Goal: Task Accomplishment & Management: Manage account settings

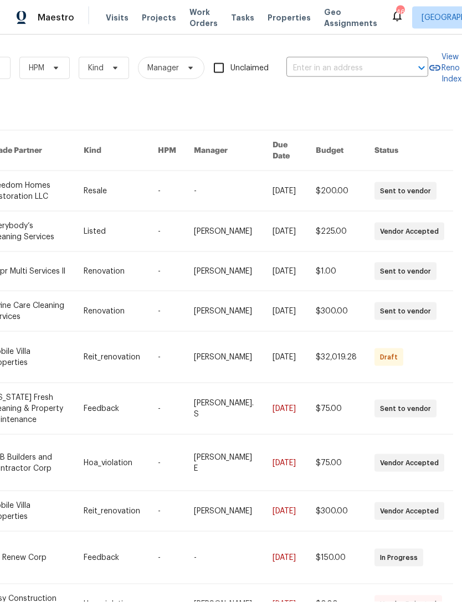
scroll to position [0, 182]
click at [371, 60] on input "text" at bounding box center [341, 68] width 111 height 17
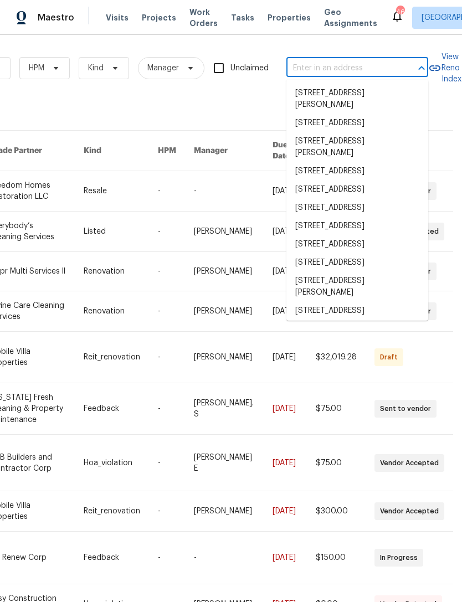
scroll to position [2, 0]
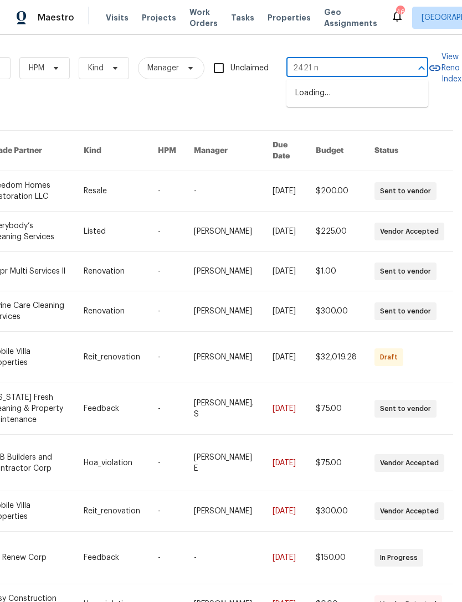
type input "2421 nw"
click at [362, 121] on li "[STREET_ADDRESS]" at bounding box center [357, 111] width 142 height 18
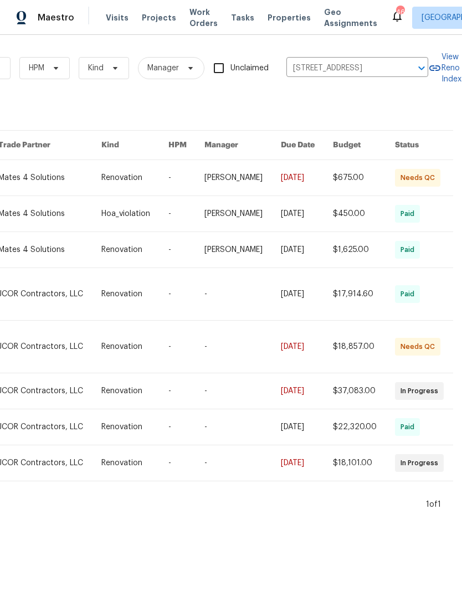
scroll to position [0, 182]
click at [265, 180] on link at bounding box center [242, 177] width 76 height 35
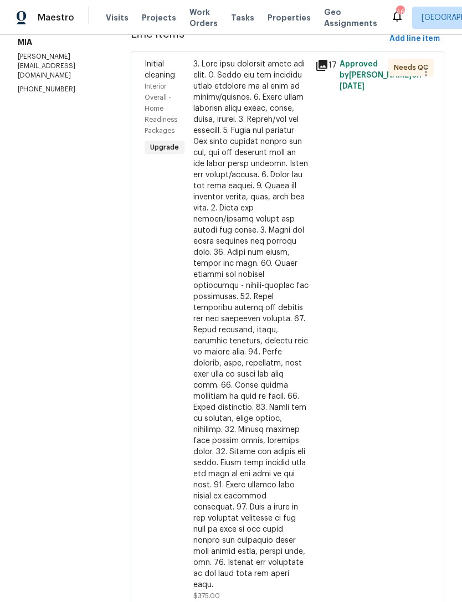
scroll to position [168, 0]
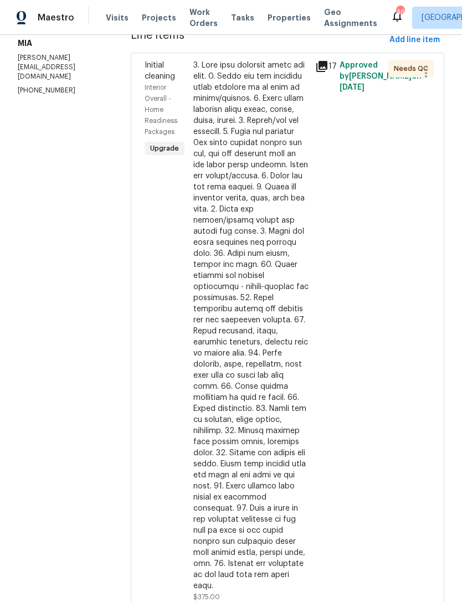
click at [362, 385] on div "Approved by [PERSON_NAME] on [DATE]" at bounding box center [360, 330] width 49 height 549
click at [334, 397] on div "17" at bounding box center [324, 330] width 24 height 549
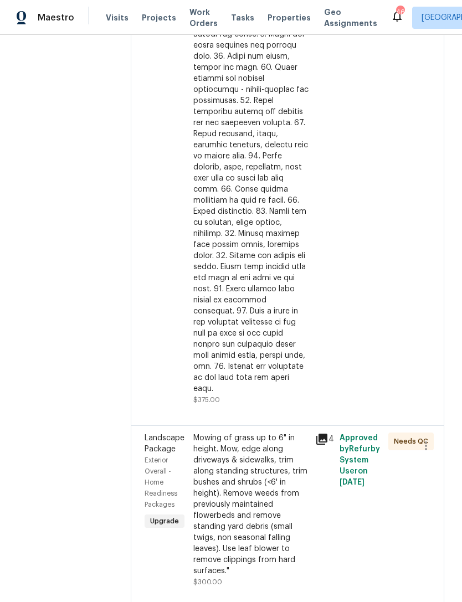
scroll to position [364, 0]
click at [282, 348] on div at bounding box center [250, 128] width 115 height 531
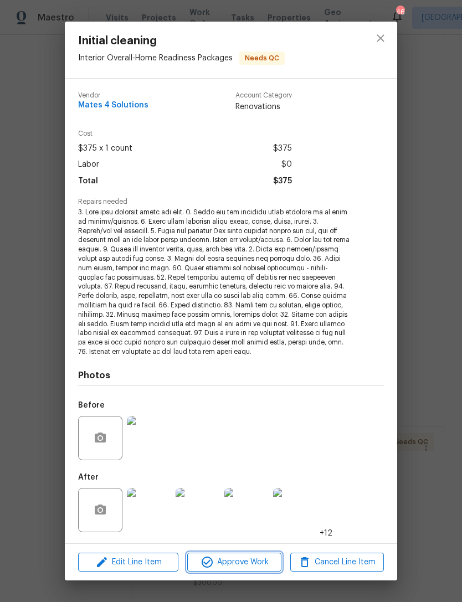
click at [245, 558] on span "Approve Work" at bounding box center [233, 562] width 87 height 14
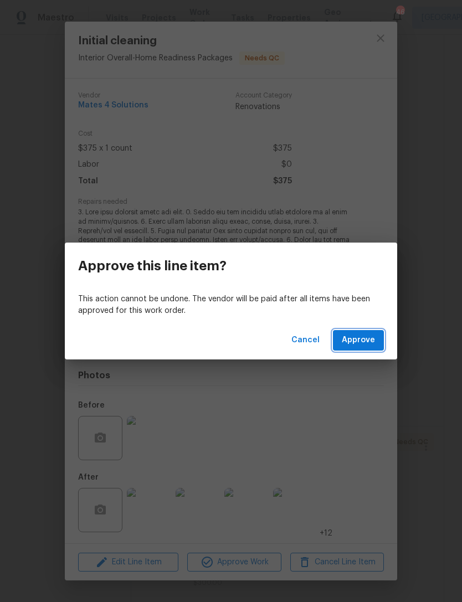
click at [368, 345] on span "Approve" at bounding box center [358, 340] width 33 height 14
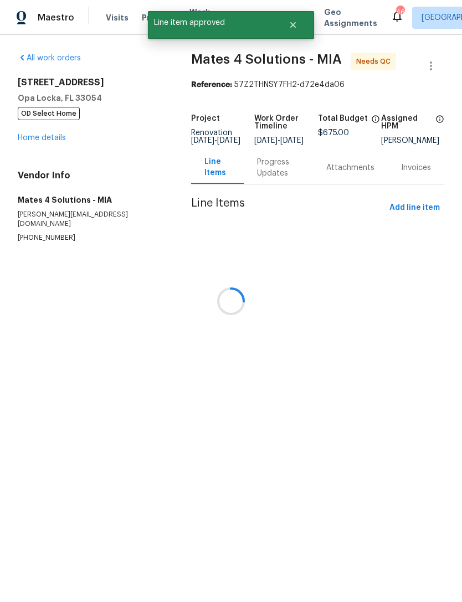
scroll to position [0, 0]
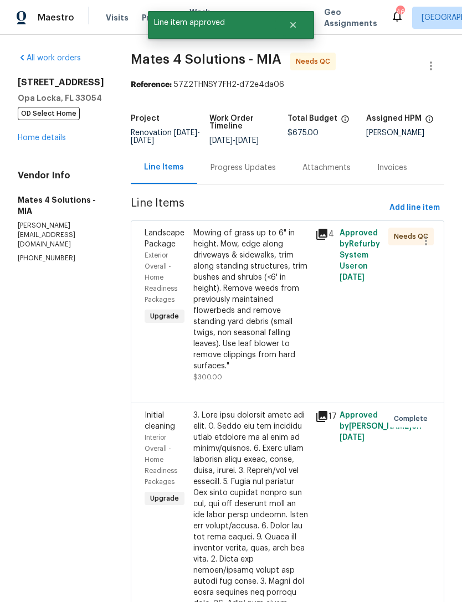
click at [270, 365] on div "Mowing of grass up to 6" in height. Mow, edge along driveways & sidewalks, trim…" at bounding box center [250, 300] width 115 height 144
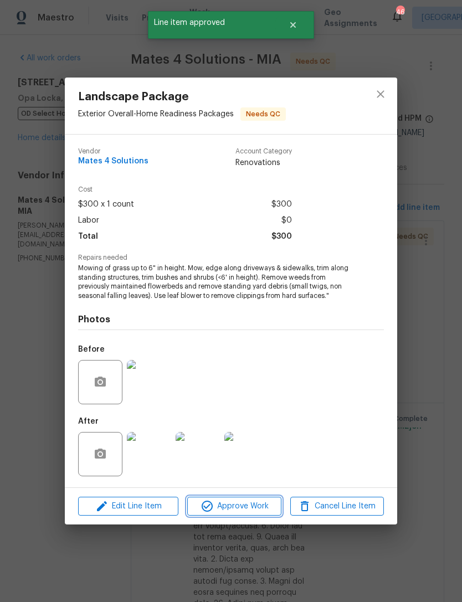
click at [251, 506] on span "Approve Work" at bounding box center [233, 506] width 87 height 14
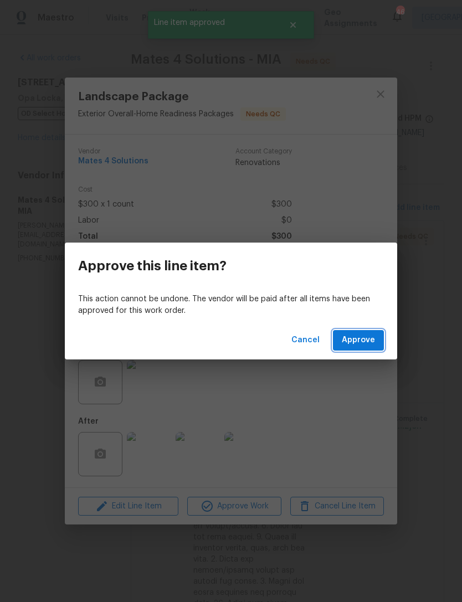
click at [363, 339] on span "Approve" at bounding box center [358, 340] width 33 height 14
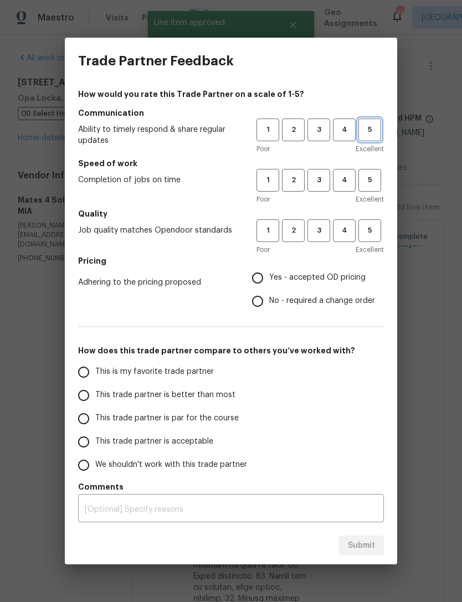
click at [379, 131] on span "5" at bounding box center [369, 129] width 20 height 13
click at [369, 175] on span "5" at bounding box center [369, 180] width 20 height 13
click at [378, 229] on span "5" at bounding box center [369, 230] width 20 height 13
click at [264, 275] on input "Yes - accepted OD pricing" at bounding box center [257, 277] width 23 height 23
radio input "true"
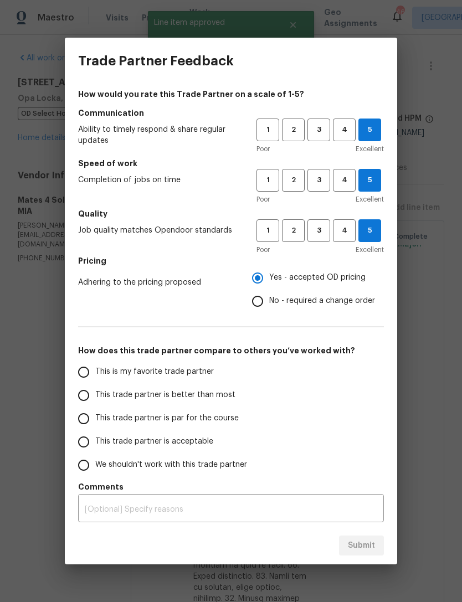
click at [86, 371] on input "This is my favorite trade partner" at bounding box center [83, 371] width 23 height 23
click at [361, 533] on div "Submit" at bounding box center [231, 545] width 332 height 38
click at [364, 544] on span "Submit" at bounding box center [361, 546] width 27 height 14
radio input "true"
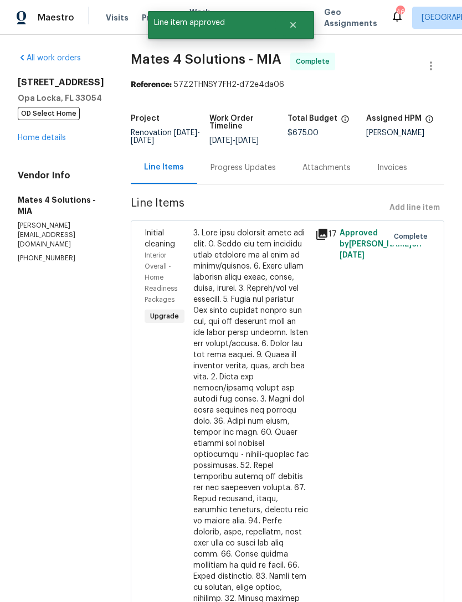
radio input "false"
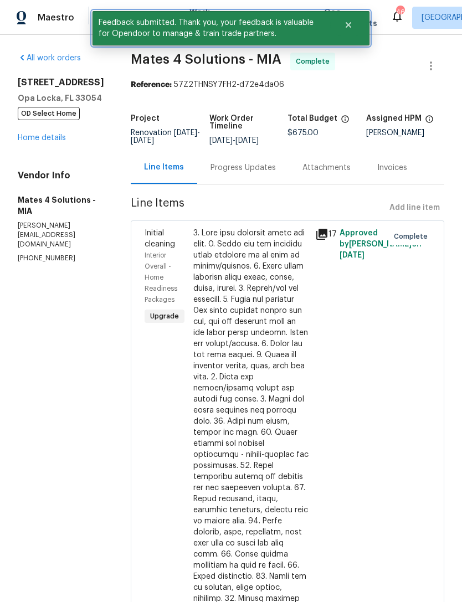
click at [354, 25] on button "Close" at bounding box center [348, 25] width 37 height 22
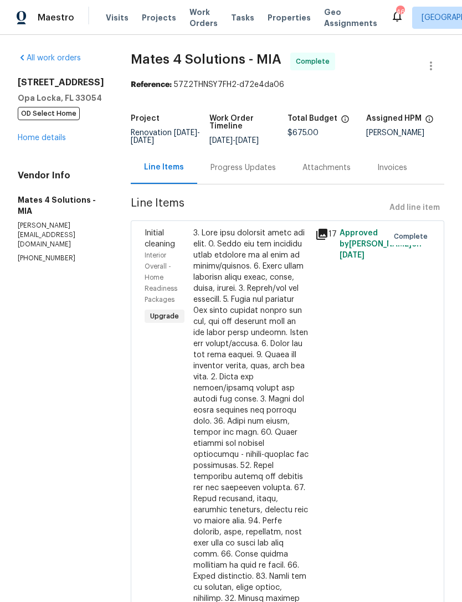
click at [148, 15] on span "Projects" at bounding box center [159, 17] width 34 height 11
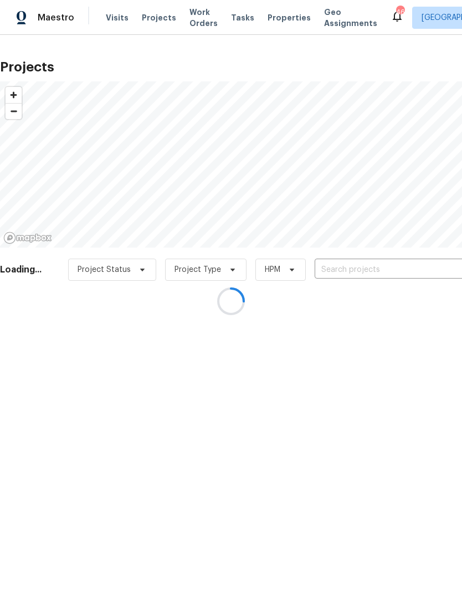
click at [380, 270] on div at bounding box center [231, 301] width 462 height 602
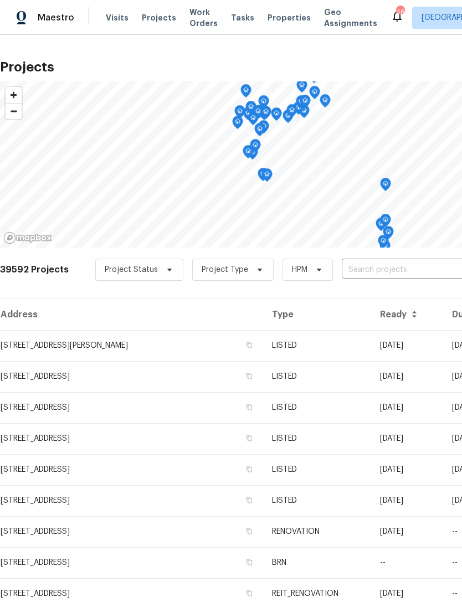
click at [394, 277] on input "text" at bounding box center [405, 269] width 127 height 17
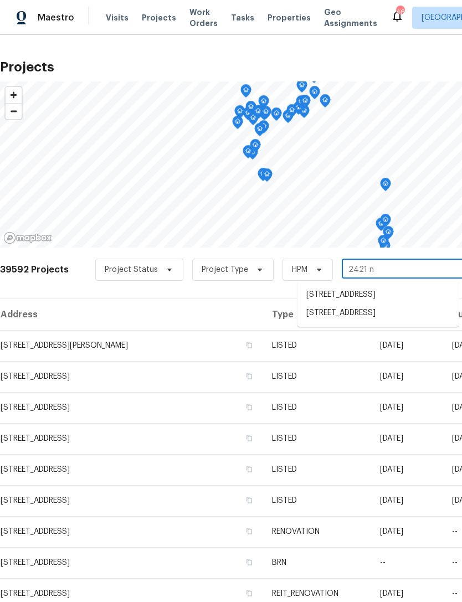
type input "2421 nw"
click at [378, 322] on li "[STREET_ADDRESS]" at bounding box center [377, 313] width 161 height 18
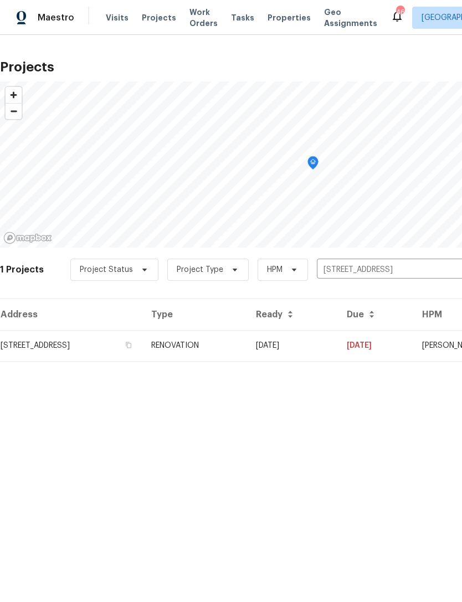
click at [338, 342] on td "[DATE]" at bounding box center [292, 345] width 91 height 31
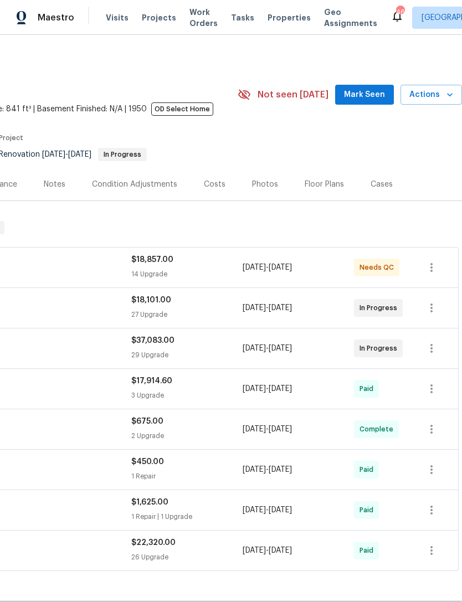
scroll to position [0, 164]
click at [440, 99] on span "Actions" at bounding box center [431, 95] width 44 height 14
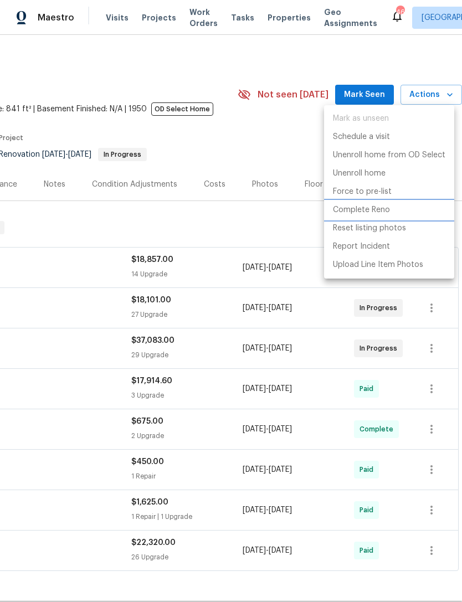
click at [369, 211] on p "Complete Reno" at bounding box center [361, 210] width 57 height 12
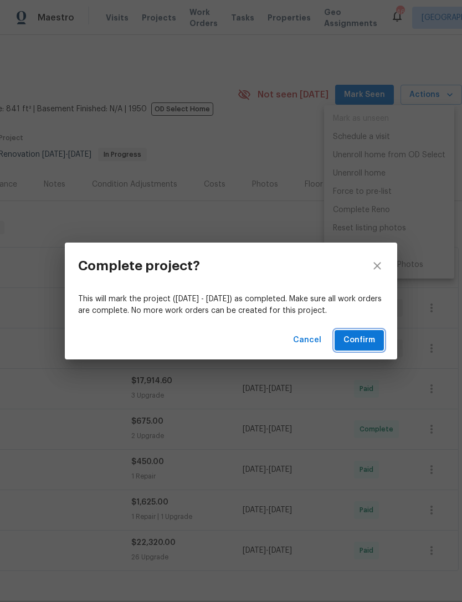
click at [364, 339] on span "Confirm" at bounding box center [359, 340] width 32 height 14
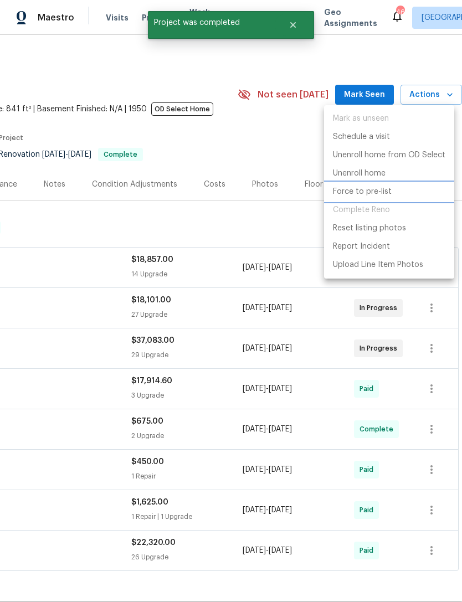
click at [371, 195] on p "Force to pre-list" at bounding box center [362, 192] width 59 height 12
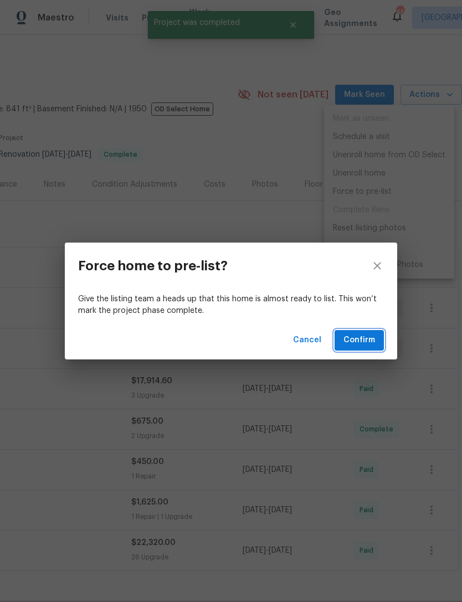
click at [365, 340] on span "Confirm" at bounding box center [359, 340] width 32 height 14
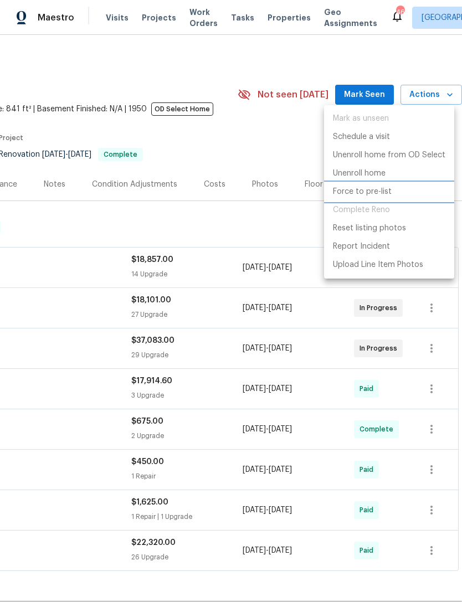
click at [375, 192] on p "Force to pre-list" at bounding box center [362, 192] width 59 height 12
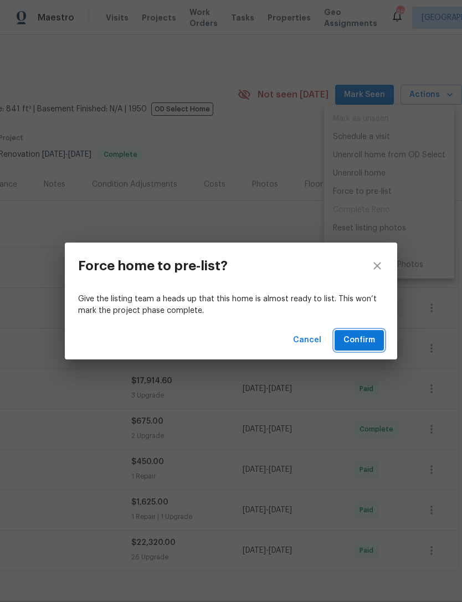
click at [363, 341] on span "Confirm" at bounding box center [359, 340] width 32 height 14
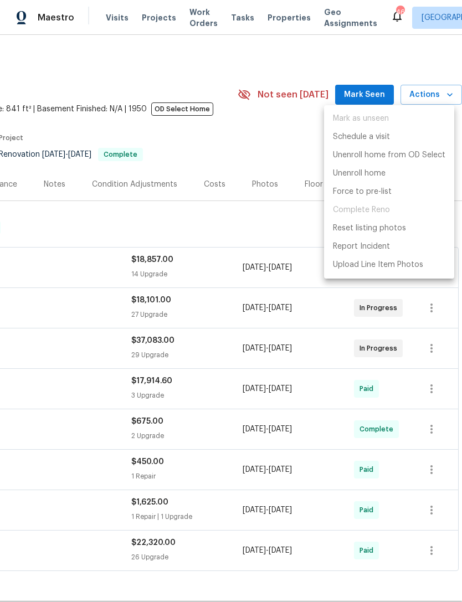
click at [262, 225] on div at bounding box center [231, 301] width 462 height 602
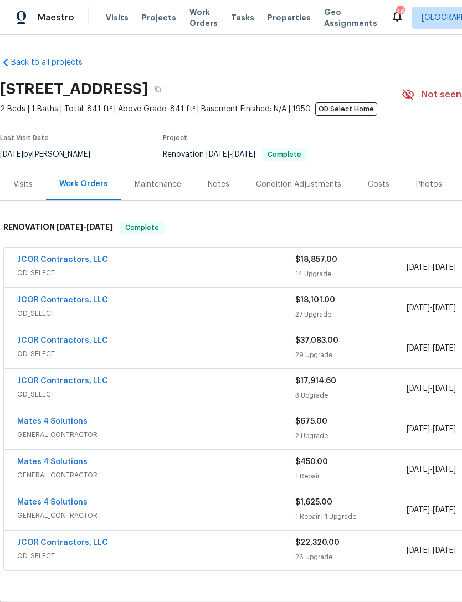
scroll to position [0, 0]
click at [368, 269] on div "14 Upgrade" at bounding box center [350, 273] width 111 height 11
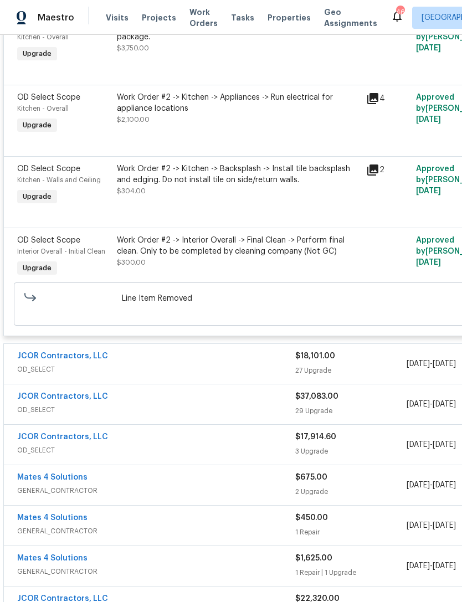
scroll to position [1073, 0]
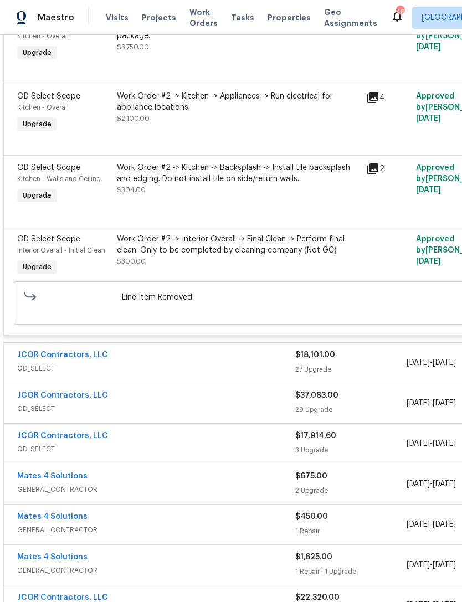
click at [254, 363] on div "JCOR Contractors, LLC" at bounding box center [156, 355] width 278 height 13
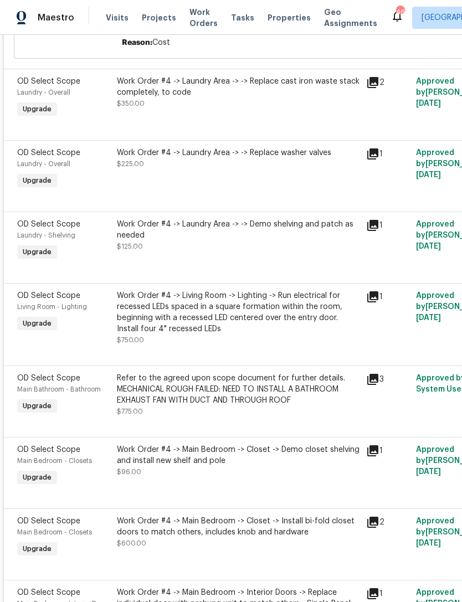
scroll to position [2350, 0]
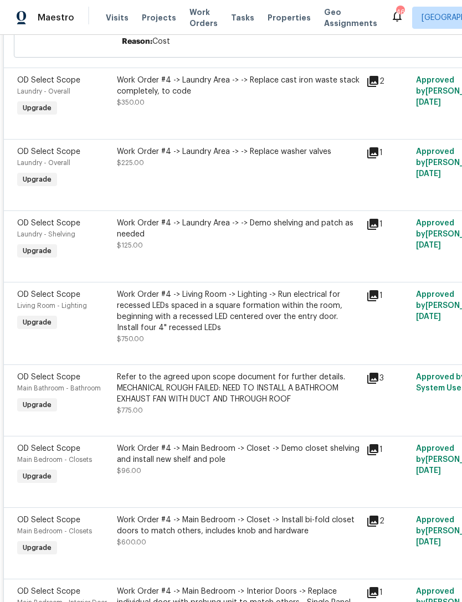
click at [312, 194] on div "Work Order #4 -> Laundry Area -> -> Replace washer valves $225.00" at bounding box center [237, 168] width 249 height 51
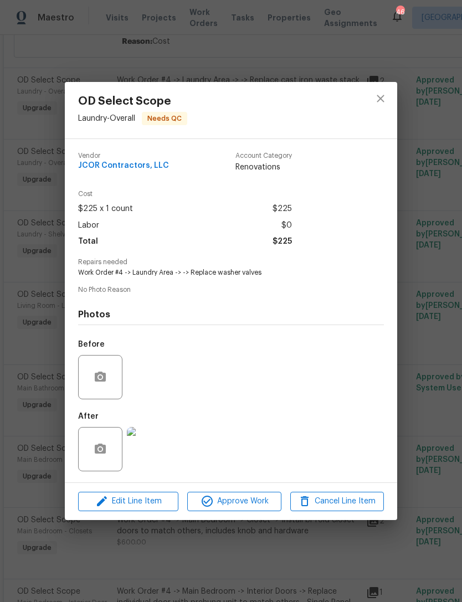
click at [148, 447] on img at bounding box center [149, 449] width 44 height 44
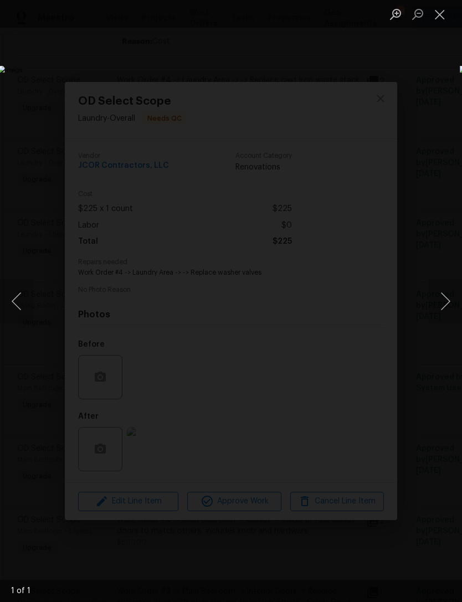
click at [442, 16] on button "Close lightbox" at bounding box center [439, 13] width 22 height 19
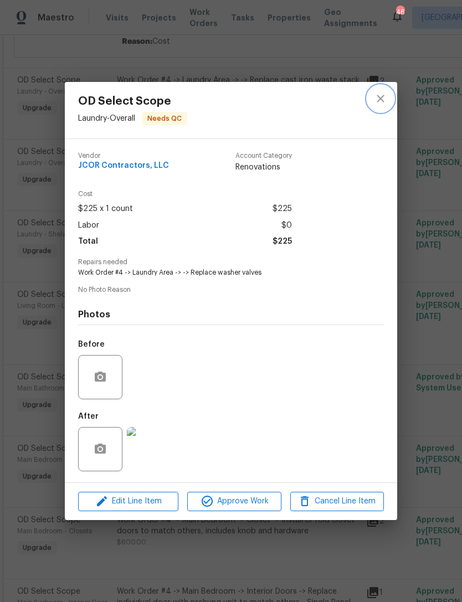
click at [380, 92] on icon "close" at bounding box center [380, 98] width 13 height 13
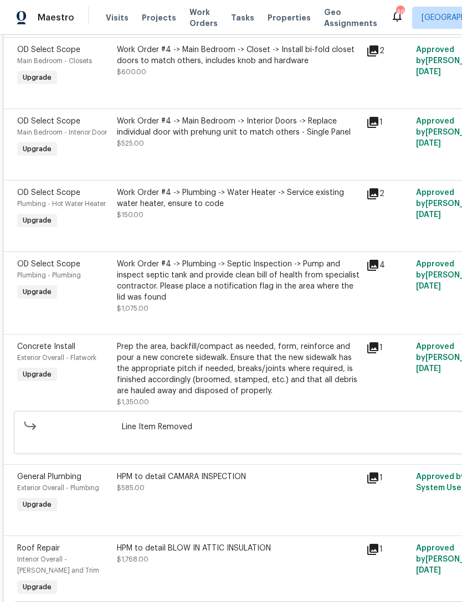
scroll to position [2821, 0]
click at [265, 220] on div "Work Order #4 -> Plumbing -> Water Heater -> Service existing water heater, ens…" at bounding box center [238, 203] width 242 height 33
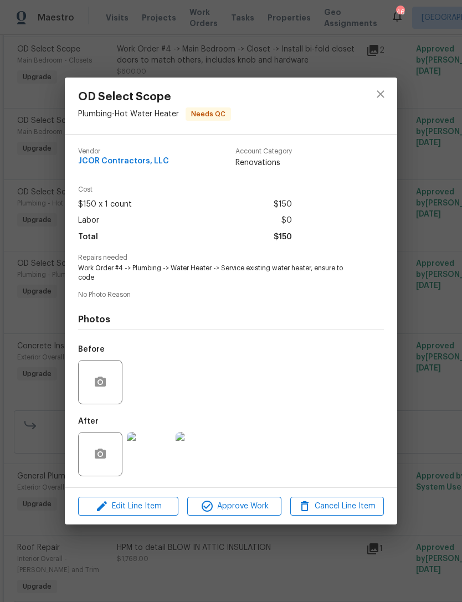
click at [152, 456] on img at bounding box center [149, 454] width 44 height 44
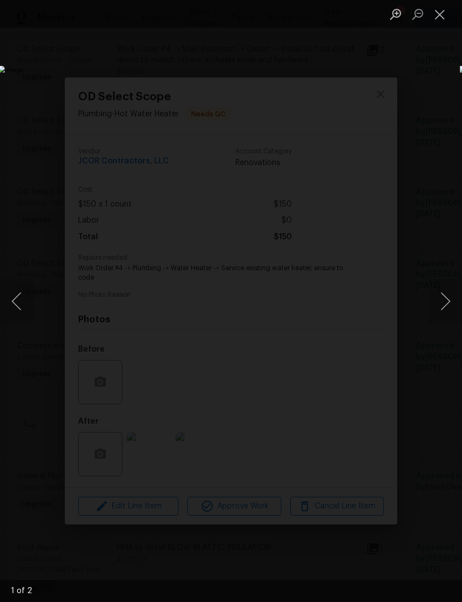
click at [443, 14] on button "Close lightbox" at bounding box center [439, 13] width 22 height 19
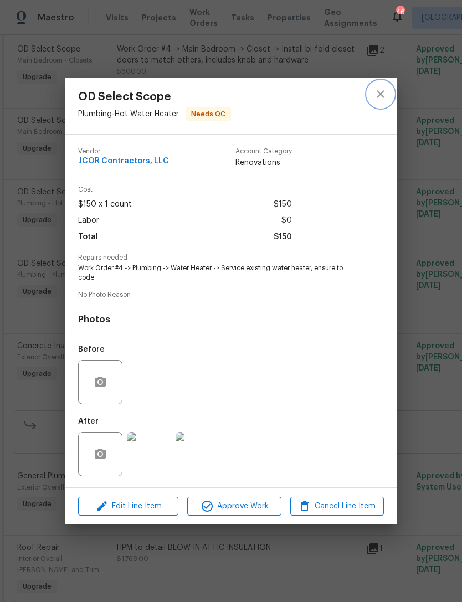
click at [381, 89] on icon "close" at bounding box center [380, 93] width 13 height 13
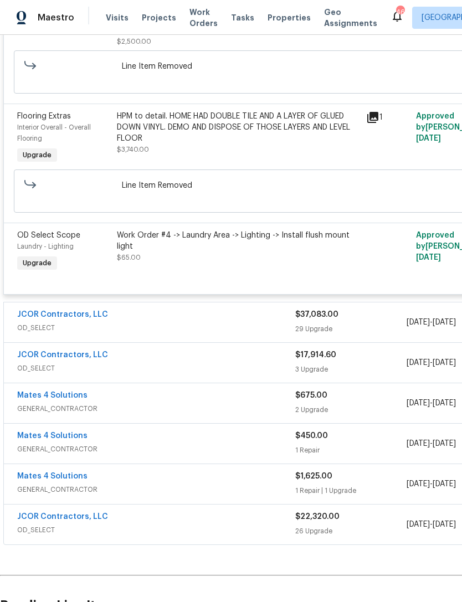
scroll to position [3492, 0]
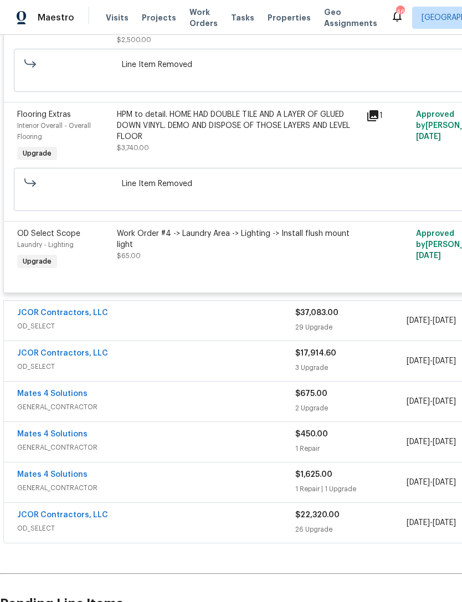
click at [228, 321] on div "JCOR Contractors, LLC" at bounding box center [156, 313] width 278 height 13
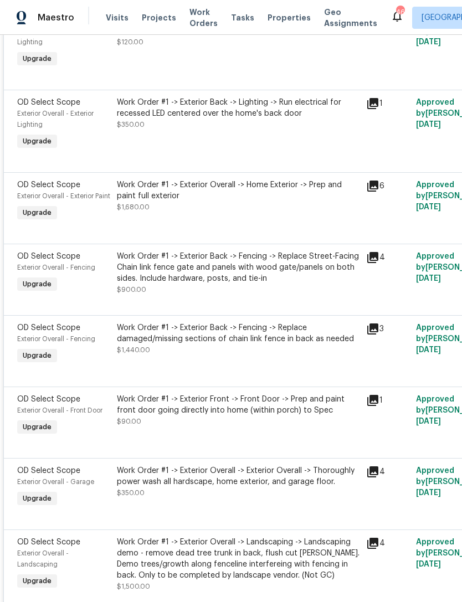
scroll to position [4278, 0]
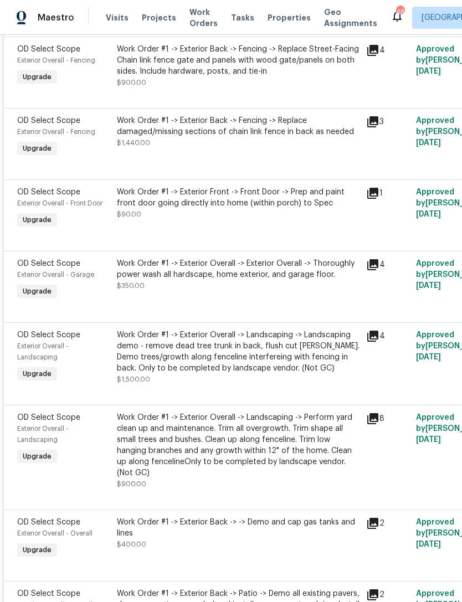
click at [242, 163] on div "Work Order #1 -> Exterior Back -> Fencing -> Replace damaged/missing sections o…" at bounding box center [237, 137] width 249 height 51
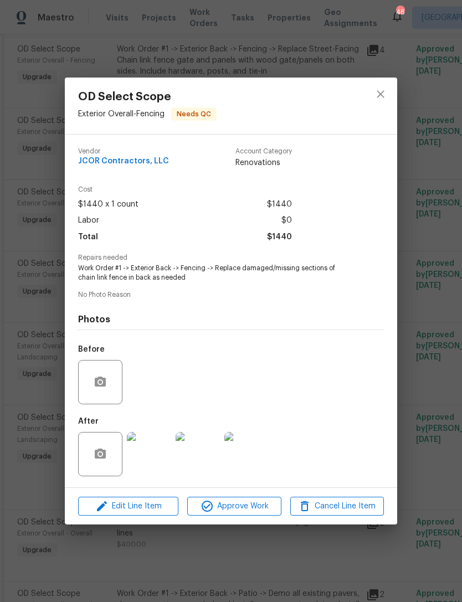
click at [154, 457] on img at bounding box center [149, 454] width 44 height 44
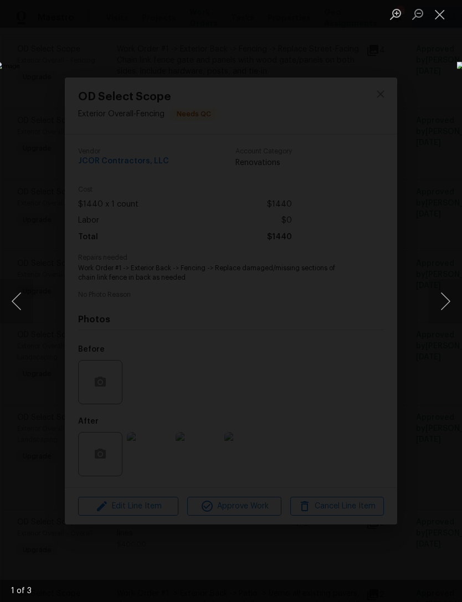
click at [448, 304] on button "Next image" at bounding box center [444, 301] width 33 height 44
click at [439, 302] on button "Next image" at bounding box center [444, 301] width 33 height 44
click at [442, 301] on button "Next image" at bounding box center [444, 301] width 33 height 44
click at [446, 14] on button "Close lightbox" at bounding box center [439, 13] width 22 height 19
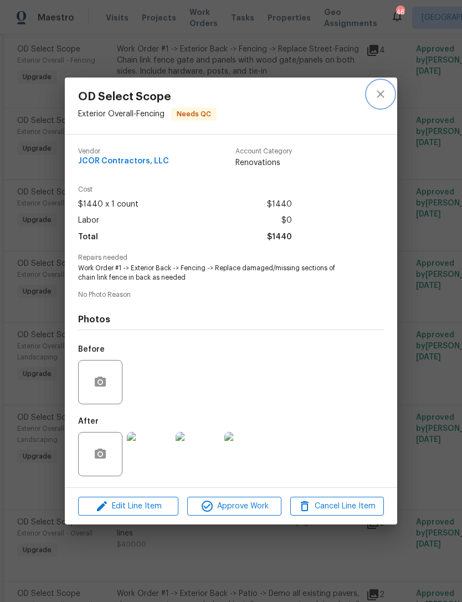
click at [383, 87] on icon "close" at bounding box center [380, 93] width 13 height 13
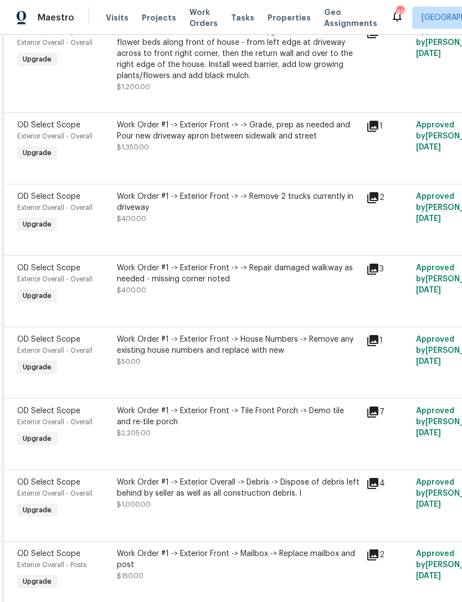
scroll to position [5208, 0]
click at [223, 167] on div "Work Order #1 -> Exterior Front -> -> Grade, prep as needed and Pour new drivew…" at bounding box center [237, 141] width 249 height 51
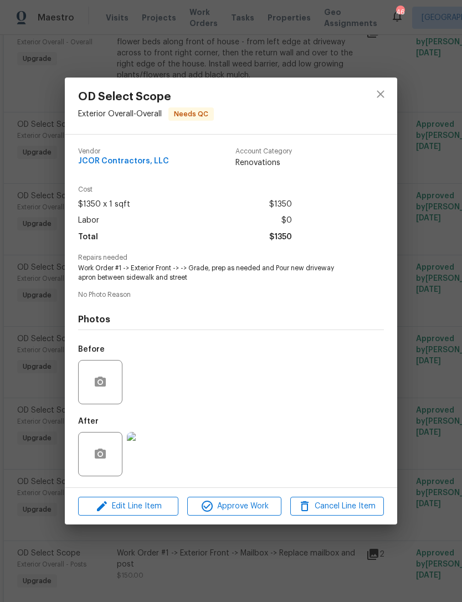
click at [154, 453] on img at bounding box center [149, 454] width 44 height 44
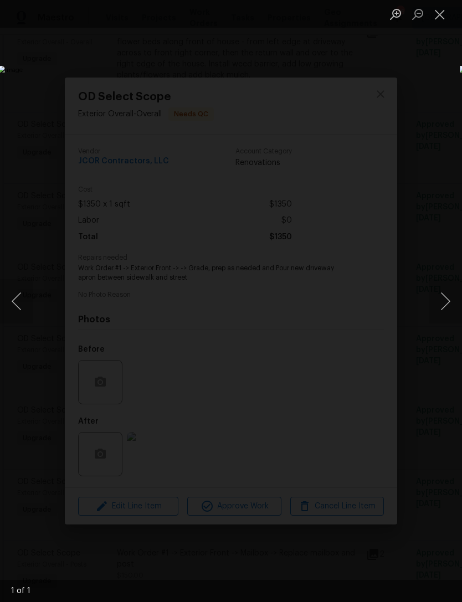
click at [440, 14] on button "Close lightbox" at bounding box center [439, 13] width 22 height 19
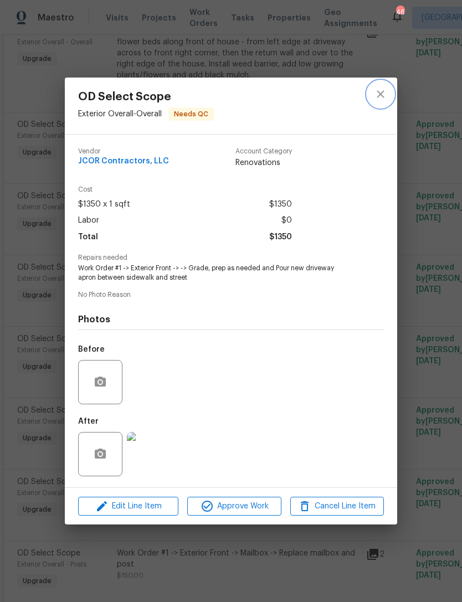
click at [385, 88] on icon "close" at bounding box center [380, 93] width 13 height 13
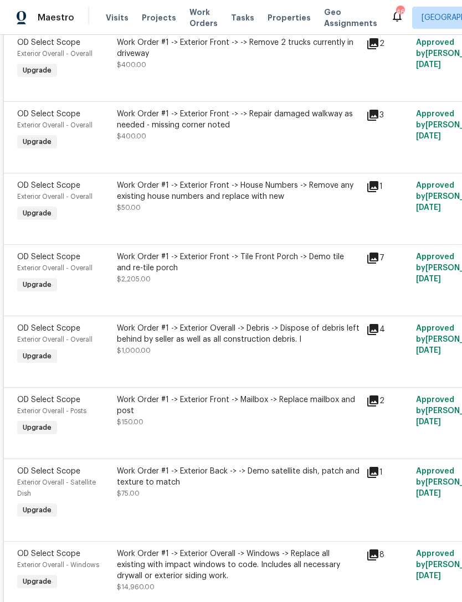
scroll to position [5362, 0]
click at [265, 85] on div "Work Order #1 -> Exterior Front -> -> Remove 2 trucks currently in driveway $40…" at bounding box center [237, 59] width 249 height 51
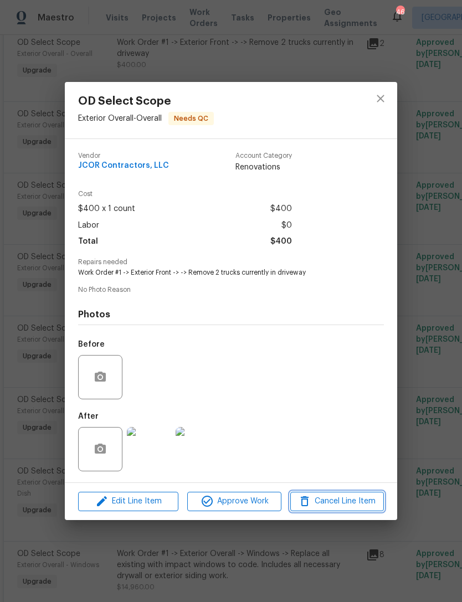
click at [352, 500] on span "Cancel Line Item" at bounding box center [336, 501] width 87 height 14
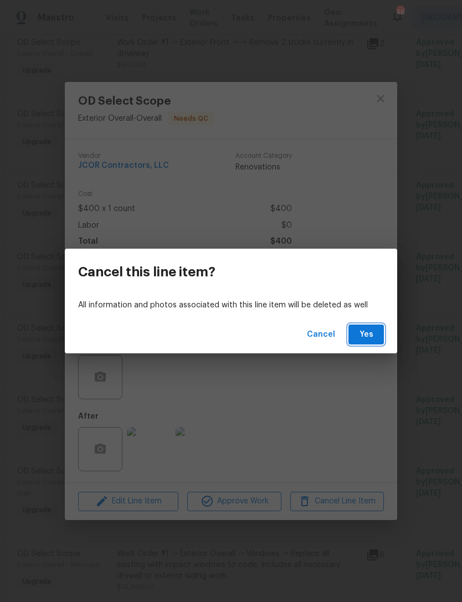
click at [363, 332] on span "Yes" at bounding box center [366, 335] width 18 height 14
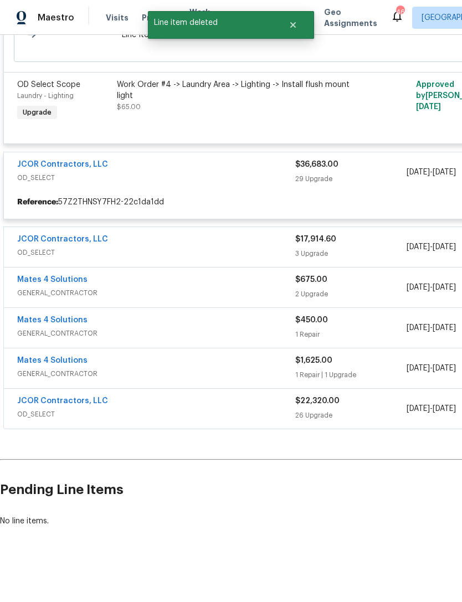
scroll to position [3633, 0]
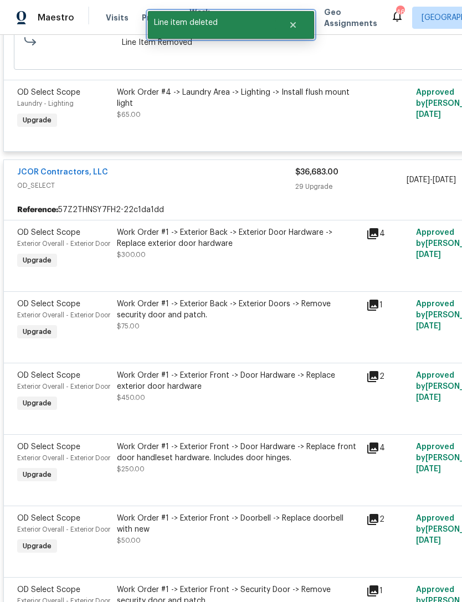
click at [295, 28] on icon "Close" at bounding box center [293, 25] width 6 height 6
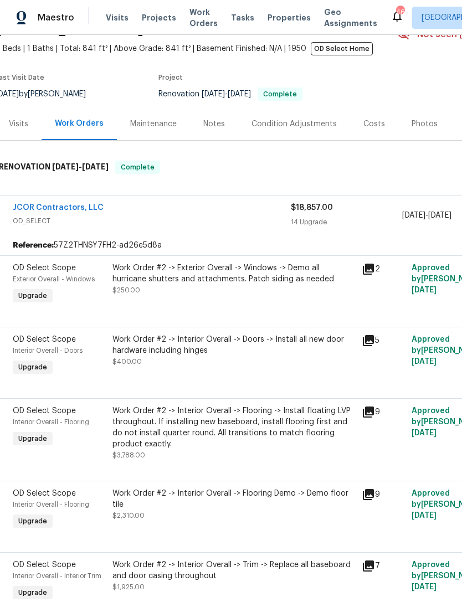
scroll to position [64, 3]
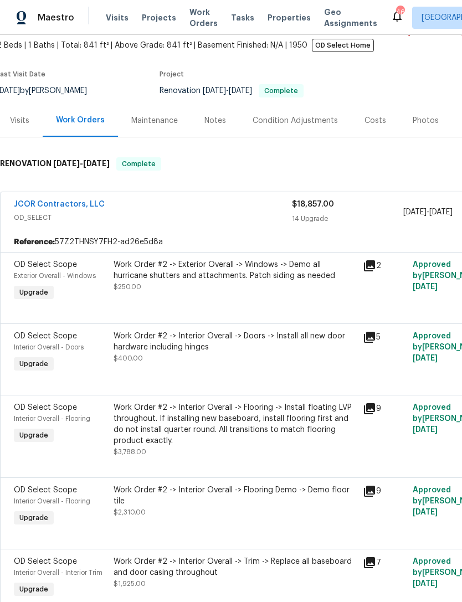
click at [255, 292] on div "Work Order #2 -> Exterior Overall -> Windows -> Demo all hurricane shutters and…" at bounding box center [234, 275] width 242 height 33
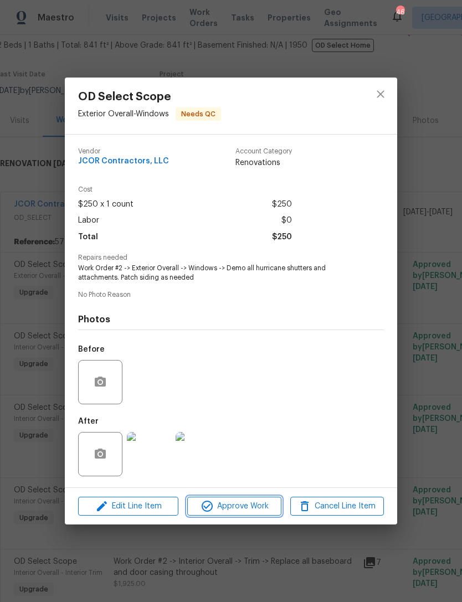
click at [256, 511] on span "Approve Work" at bounding box center [233, 506] width 87 height 14
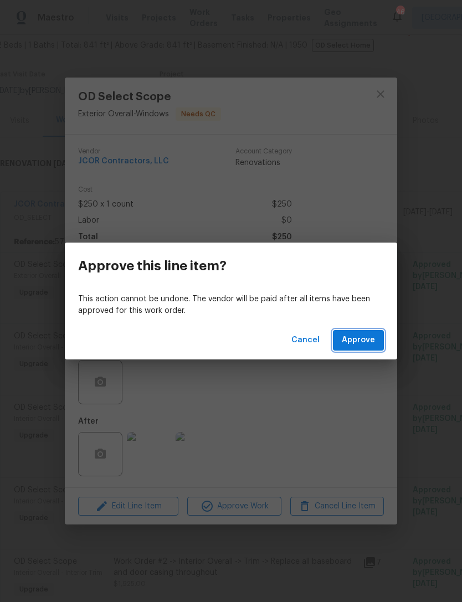
click at [363, 342] on span "Approve" at bounding box center [358, 340] width 33 height 14
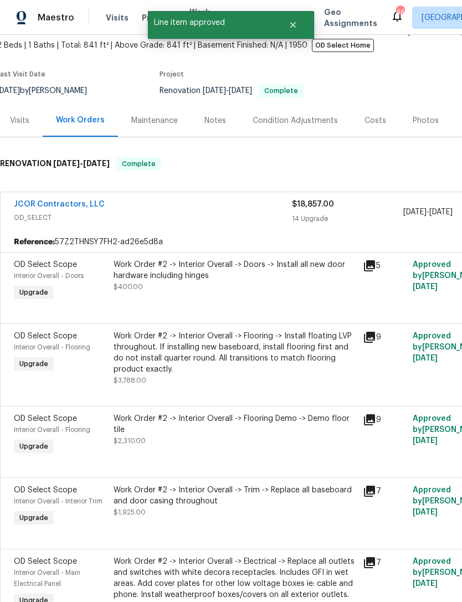
click at [254, 295] on div "Work Order #2 -> Interior Overall -> Doors -> Install all new door hardware inc…" at bounding box center [234, 281] width 249 height 51
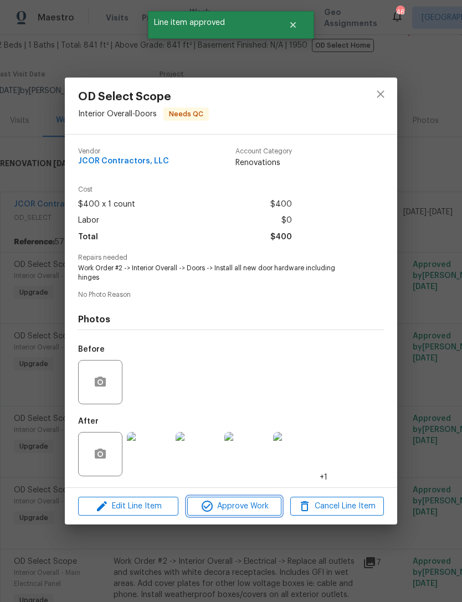
click at [259, 508] on span "Approve Work" at bounding box center [233, 506] width 87 height 14
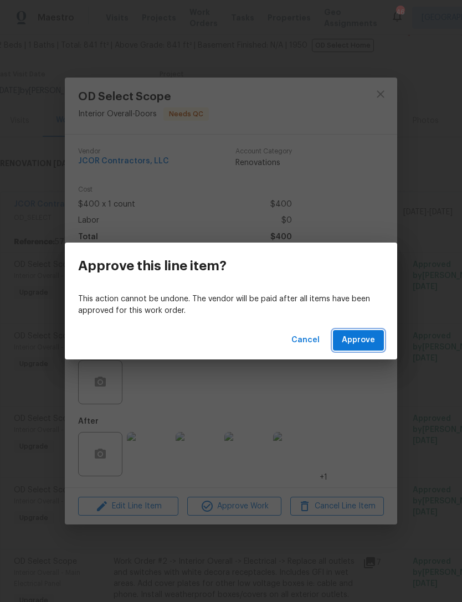
click at [359, 339] on span "Approve" at bounding box center [358, 340] width 33 height 14
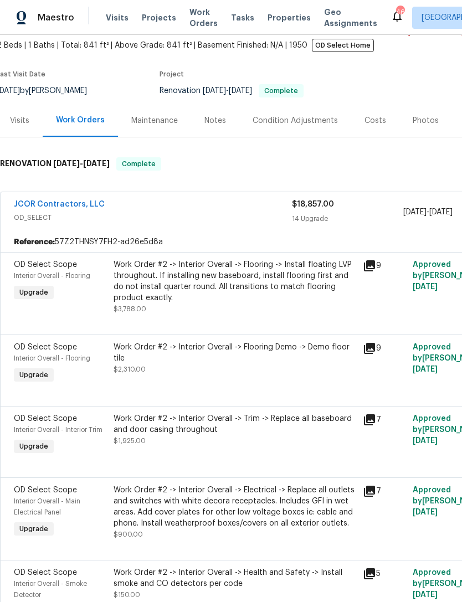
click at [275, 306] on div "Work Order #2 -> Interior Overall -> Flooring -> Install floating LVP throughou…" at bounding box center [234, 286] width 242 height 55
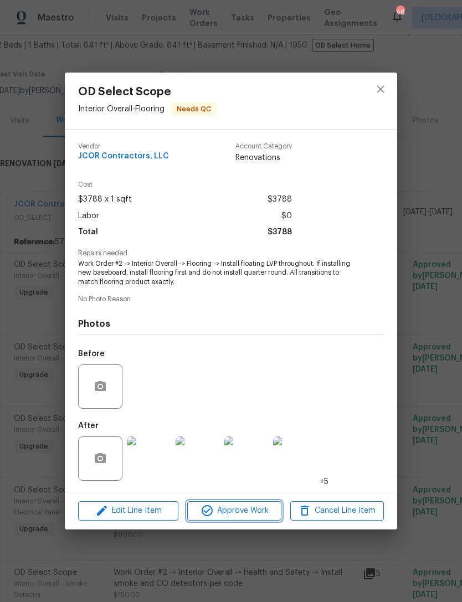
click at [254, 511] on span "Approve Work" at bounding box center [233, 511] width 87 height 14
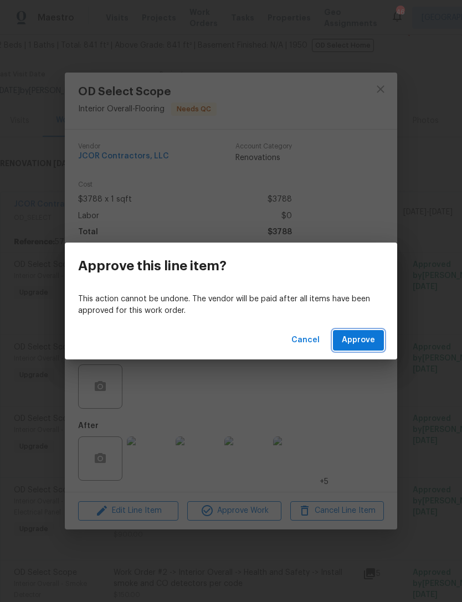
click at [360, 339] on span "Approve" at bounding box center [358, 340] width 33 height 14
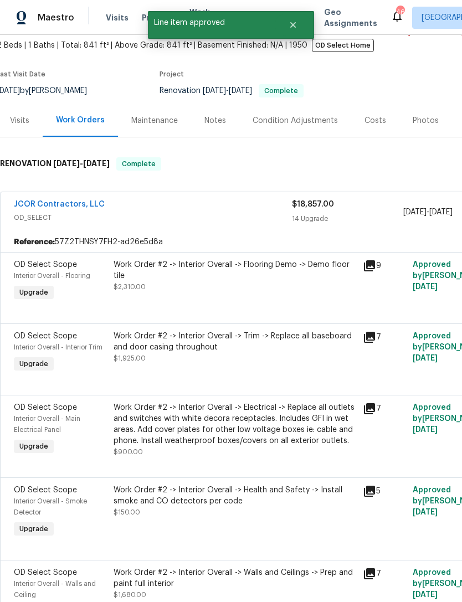
click at [268, 296] on div "Work Order #2 -> Interior Overall -> Flooring Demo -> Demo floor tile $2,310.00" at bounding box center [234, 281] width 249 height 51
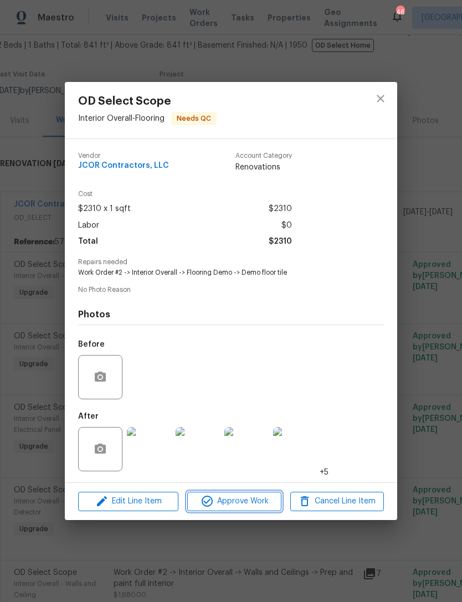
click at [242, 502] on span "Approve Work" at bounding box center [233, 501] width 87 height 14
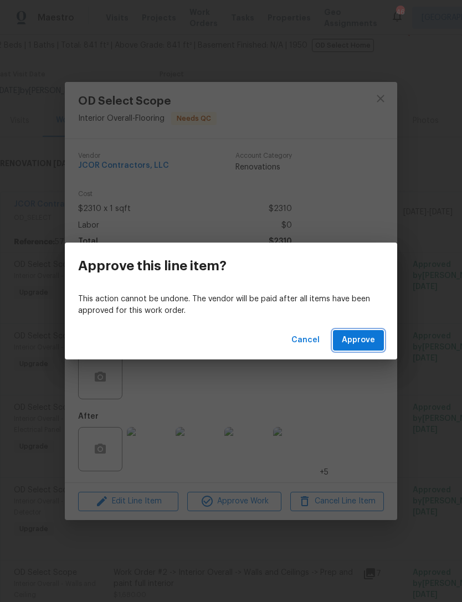
click at [358, 338] on span "Approve" at bounding box center [358, 340] width 33 height 14
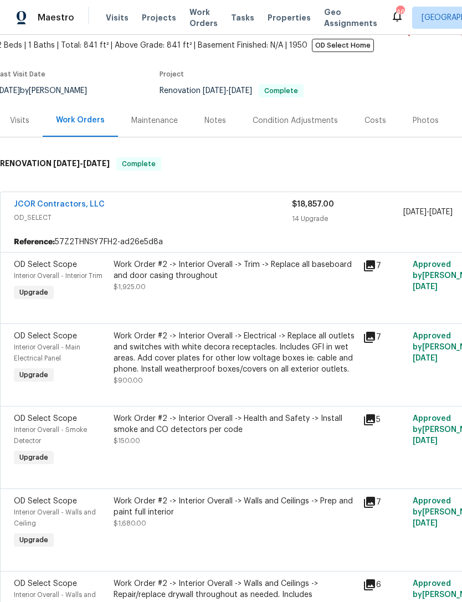
click at [265, 296] on div "Work Order #2 -> Interior Overall -> Trim -> Replace all baseboard and door cas…" at bounding box center [234, 281] width 249 height 51
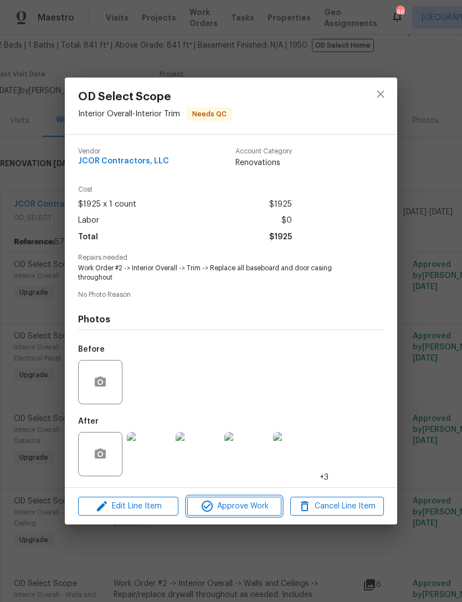
click at [253, 509] on span "Approve Work" at bounding box center [233, 506] width 87 height 14
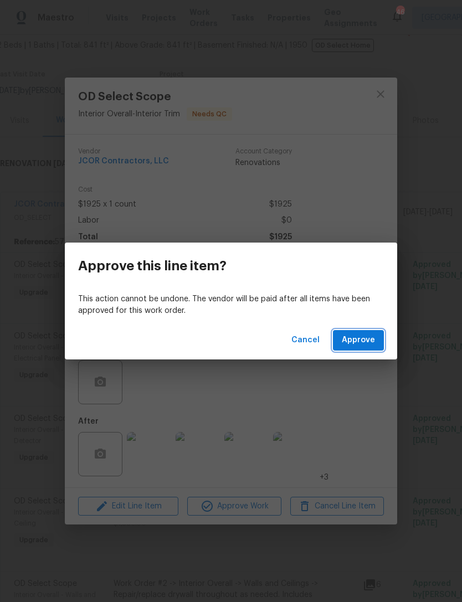
click at [360, 341] on span "Approve" at bounding box center [358, 340] width 33 height 14
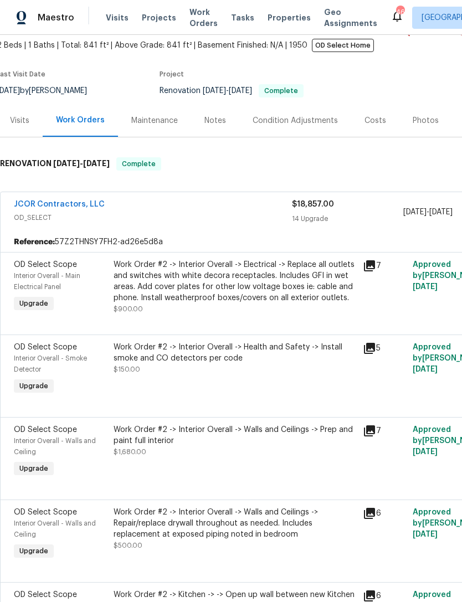
click at [270, 302] on div "Work Order #2 -> Interior Overall -> Electrical -> Replace all outlets and swit…" at bounding box center [234, 281] width 242 height 44
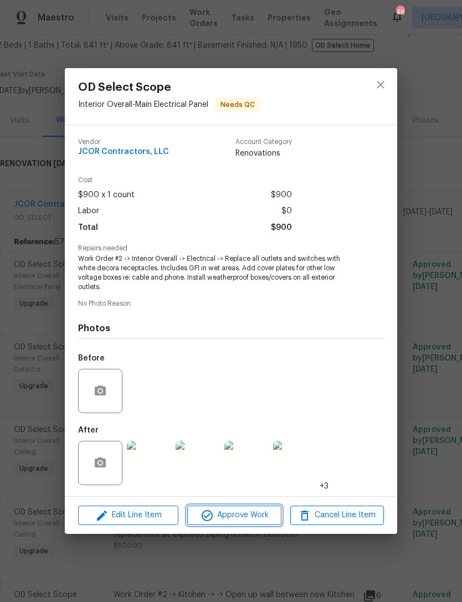
click at [254, 511] on span "Approve Work" at bounding box center [233, 515] width 87 height 14
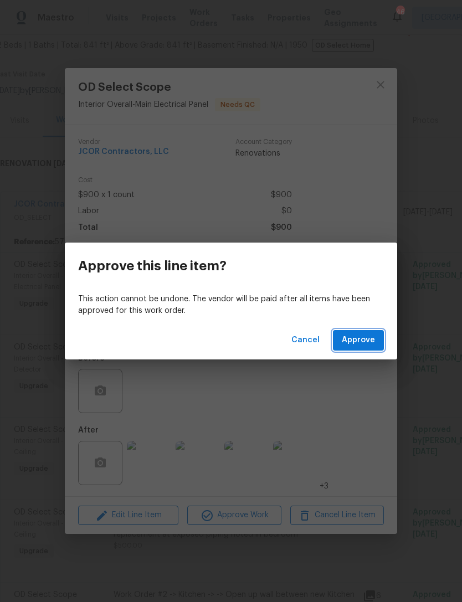
click at [359, 335] on span "Approve" at bounding box center [358, 340] width 33 height 14
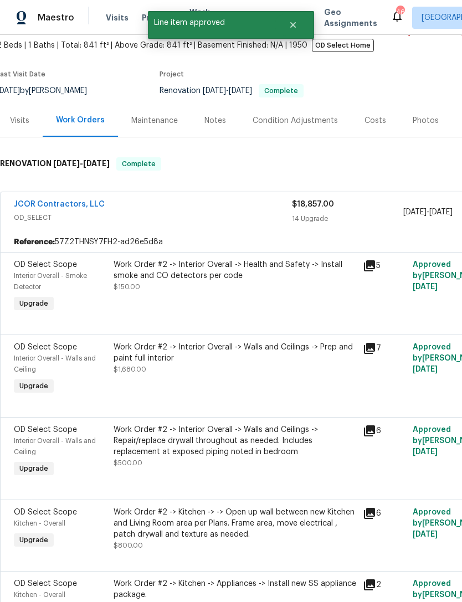
click at [266, 291] on div "Work Order #2 -> Interior Overall -> Health and Safety -> Install smoke and CO …" at bounding box center [234, 275] width 242 height 33
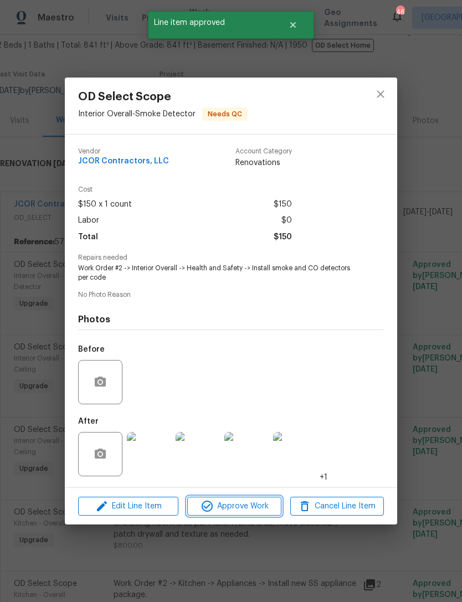
click at [262, 506] on span "Approve Work" at bounding box center [233, 506] width 87 height 14
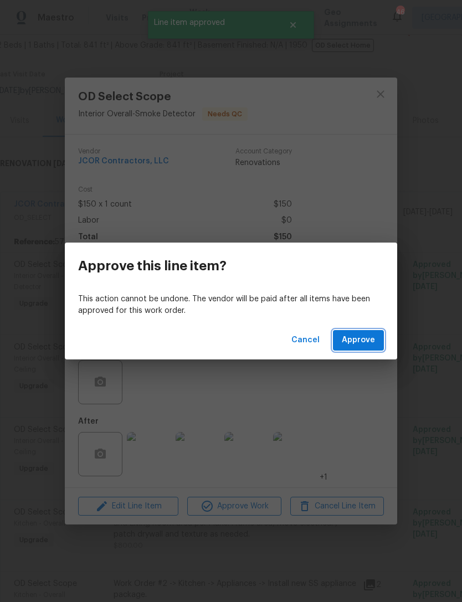
click at [360, 336] on span "Approve" at bounding box center [358, 340] width 33 height 14
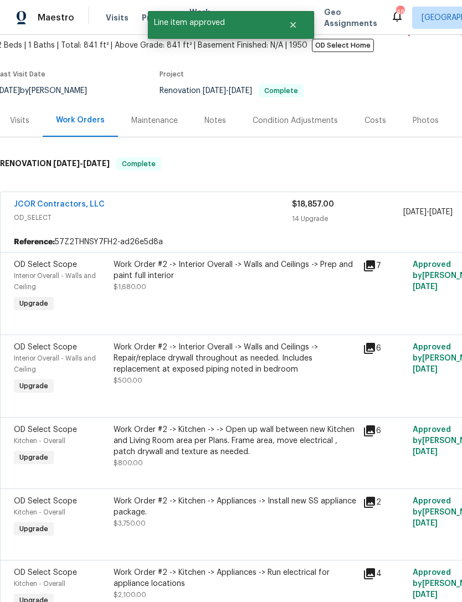
click at [244, 306] on div "Work Order #2 -> Interior Overall -> Walls and Ceilings -> Prep and paint full …" at bounding box center [234, 287] width 249 height 62
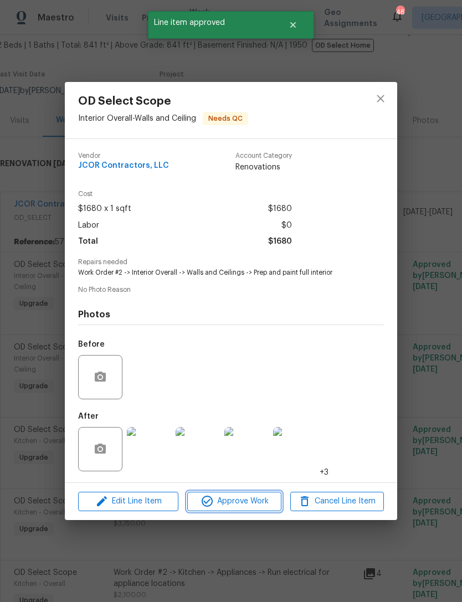
click at [250, 501] on span "Approve Work" at bounding box center [233, 501] width 87 height 14
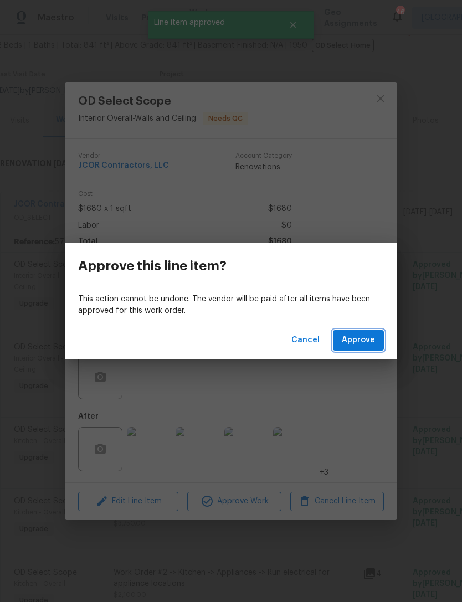
click at [360, 340] on span "Approve" at bounding box center [358, 340] width 33 height 14
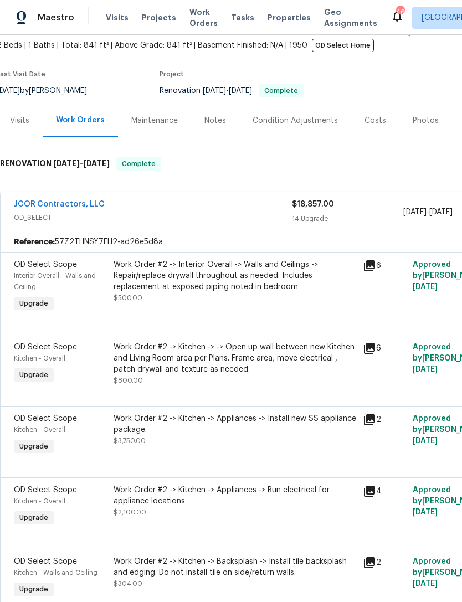
click at [253, 296] on div "Work Order #2 -> Interior Overall -> Walls and Ceilings -> Repair/replace drywa…" at bounding box center [234, 281] width 242 height 44
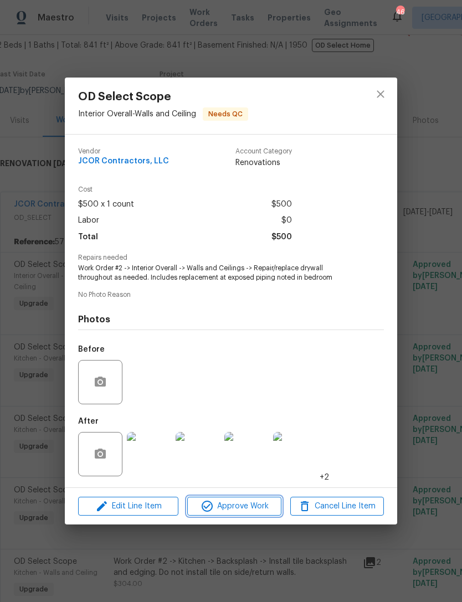
click at [248, 503] on span "Approve Work" at bounding box center [233, 506] width 87 height 14
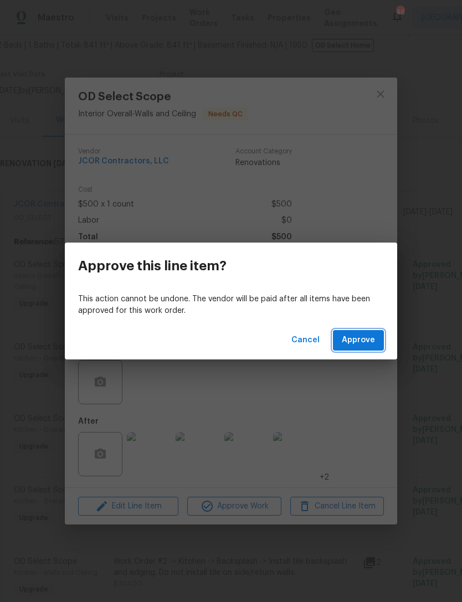
click at [356, 339] on span "Approve" at bounding box center [358, 340] width 33 height 14
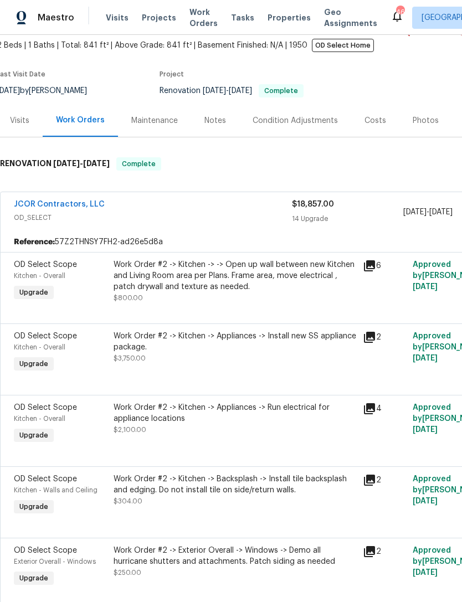
click at [247, 298] on div "Work Order #2 -> Kitchen -> -> Open up wall between new Kitchen and Living Room…" at bounding box center [234, 281] width 242 height 44
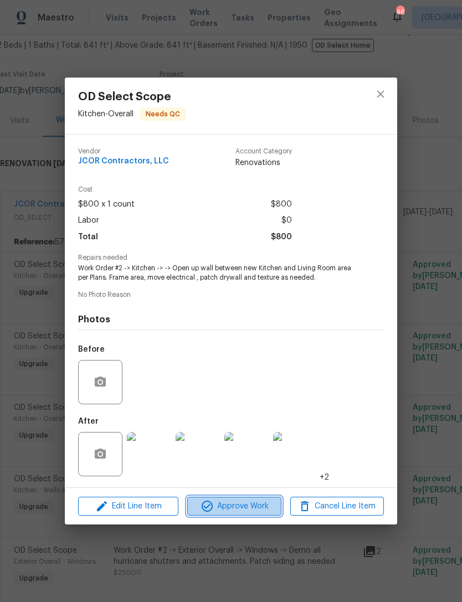
click at [247, 508] on span "Approve Work" at bounding box center [233, 506] width 87 height 14
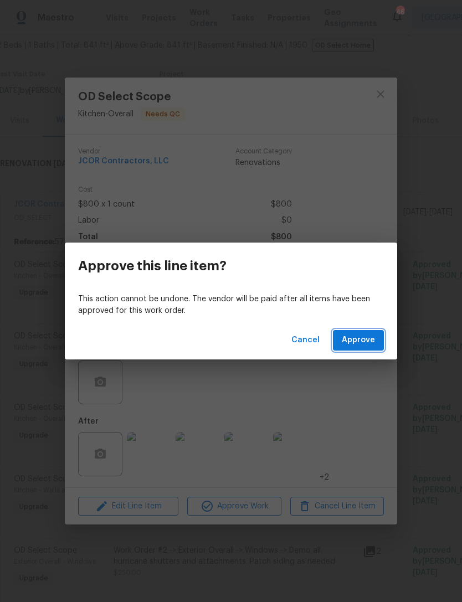
click at [360, 342] on span "Approve" at bounding box center [358, 340] width 33 height 14
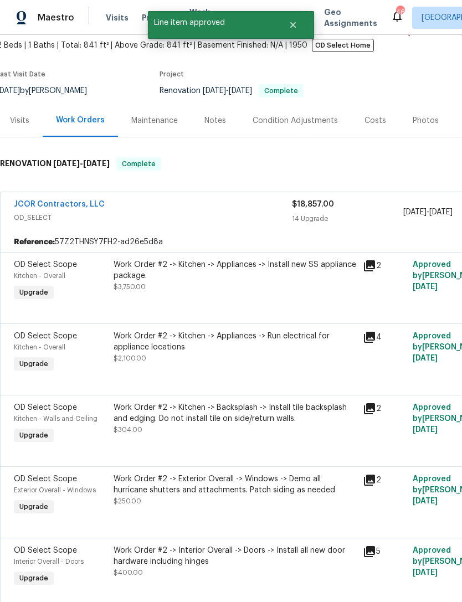
click at [250, 296] on div "Work Order #2 -> Kitchen -> Appliances -> Install new SS appliance package. $3,…" at bounding box center [234, 281] width 249 height 51
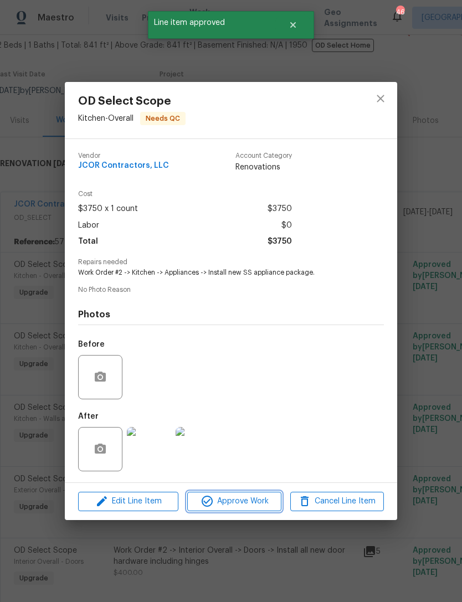
click at [247, 501] on span "Approve Work" at bounding box center [233, 501] width 87 height 14
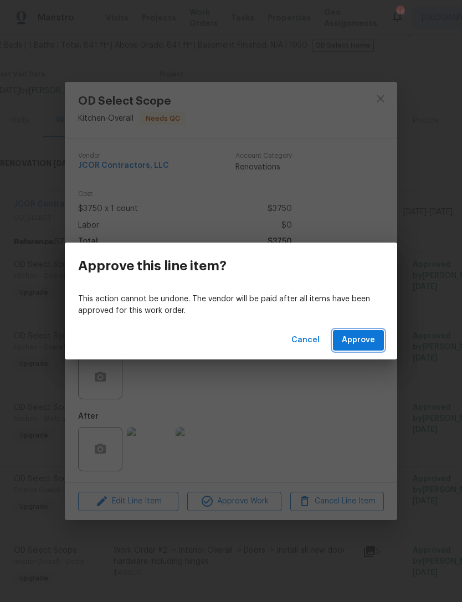
click at [357, 339] on span "Approve" at bounding box center [358, 340] width 33 height 14
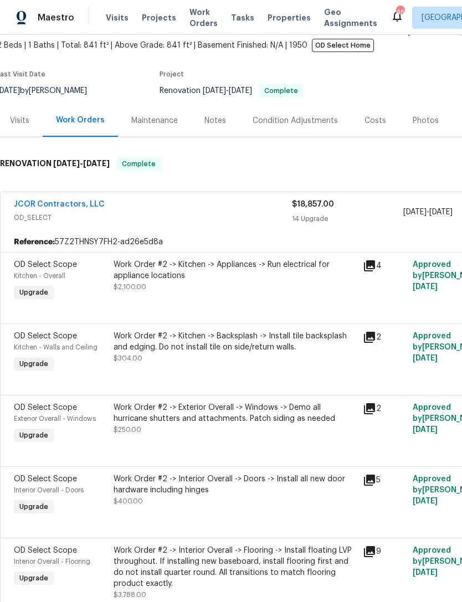
click at [233, 292] on div "Work Order #2 -> Kitchen -> Appliances -> Run electrical for appliance location…" at bounding box center [234, 275] width 242 height 33
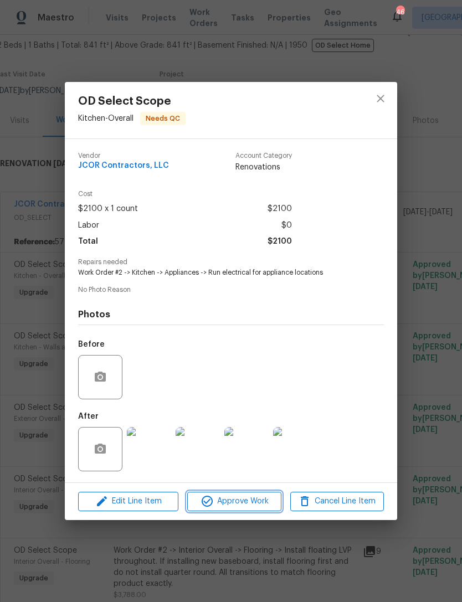
click at [242, 502] on span "Approve Work" at bounding box center [233, 501] width 87 height 14
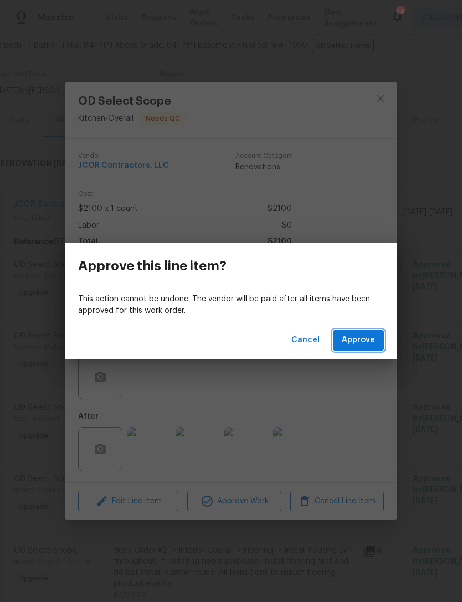
click at [360, 337] on span "Approve" at bounding box center [358, 340] width 33 height 14
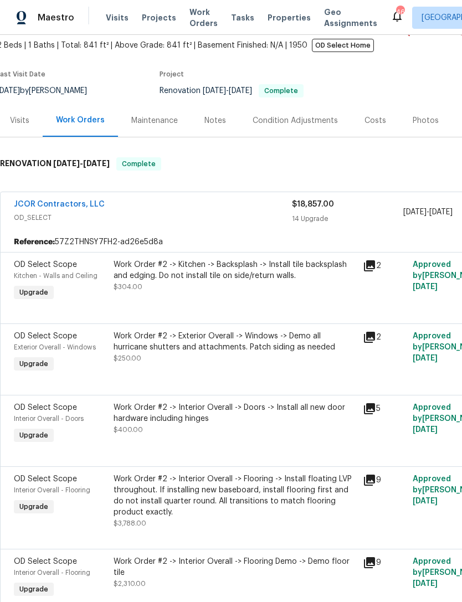
click at [244, 297] on div "Work Order #2 -> Kitchen -> Backsplash -> Install tile backsplash and edging. D…" at bounding box center [234, 281] width 249 height 51
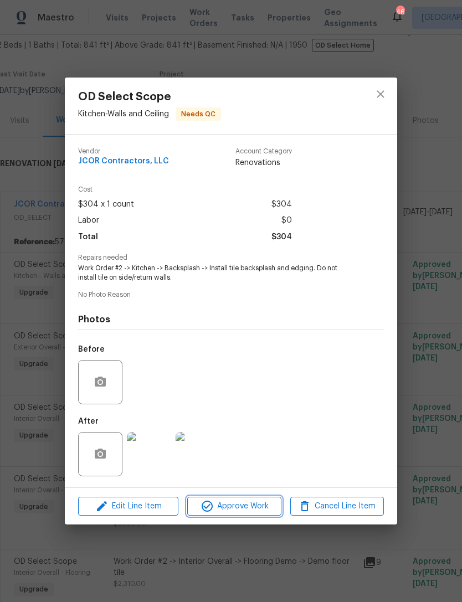
click at [247, 504] on span "Approve Work" at bounding box center [233, 506] width 87 height 14
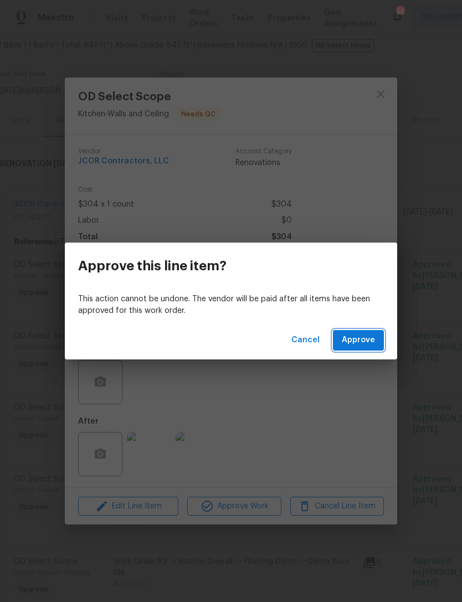
click at [357, 339] on span "Approve" at bounding box center [358, 340] width 33 height 14
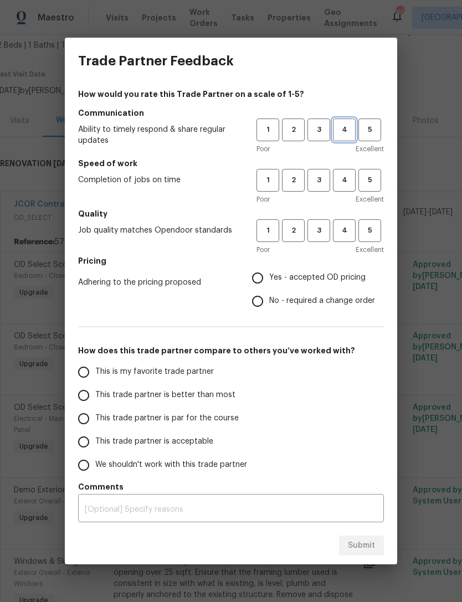
click at [344, 127] on span "4" at bounding box center [344, 129] width 20 height 13
click at [320, 175] on span "3" at bounding box center [318, 180] width 20 height 13
click at [318, 228] on span "3" at bounding box center [318, 230] width 20 height 13
click at [260, 303] on input "No - required a change order" at bounding box center [257, 301] width 23 height 23
radio input "true"
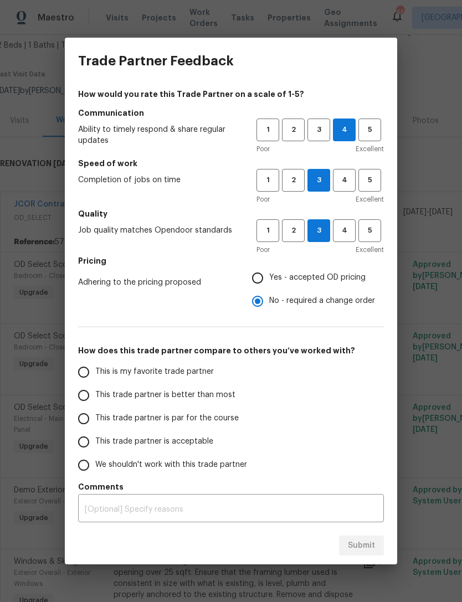
click at [86, 417] on input "This trade partner is par for the course" at bounding box center [83, 418] width 23 height 23
click at [365, 539] on span "Submit" at bounding box center [361, 546] width 27 height 14
radio input "true"
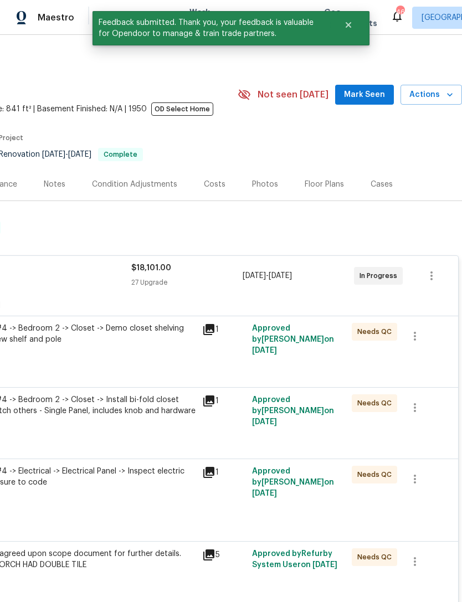
scroll to position [0, 164]
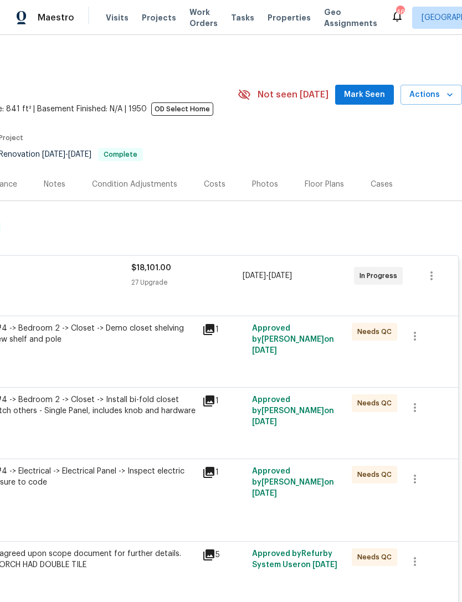
click at [363, 95] on span "Mark Seen" at bounding box center [364, 95] width 41 height 14
click at [431, 96] on span "Actions" at bounding box center [431, 95] width 44 height 14
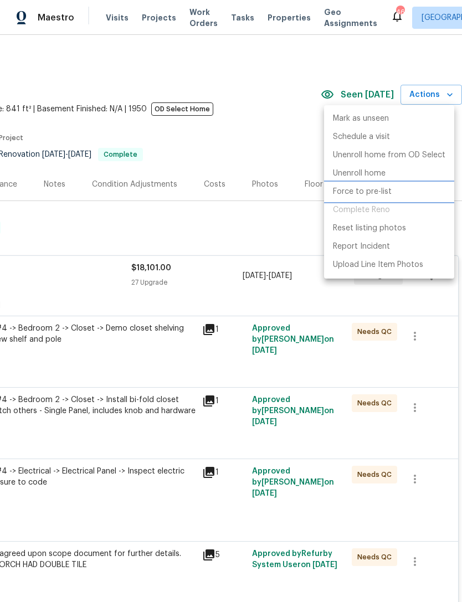
click at [364, 193] on p "Force to pre-list" at bounding box center [362, 192] width 59 height 12
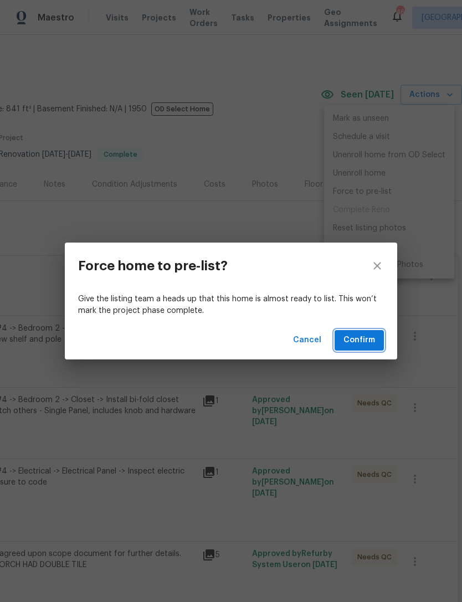
click at [363, 337] on span "Confirm" at bounding box center [359, 340] width 32 height 14
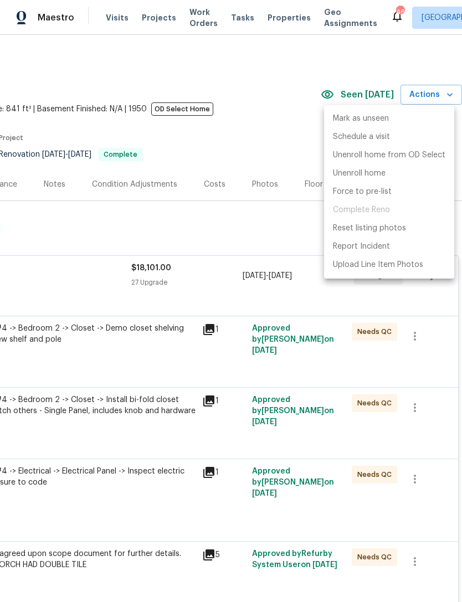
click at [278, 125] on div at bounding box center [231, 301] width 462 height 602
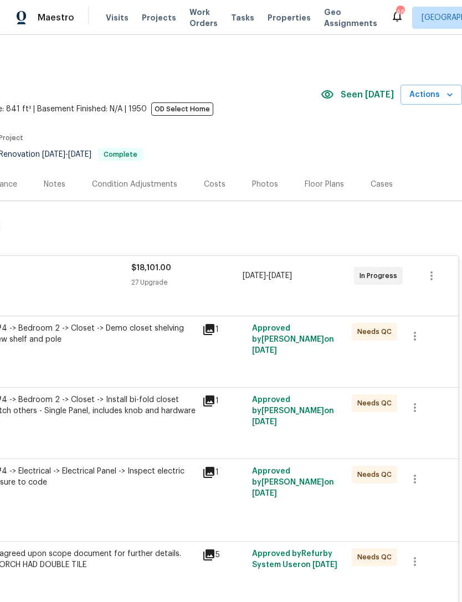
click at [256, 180] on div "Photos" at bounding box center [265, 184] width 26 height 11
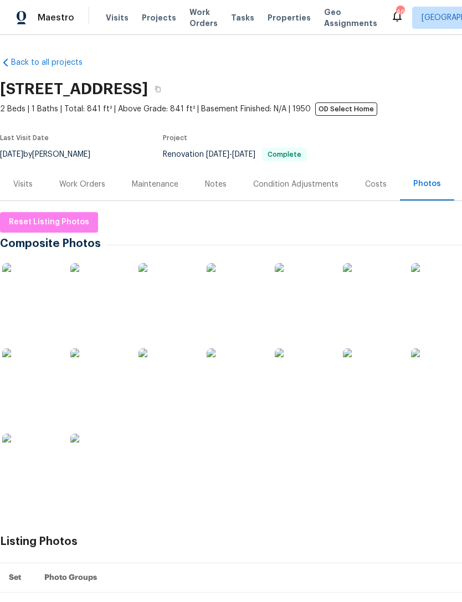
click at [82, 183] on div "Work Orders" at bounding box center [82, 184] width 46 height 11
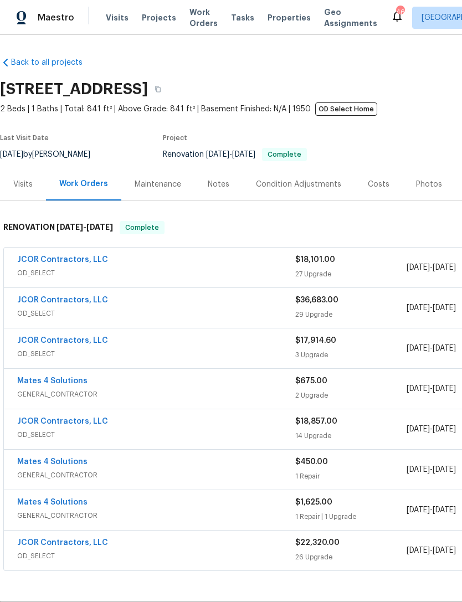
click at [419, 179] on div "Photos" at bounding box center [429, 184] width 26 height 11
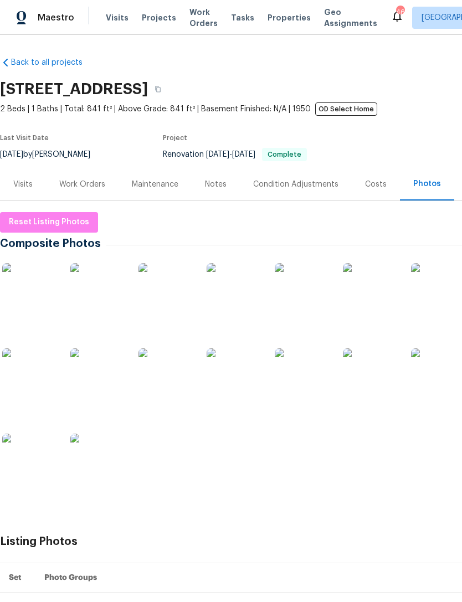
click at [78, 180] on div "Work Orders" at bounding box center [82, 184] width 46 height 11
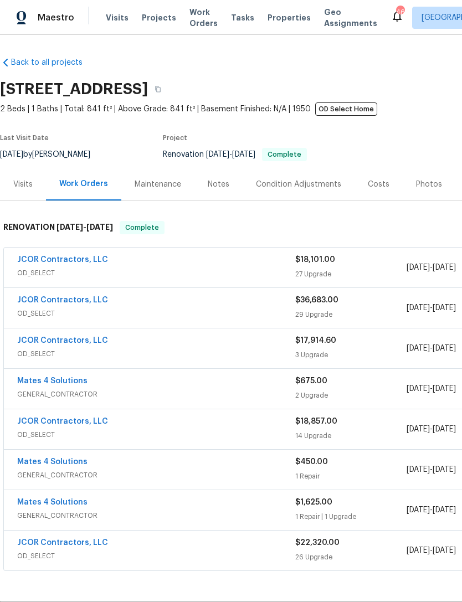
click at [242, 268] on span "OD_SELECT" at bounding box center [156, 272] width 278 height 11
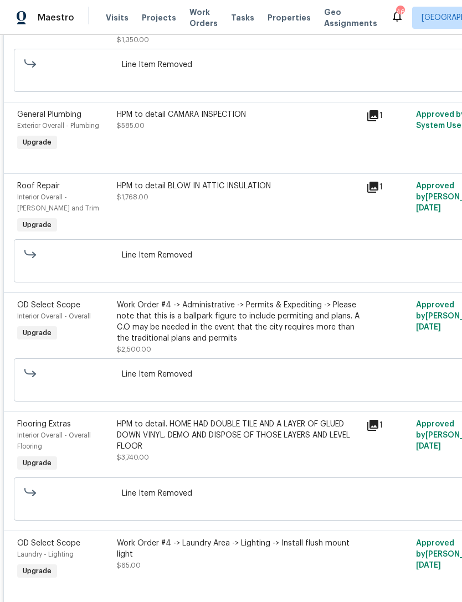
scroll to position [2022, 0]
click at [273, 156] on div "HPM to detail CAMARA INSPECTION $585.00" at bounding box center [237, 131] width 249 height 51
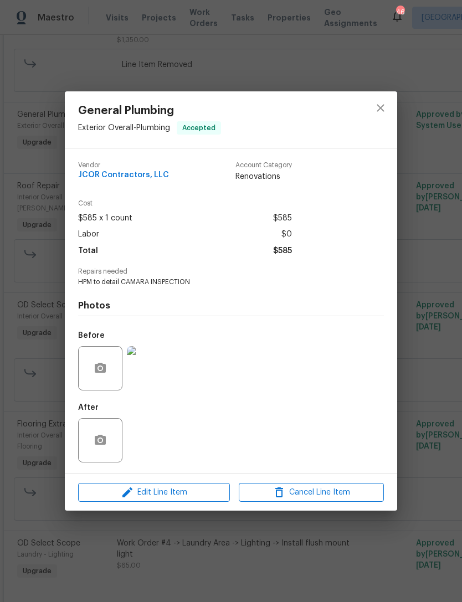
click at [156, 376] on img at bounding box center [149, 368] width 44 height 44
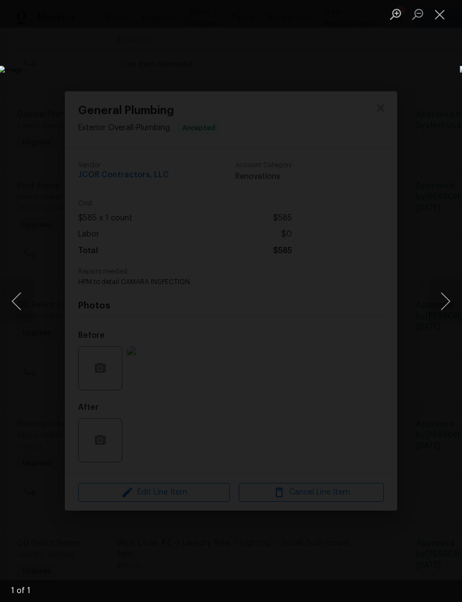
click at [440, 13] on button "Close lightbox" at bounding box center [439, 13] width 22 height 19
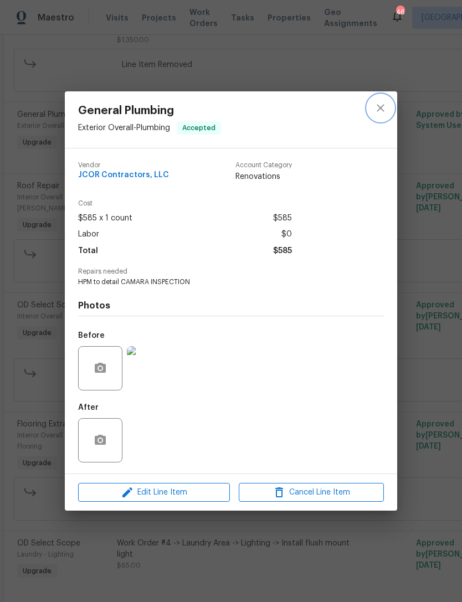
click at [380, 105] on icon "close" at bounding box center [380, 107] width 13 height 13
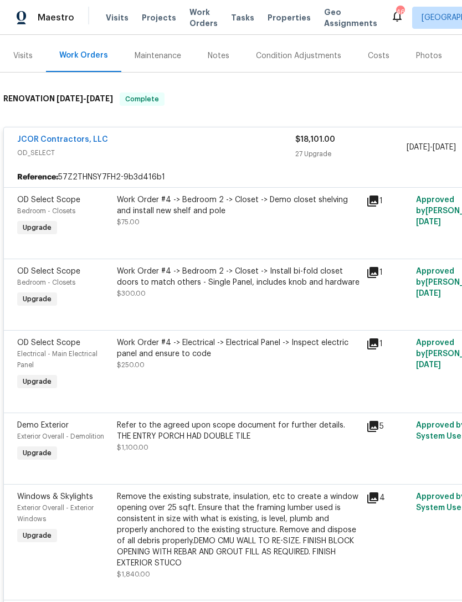
scroll to position [129, 0]
click at [274, 223] on div "Work Order #4 -> Bedroom 2 -> Closet -> Demo closet shelving and install new sh…" at bounding box center [238, 210] width 242 height 33
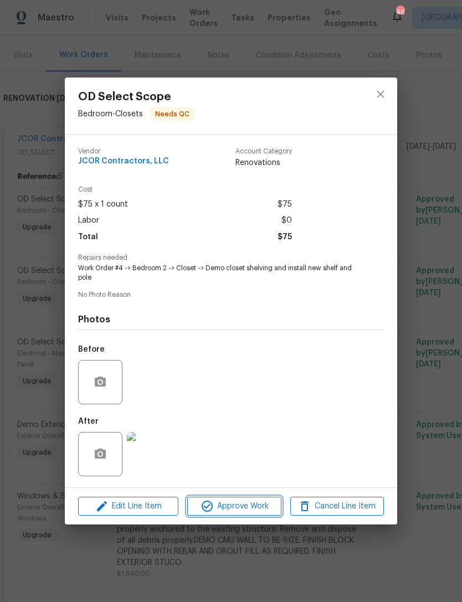
click at [258, 507] on span "Approve Work" at bounding box center [233, 506] width 87 height 14
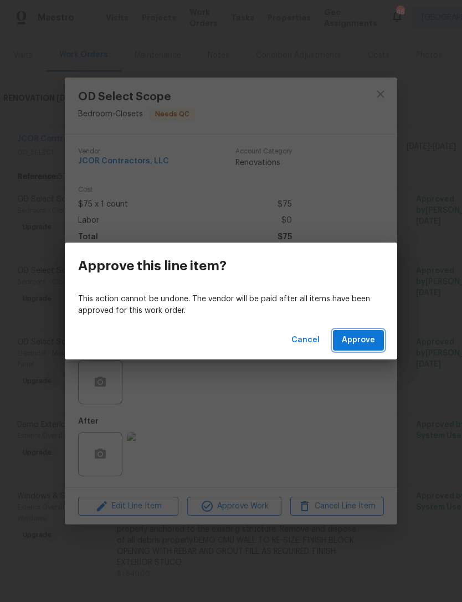
click at [369, 341] on span "Approve" at bounding box center [358, 340] width 33 height 14
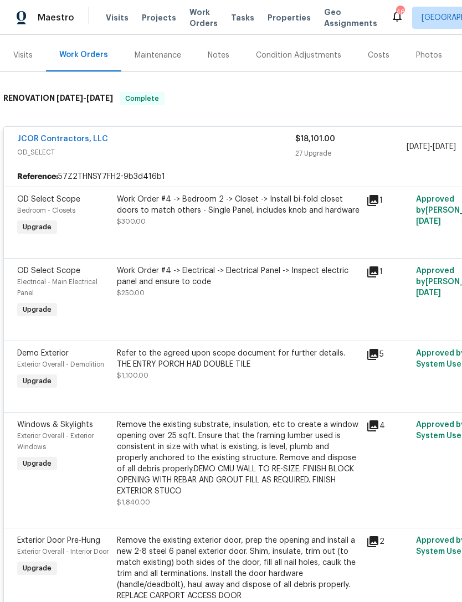
click at [268, 232] on div "Work Order #4 -> Bedroom 2 -> Closet -> Install bi-fold closet doors to match o…" at bounding box center [237, 215] width 249 height 51
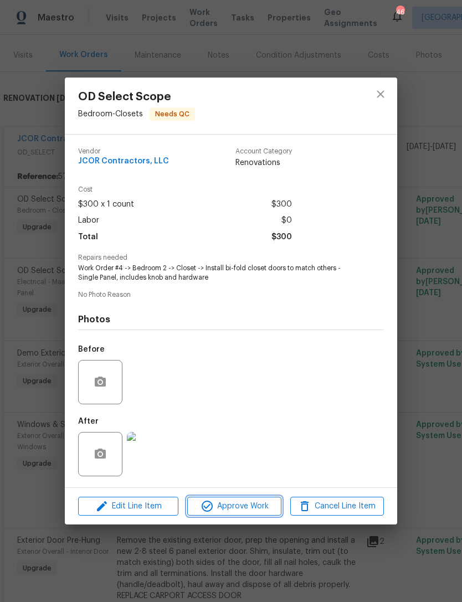
click at [253, 508] on span "Approve Work" at bounding box center [233, 506] width 87 height 14
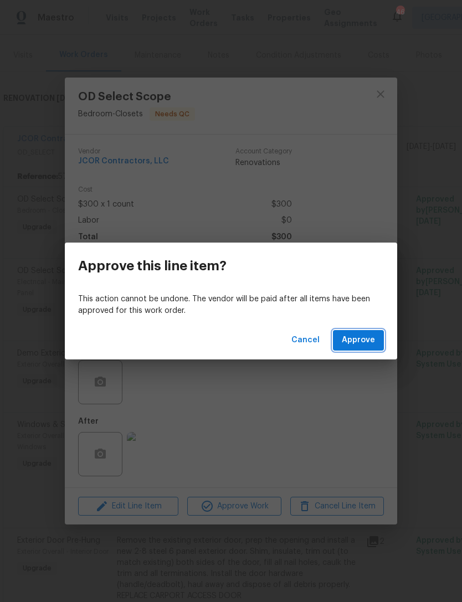
click at [362, 336] on span "Approve" at bounding box center [358, 340] width 33 height 14
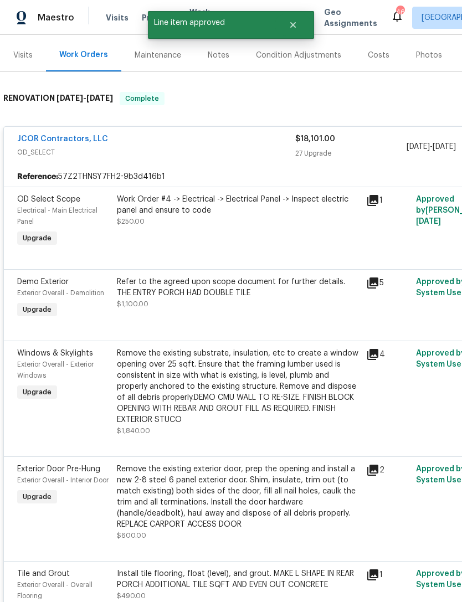
click at [255, 241] on div "Work Order #4 -> Electrical -> Electrical Panel -> Inspect electric panel and e…" at bounding box center [237, 221] width 249 height 62
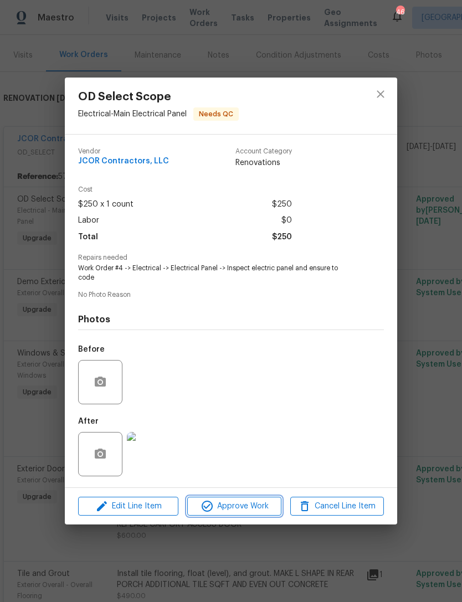
click at [255, 513] on span "Approve Work" at bounding box center [233, 506] width 87 height 14
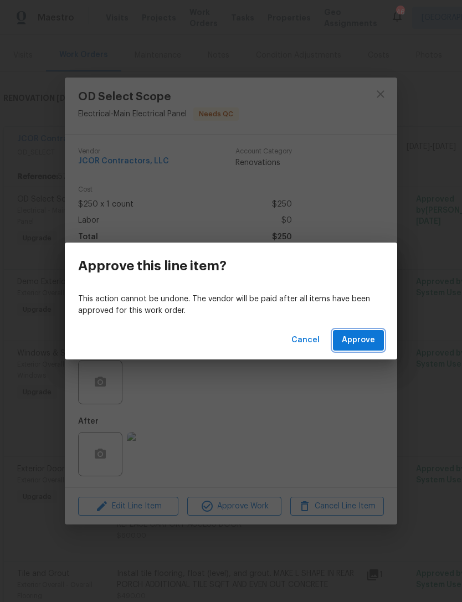
click at [361, 335] on span "Approve" at bounding box center [358, 340] width 33 height 14
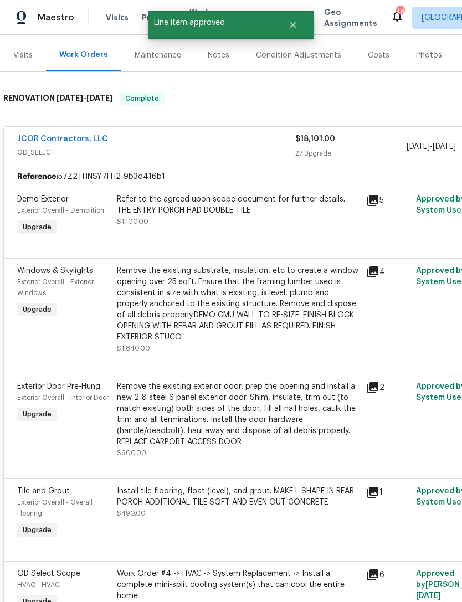
click at [251, 229] on div "Refer to the agreed upon scope document for further details. THE ENTRY PORCH HA…" at bounding box center [237, 215] width 249 height 51
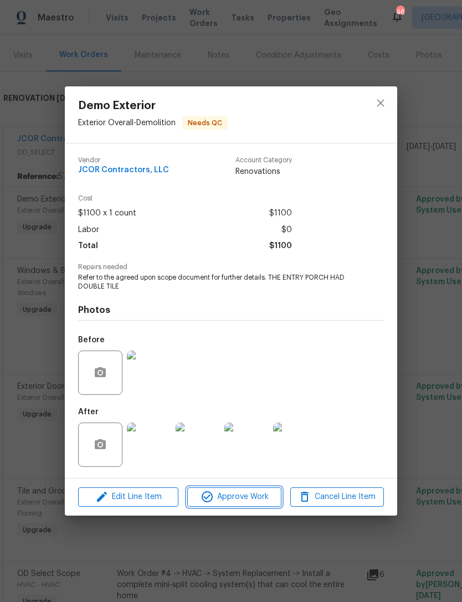
click at [260, 492] on span "Approve Work" at bounding box center [233, 497] width 87 height 14
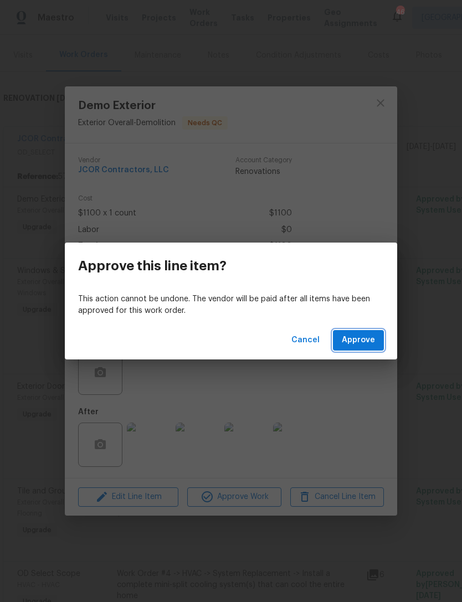
click at [363, 336] on span "Approve" at bounding box center [358, 340] width 33 height 14
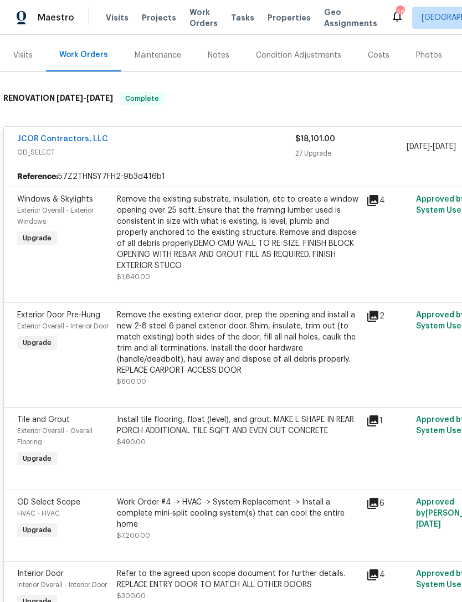
click at [271, 264] on div "Remove the existing substrate, insulation, etc to create a window opening over …" at bounding box center [238, 233] width 242 height 78
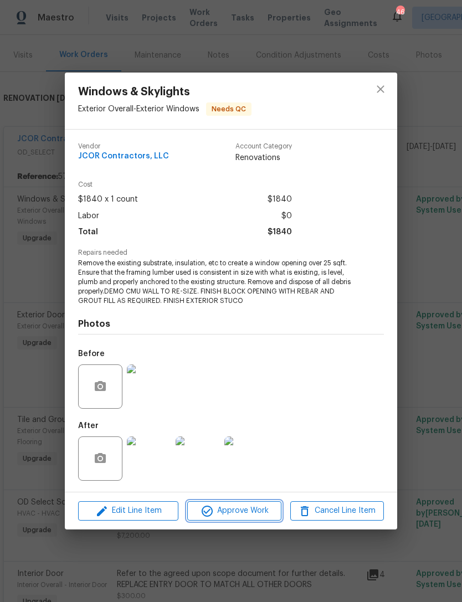
click at [249, 512] on span "Approve Work" at bounding box center [233, 511] width 87 height 14
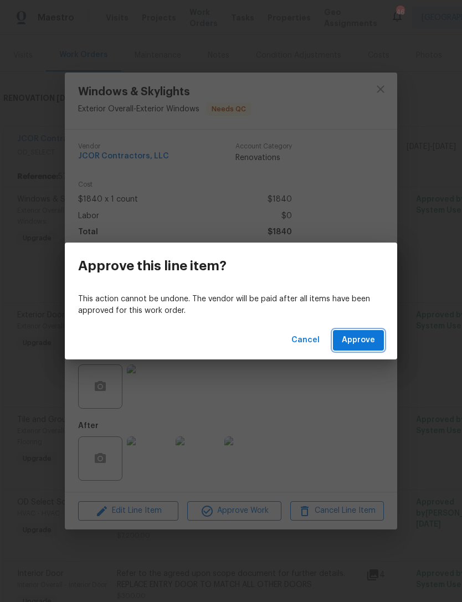
click at [363, 338] on span "Approve" at bounding box center [358, 340] width 33 height 14
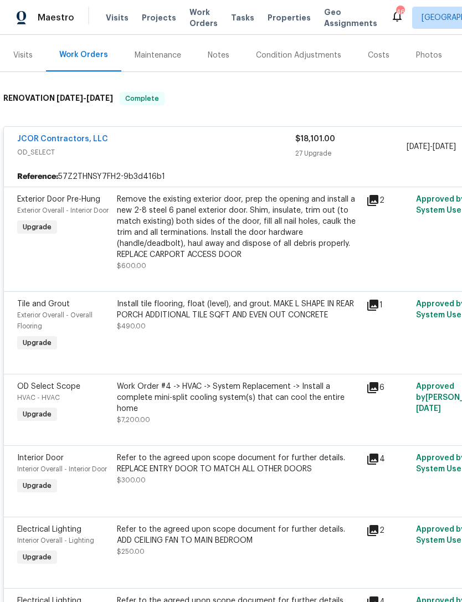
click at [255, 244] on div "Remove the existing exterior door, prep the opening and install a new 2-8 steel…" at bounding box center [238, 227] width 242 height 66
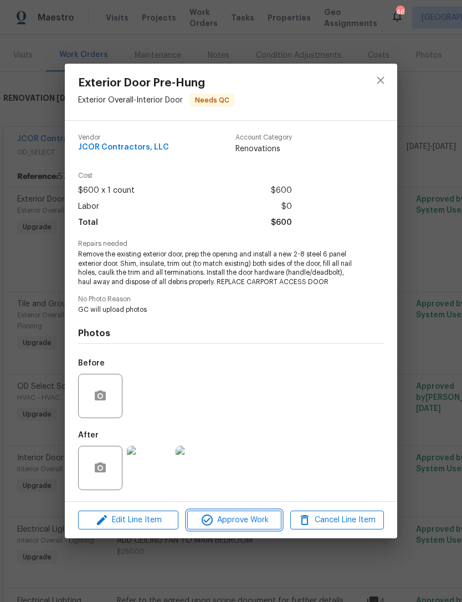
click at [254, 522] on span "Approve Work" at bounding box center [233, 520] width 87 height 14
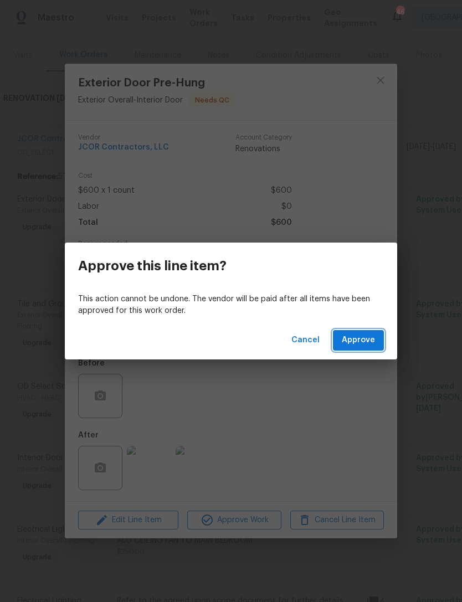
click at [362, 338] on span "Approve" at bounding box center [358, 340] width 33 height 14
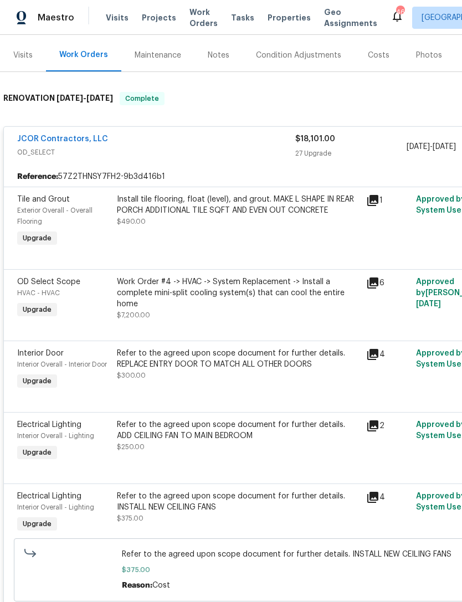
click at [274, 230] on div "Install tile flooring, float (level), and grout. MAKE L SHAPE IN REAR PORCH ADD…" at bounding box center [237, 221] width 249 height 62
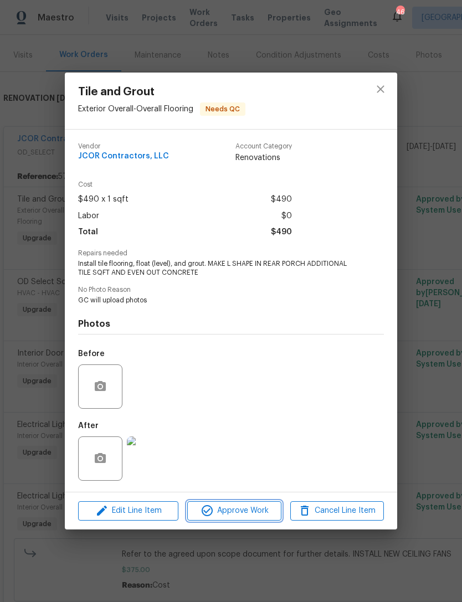
click at [254, 509] on span "Approve Work" at bounding box center [233, 511] width 87 height 14
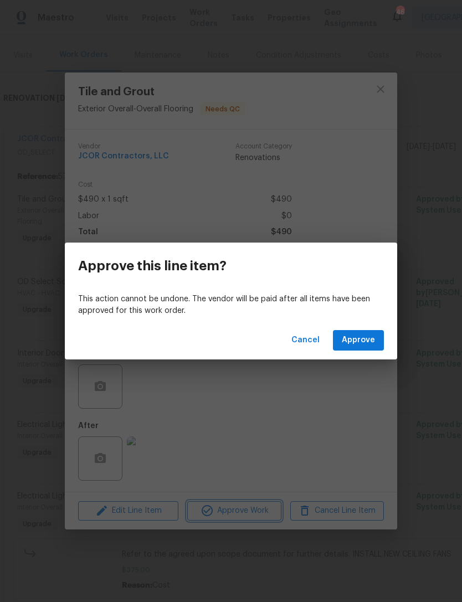
click at [354, 178] on div "Approve this line item? This action cannot be undone. The vendor will be paid a…" at bounding box center [231, 301] width 462 height 602
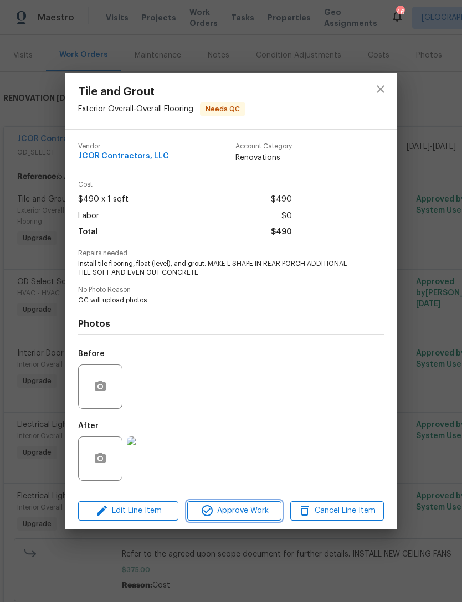
click at [247, 510] on span "Approve Work" at bounding box center [233, 511] width 87 height 14
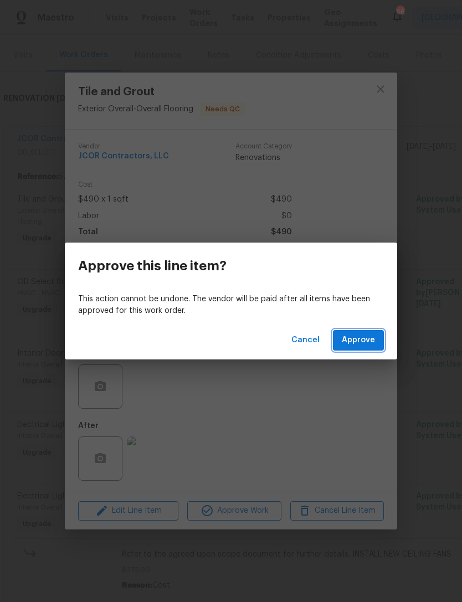
click at [359, 341] on span "Approve" at bounding box center [358, 340] width 33 height 14
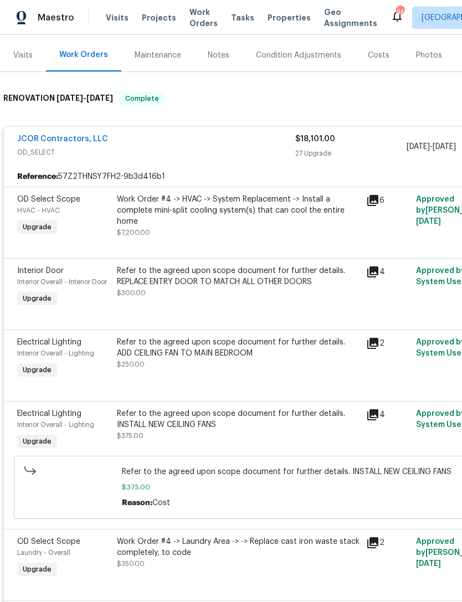
click at [260, 227] on div "Work Order #4 -> HVAC -> System Replacement -> Install a complete mini-split co…" at bounding box center [238, 210] width 242 height 33
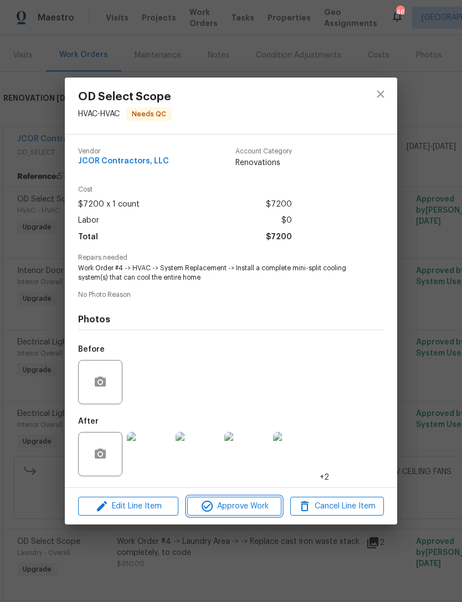
click at [259, 500] on button "Approve Work" at bounding box center [234, 506] width 94 height 19
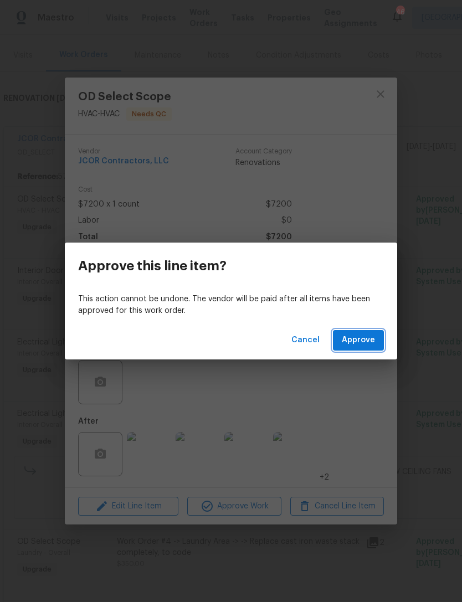
click at [357, 342] on span "Approve" at bounding box center [358, 340] width 33 height 14
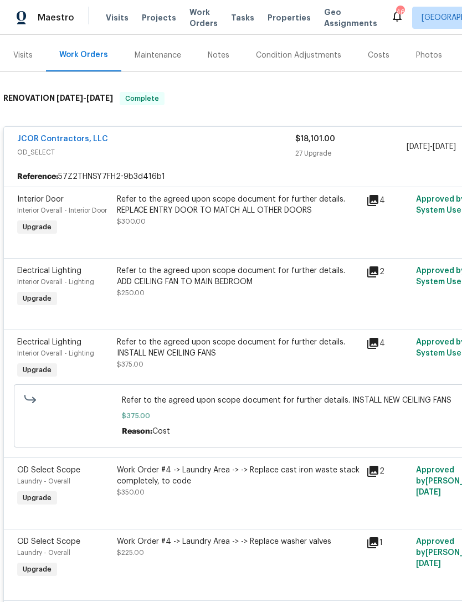
click at [244, 219] on div "Refer to the agreed upon scope document for further details. REPLACE ENTRY DOOR…" at bounding box center [238, 210] width 242 height 33
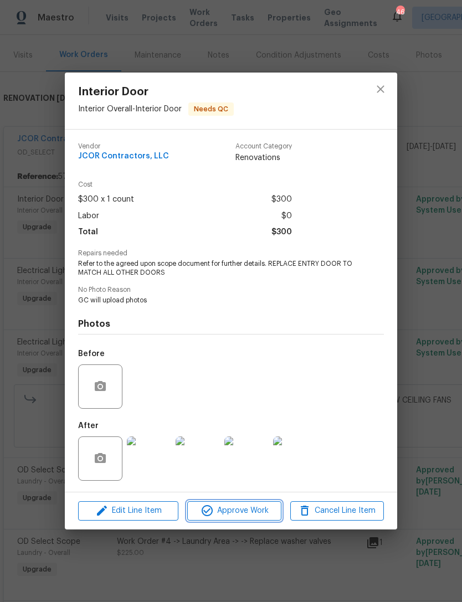
click at [251, 510] on span "Approve Work" at bounding box center [233, 511] width 87 height 14
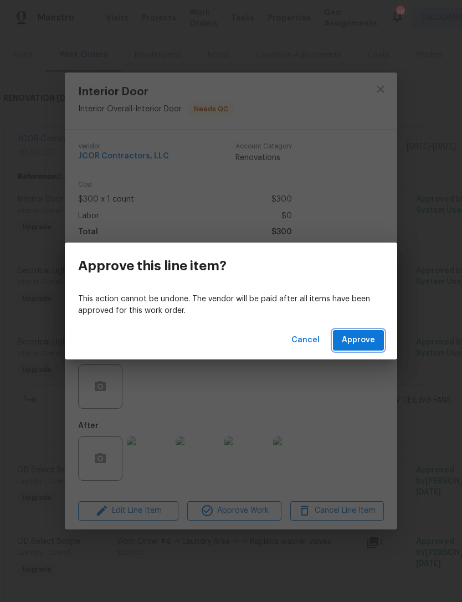
click at [356, 334] on span "Approve" at bounding box center [358, 340] width 33 height 14
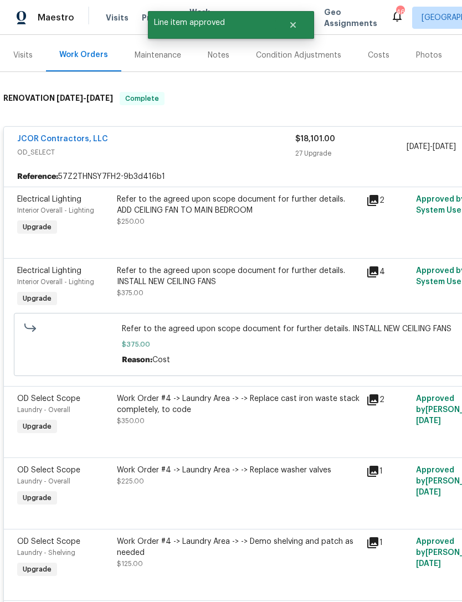
click at [243, 223] on div "Refer to the agreed upon scope document for further details. ADD CEILING FAN TO…" at bounding box center [238, 210] width 242 height 33
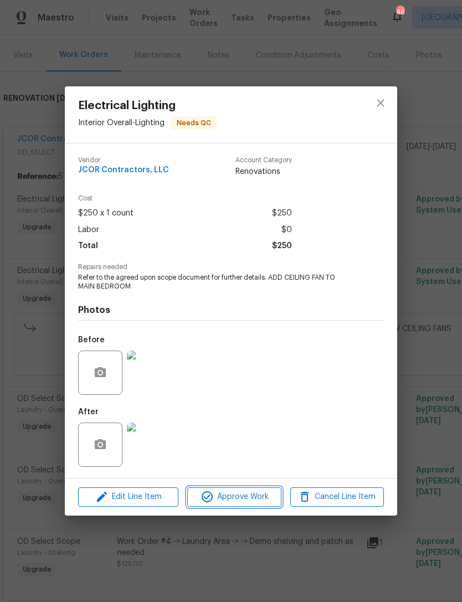
click at [250, 495] on span "Approve Work" at bounding box center [233, 497] width 87 height 14
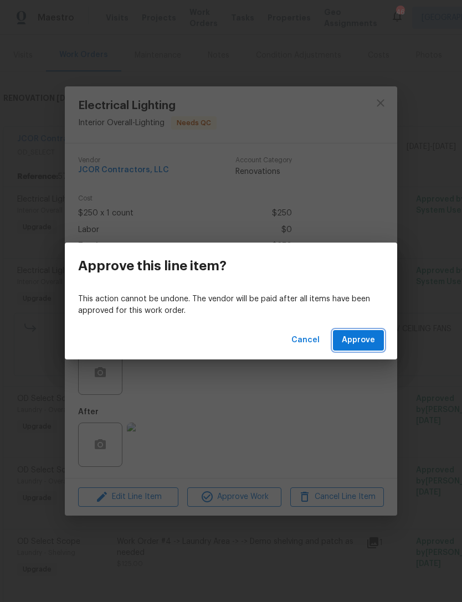
click at [360, 340] on span "Approve" at bounding box center [358, 340] width 33 height 14
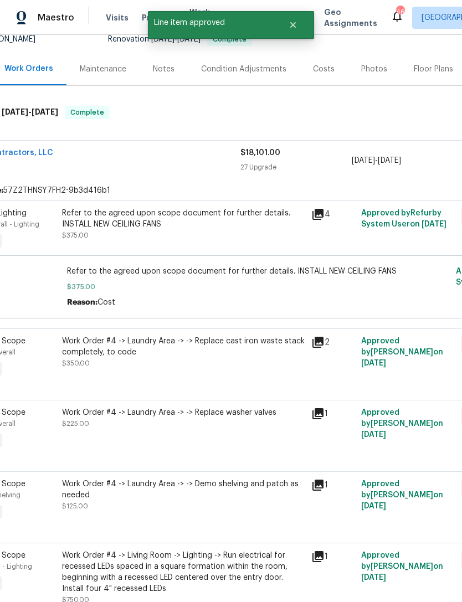
scroll to position [117, 55]
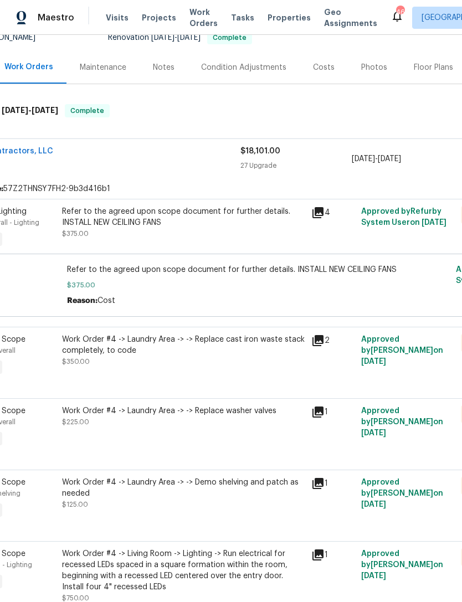
click at [231, 234] on div "Refer to the agreed upon scope document for further details. INSTALL NEW CEILIN…" at bounding box center [183, 222] width 242 height 33
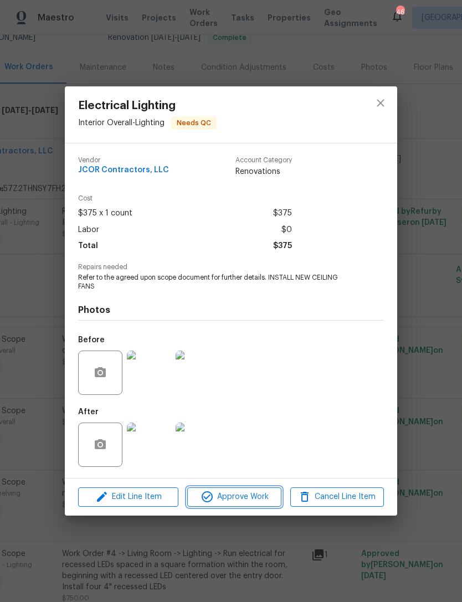
click at [259, 493] on span "Approve Work" at bounding box center [233, 497] width 87 height 14
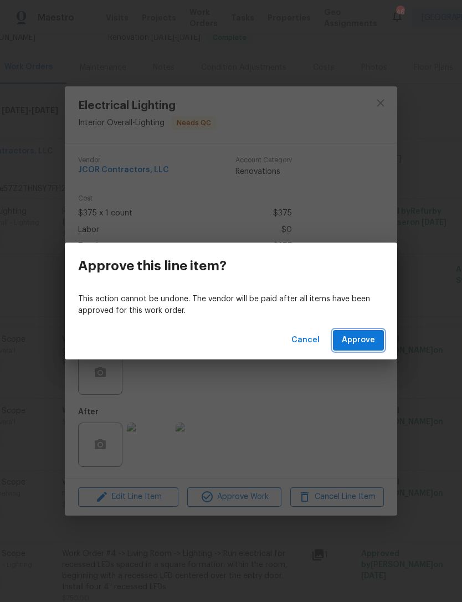
click at [359, 344] on span "Approve" at bounding box center [358, 340] width 33 height 14
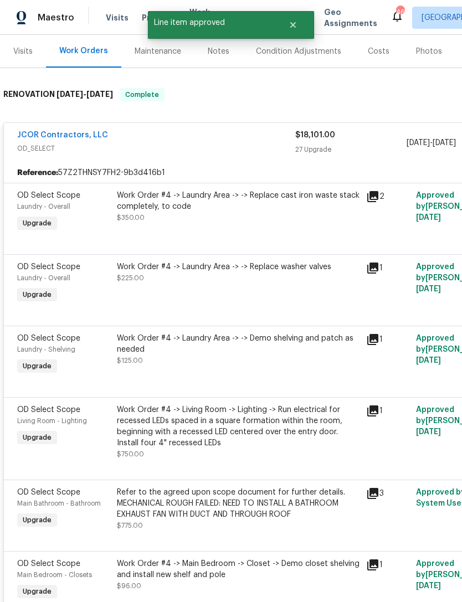
scroll to position [132, 0]
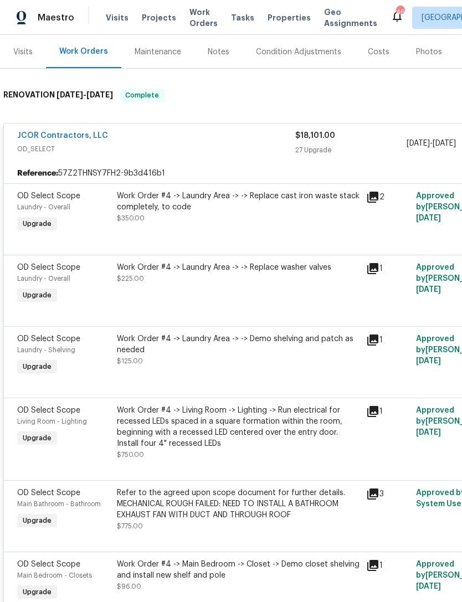
click at [281, 227] on div "Work Order #4 -> Laundry Area -> -> Replace cast iron waste stack completely, t…" at bounding box center [237, 212] width 249 height 51
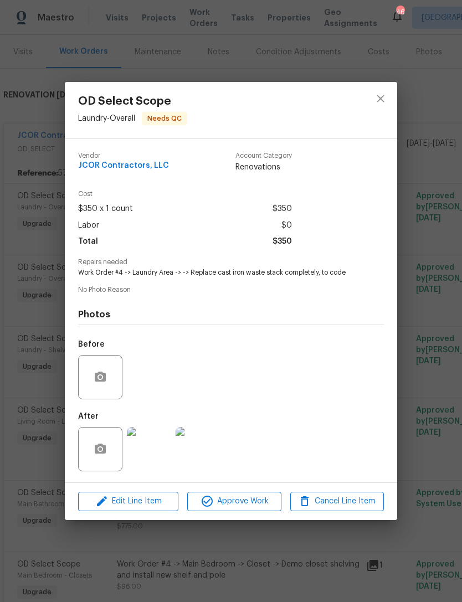
click at [154, 451] on img at bounding box center [149, 449] width 44 height 44
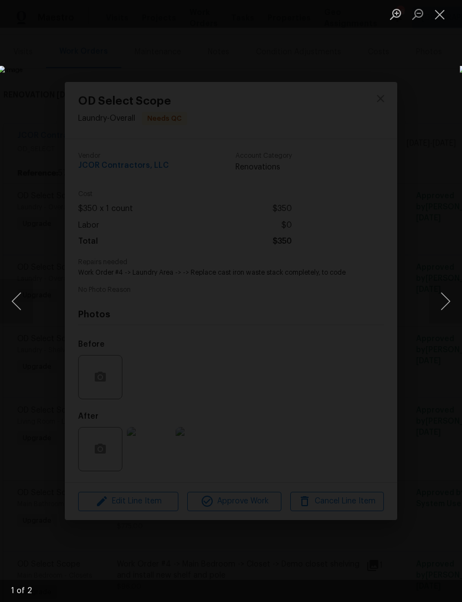
click at [445, 303] on button "Next image" at bounding box center [444, 301] width 33 height 44
click at [436, 304] on button "Next image" at bounding box center [444, 301] width 33 height 44
click at [440, 14] on button "Close lightbox" at bounding box center [439, 13] width 22 height 19
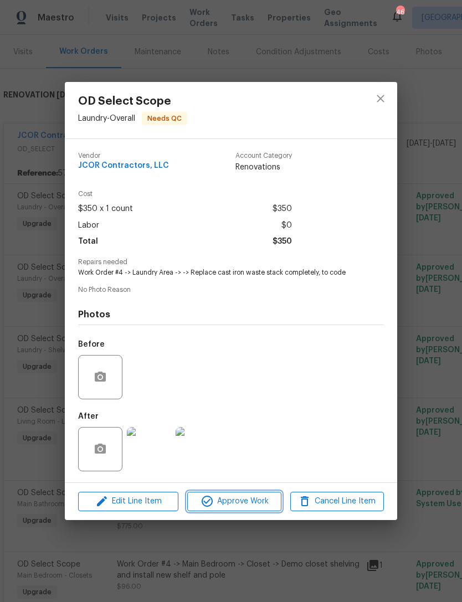
click at [260, 504] on span "Approve Work" at bounding box center [233, 501] width 87 height 14
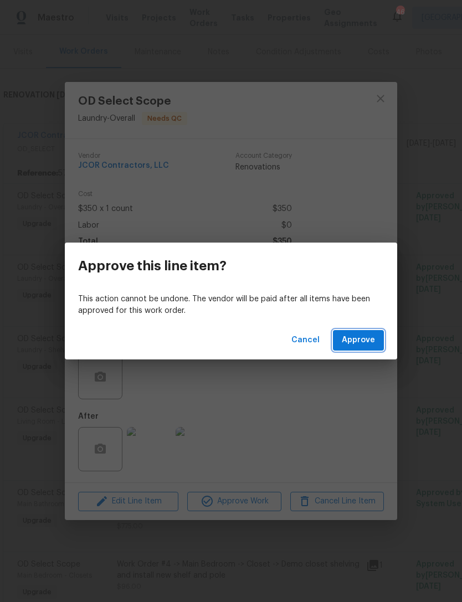
click at [369, 338] on span "Approve" at bounding box center [358, 340] width 33 height 14
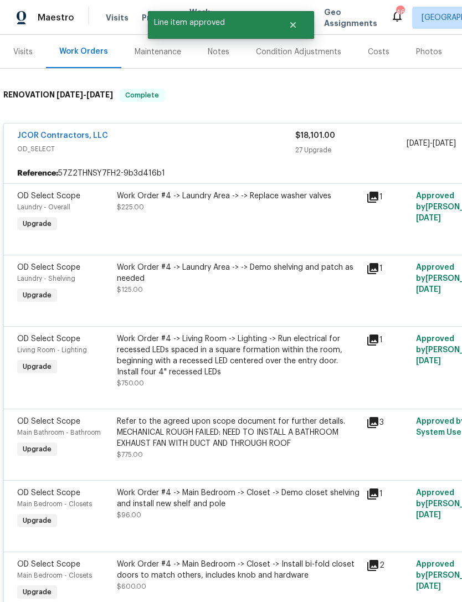
click at [270, 221] on div "Work Order #4 -> Laundry Area -> -> Replace washer valves $225.00" at bounding box center [237, 212] width 249 height 51
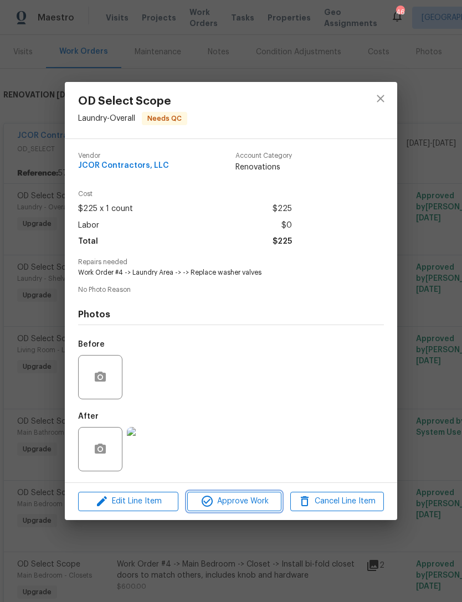
click at [254, 503] on span "Approve Work" at bounding box center [233, 501] width 87 height 14
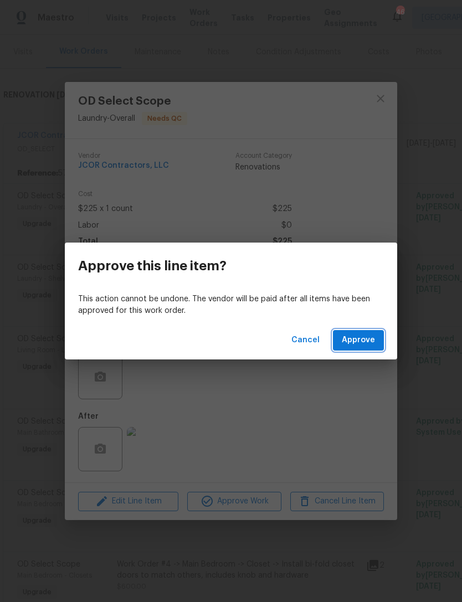
click at [361, 338] on span "Approve" at bounding box center [358, 340] width 33 height 14
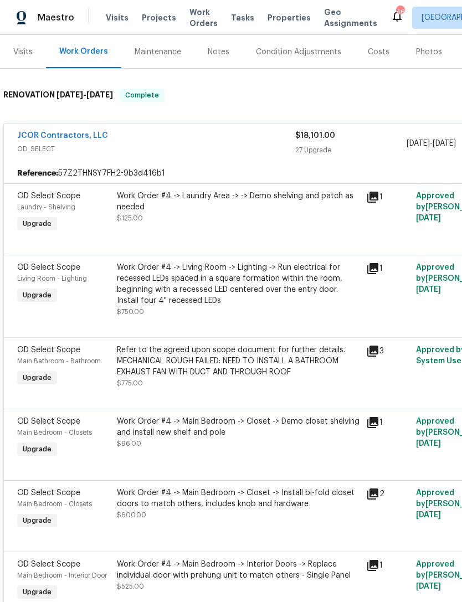
click at [272, 224] on div "Work Order #4 -> Laundry Area -> -> Demo shelving and patch as needed $125.00" at bounding box center [238, 206] width 242 height 33
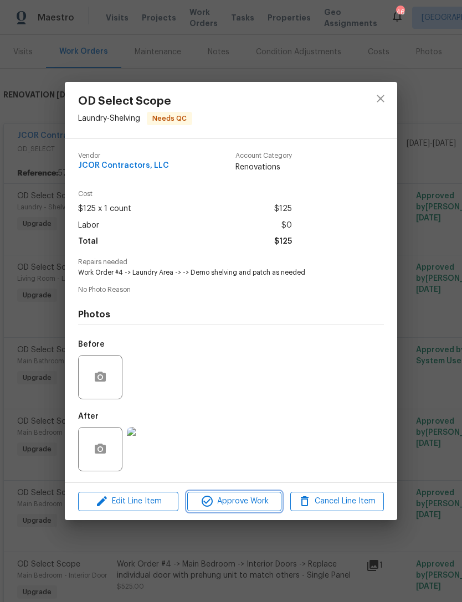
click at [251, 505] on span "Approve Work" at bounding box center [233, 501] width 87 height 14
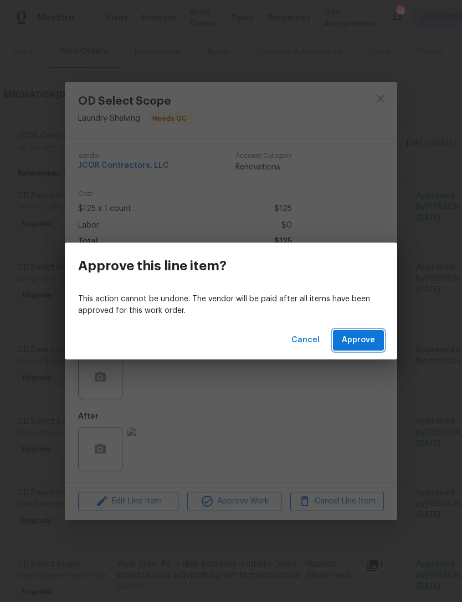
click at [366, 338] on span "Approve" at bounding box center [358, 340] width 33 height 14
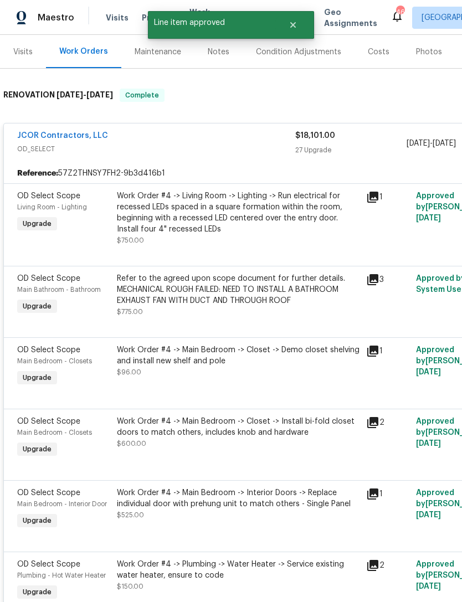
click at [264, 227] on div "Work Order #4 -> Living Room -> Lighting -> Run electrical for recessed LEDs sp…" at bounding box center [238, 212] width 242 height 44
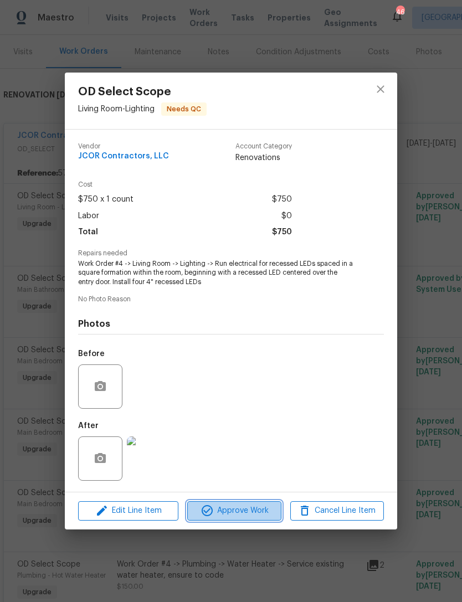
click at [260, 509] on span "Approve Work" at bounding box center [233, 511] width 87 height 14
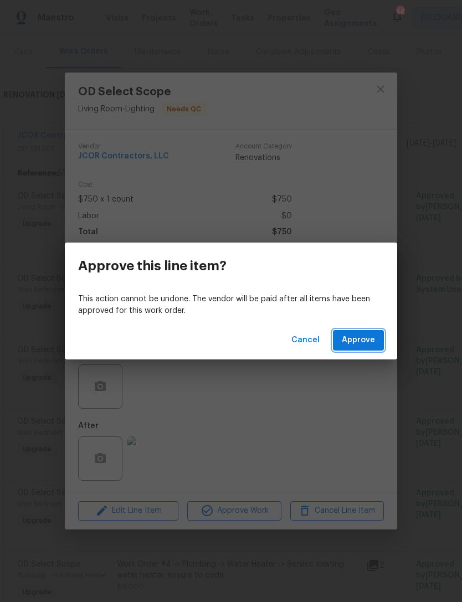
click at [364, 343] on span "Approve" at bounding box center [358, 340] width 33 height 14
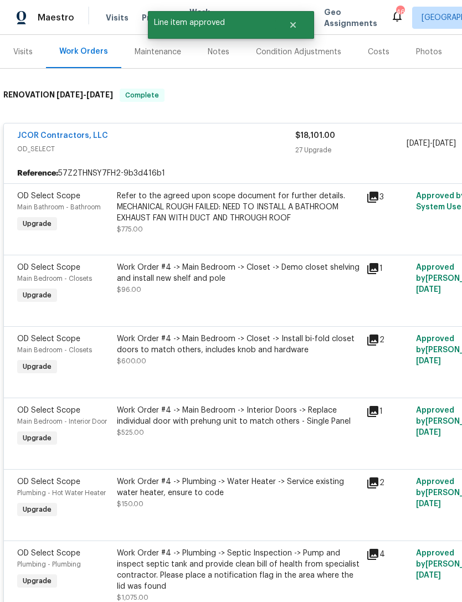
click at [262, 220] on div "Refer to the agreed upon scope document for further details. MECHANICAL ROUGH F…" at bounding box center [238, 206] width 242 height 33
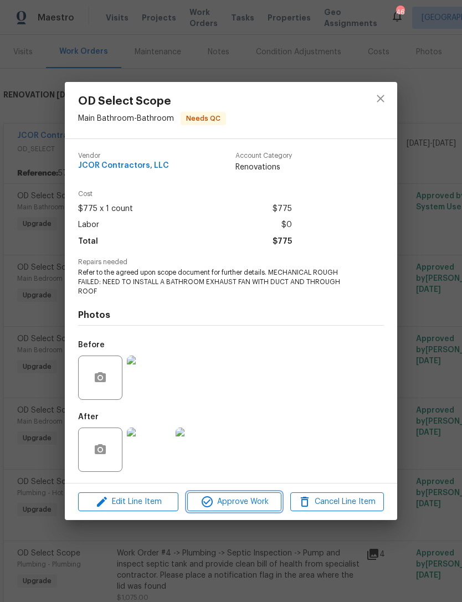
click at [252, 500] on span "Approve Work" at bounding box center [233, 502] width 87 height 14
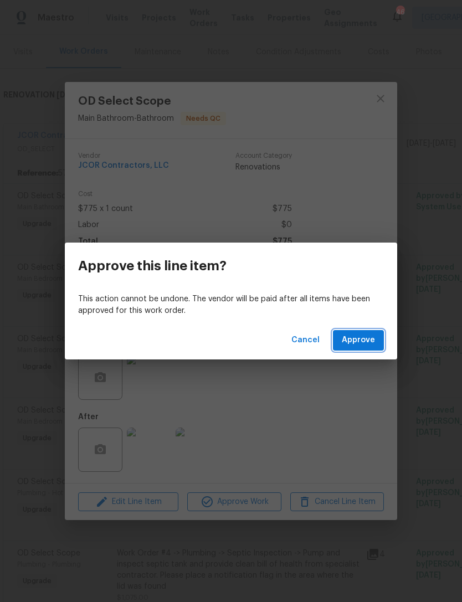
click at [364, 338] on span "Approve" at bounding box center [358, 340] width 33 height 14
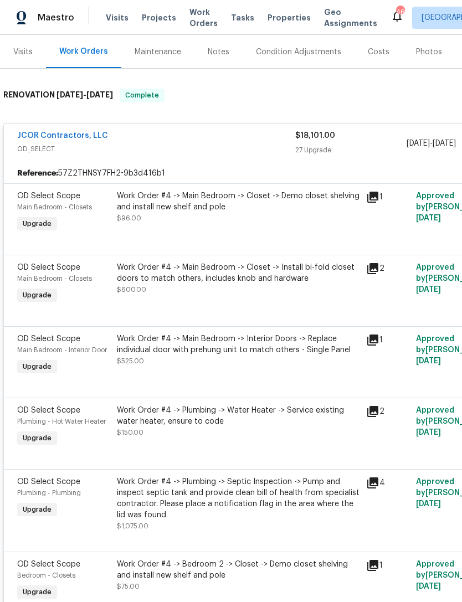
click at [258, 220] on div "Work Order #4 -> Main Bedroom -> Closet -> Demo closet shelving and install new…" at bounding box center [238, 206] width 242 height 33
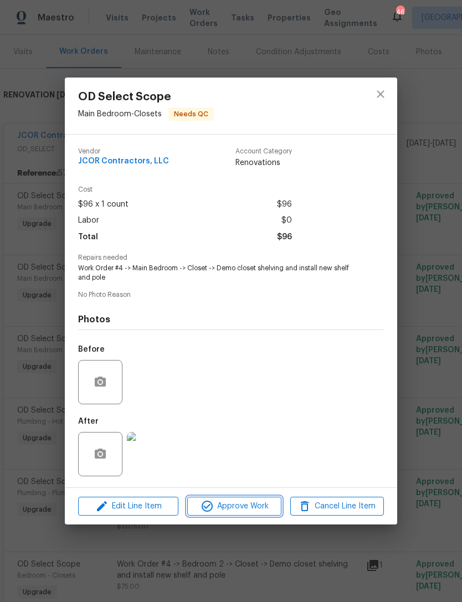
click at [254, 505] on span "Approve Work" at bounding box center [233, 506] width 87 height 14
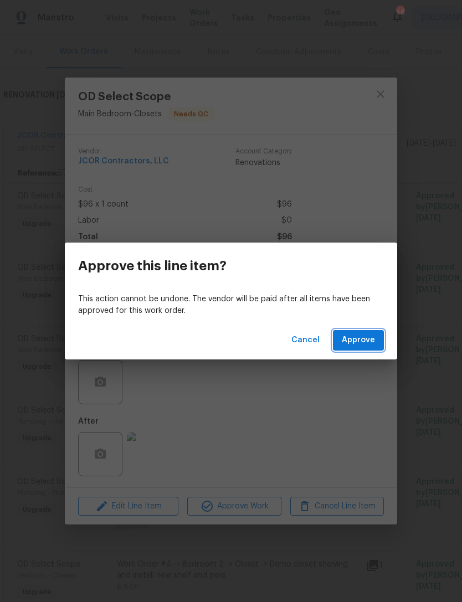
click at [364, 337] on span "Approve" at bounding box center [358, 340] width 33 height 14
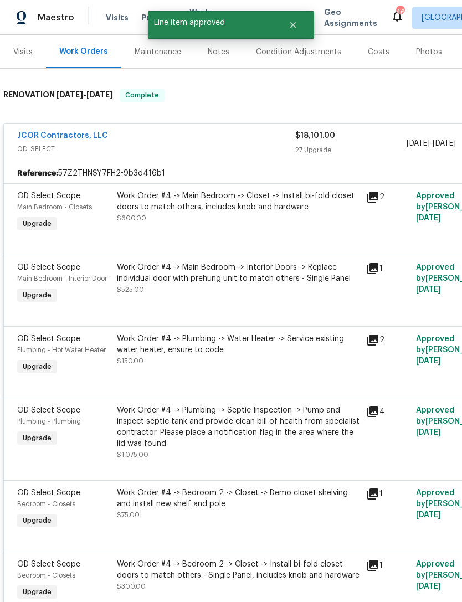
click at [265, 225] on div "Work Order #4 -> Main Bedroom -> Closet -> Install bi-fold closet doors to matc…" at bounding box center [237, 212] width 249 height 51
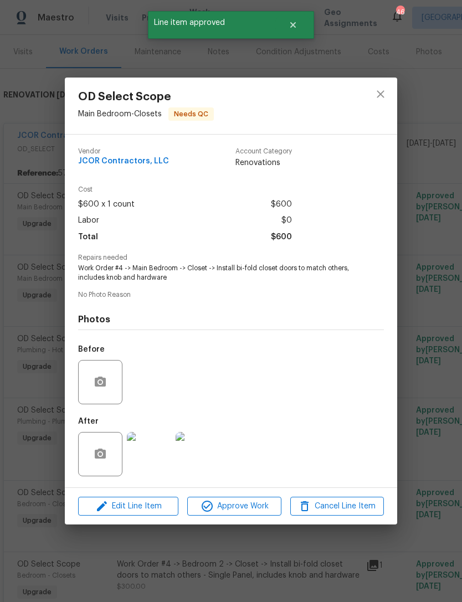
click at [253, 505] on span "Approve Work" at bounding box center [233, 506] width 87 height 14
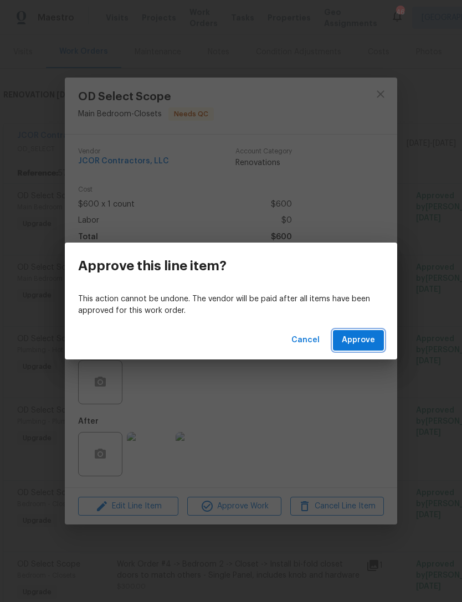
click at [360, 339] on span "Approve" at bounding box center [358, 340] width 33 height 14
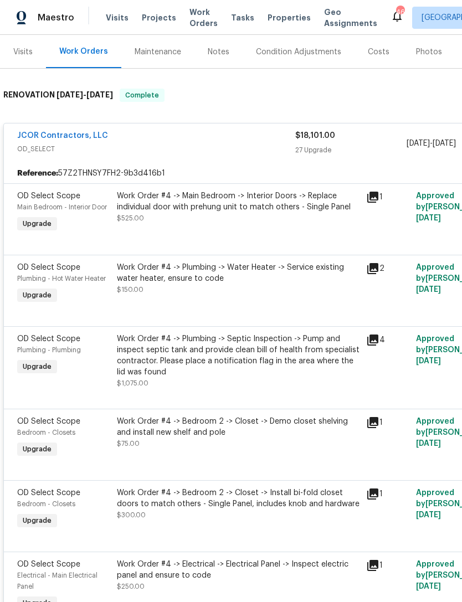
click at [254, 228] on div "Work Order #4 -> Main Bedroom -> Interior Doors -> Replace individual door with…" at bounding box center [237, 212] width 249 height 51
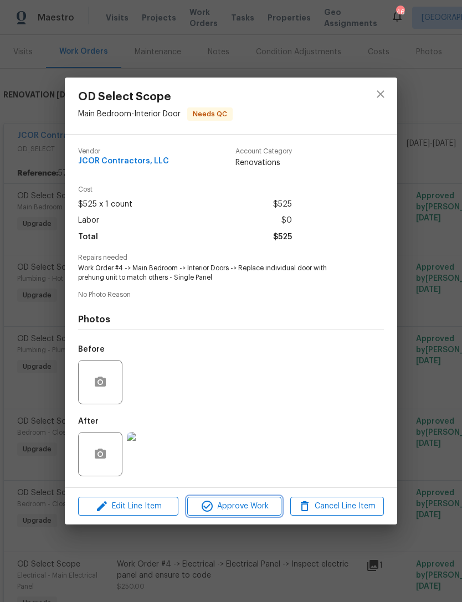
click at [261, 508] on span "Approve Work" at bounding box center [233, 506] width 87 height 14
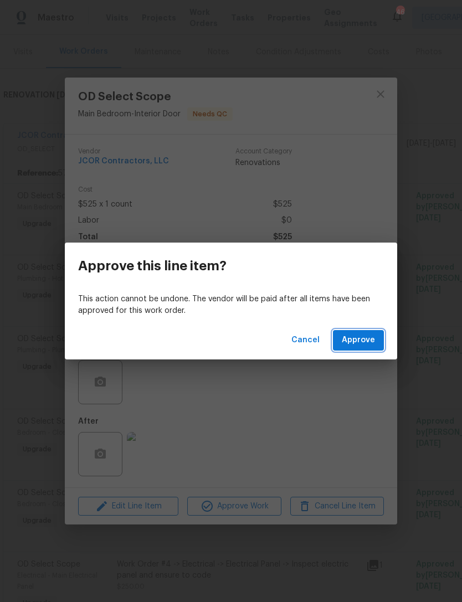
click at [355, 337] on span "Approve" at bounding box center [358, 340] width 33 height 14
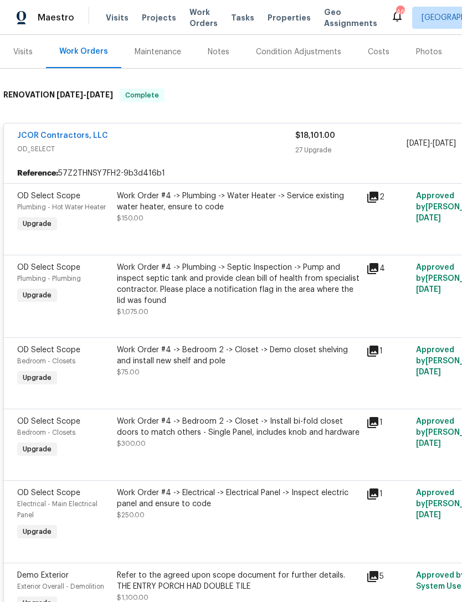
click at [262, 232] on div "Work Order #4 -> Plumbing -> Water Heater -> Service existing water heater, ens…" at bounding box center [237, 212] width 249 height 51
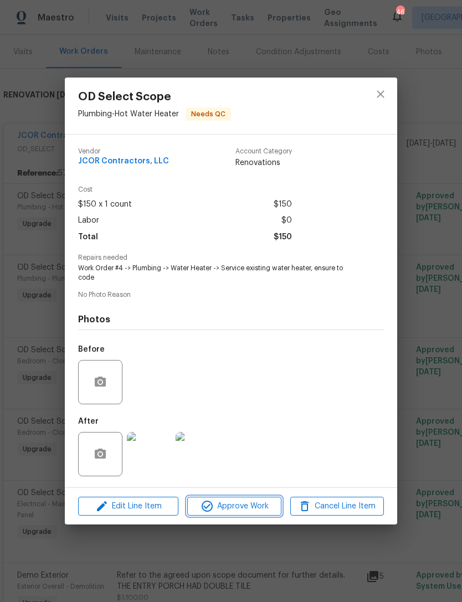
click at [255, 504] on span "Approve Work" at bounding box center [233, 506] width 87 height 14
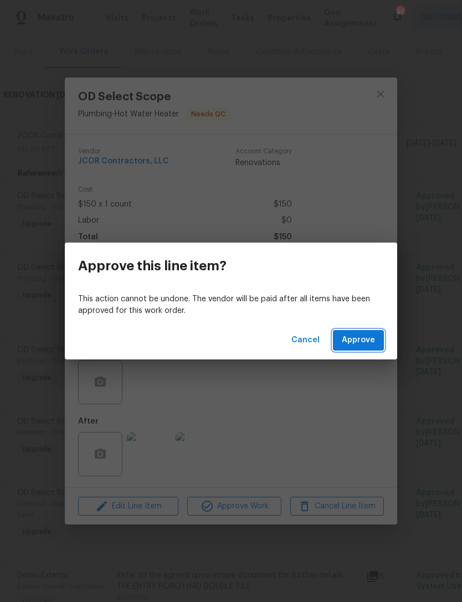
click at [355, 337] on span "Approve" at bounding box center [358, 340] width 33 height 14
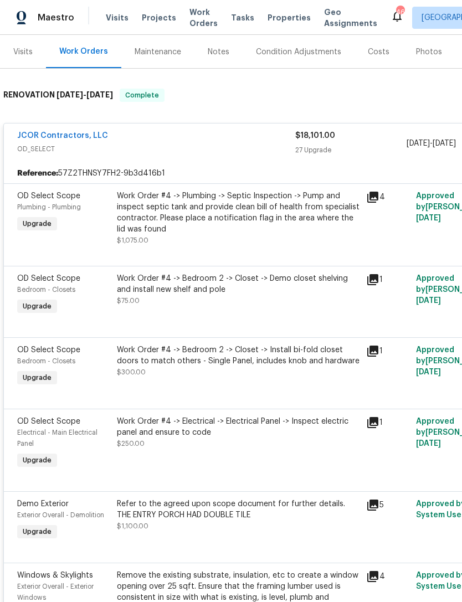
click at [271, 236] on div "Work Order #4 -> Plumbing -> Septic Inspection -> Pump and inspect septic tank …" at bounding box center [238, 217] width 242 height 55
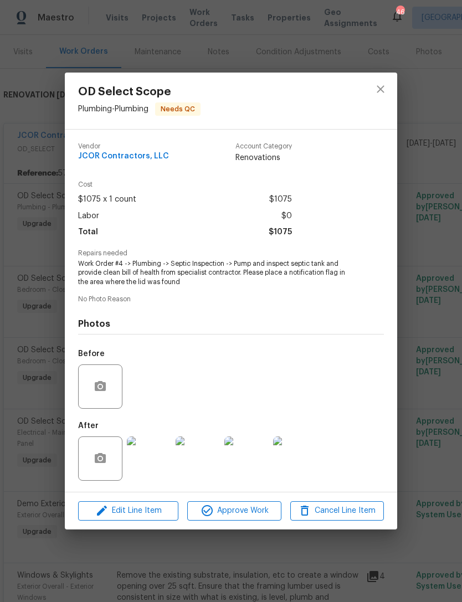
click at [153, 457] on img at bounding box center [149, 458] width 44 height 44
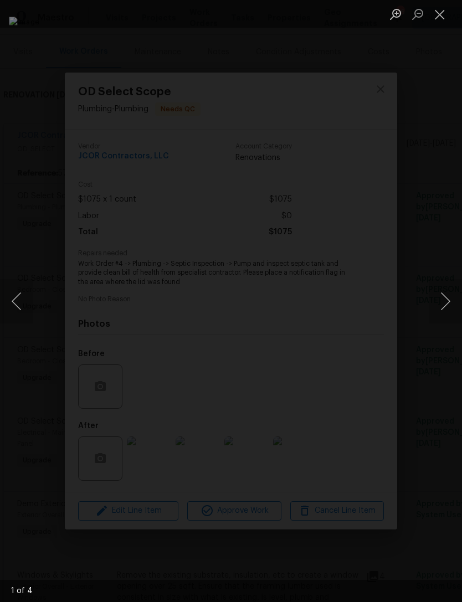
click at [443, 13] on button "Close lightbox" at bounding box center [439, 13] width 22 height 19
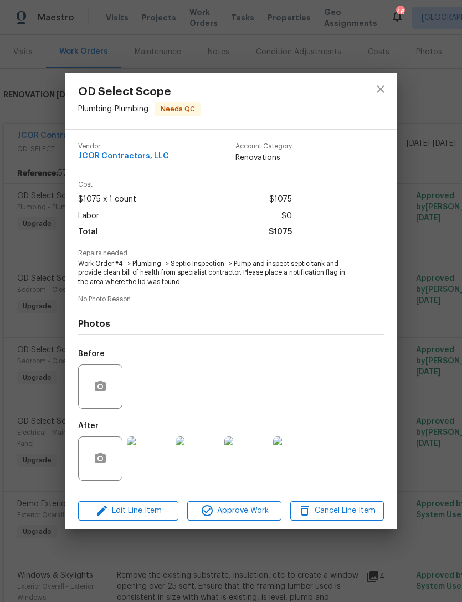
click at [205, 459] on img at bounding box center [197, 458] width 44 height 44
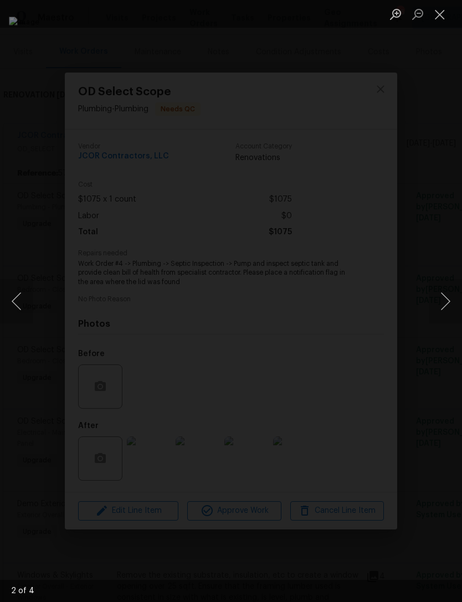
click at [440, 10] on button "Close lightbox" at bounding box center [439, 13] width 22 height 19
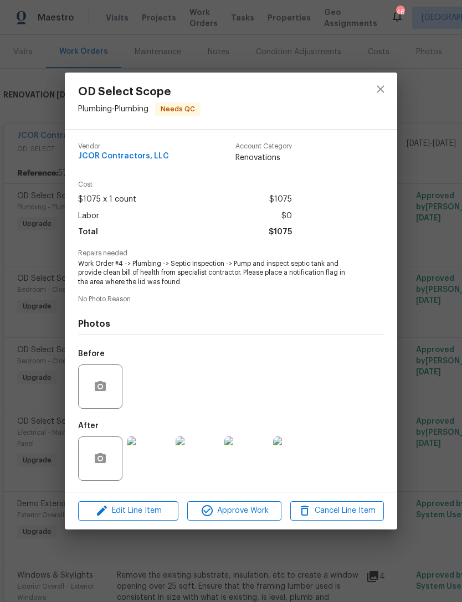
click at [302, 466] on img at bounding box center [295, 458] width 44 height 44
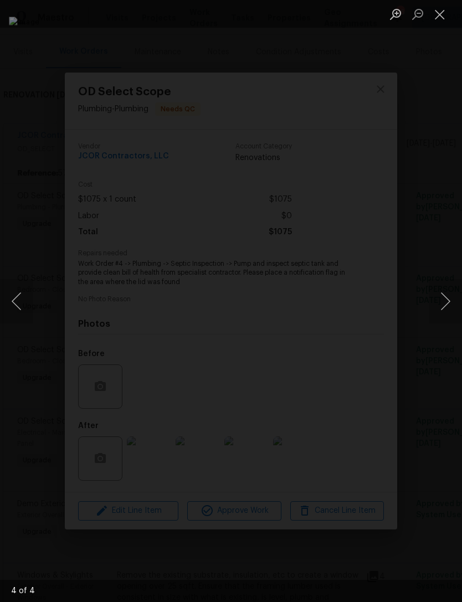
click at [443, 9] on button "Close lightbox" at bounding box center [439, 13] width 22 height 19
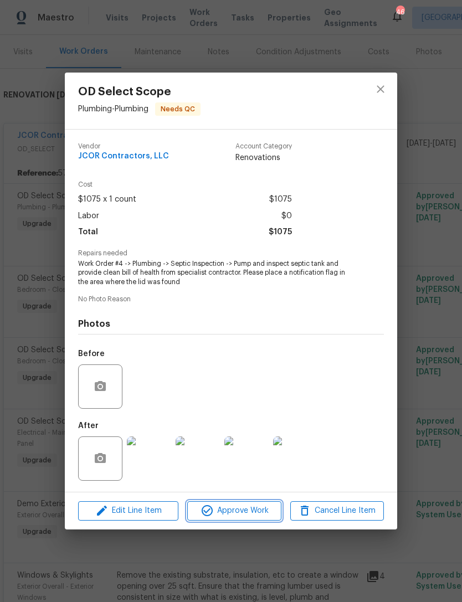
click at [247, 510] on span "Approve Work" at bounding box center [233, 511] width 87 height 14
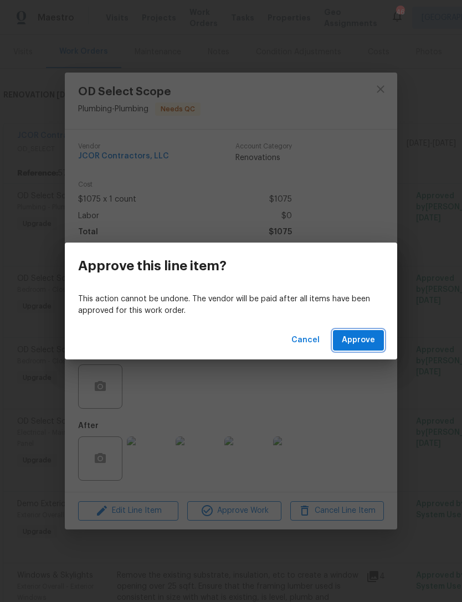
click at [362, 345] on span "Approve" at bounding box center [358, 340] width 33 height 14
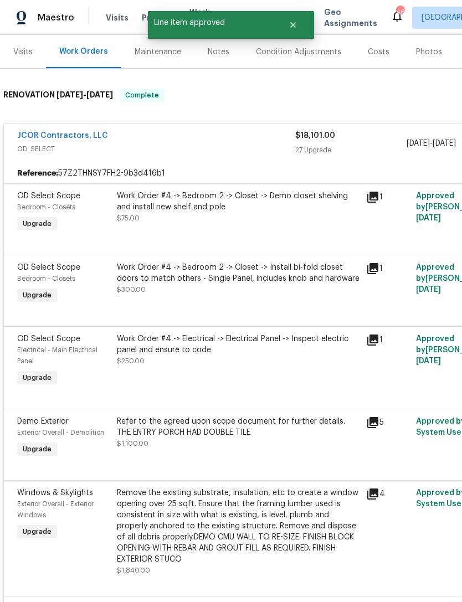
click at [239, 232] on div "Work Order #4 -> Bedroom 2 -> Closet -> Demo closet shelving and install new sh…" at bounding box center [237, 212] width 249 height 51
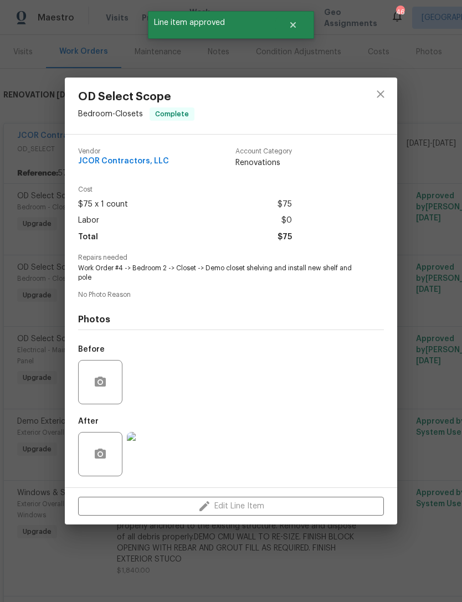
click at [255, 507] on div "Edit Line Item" at bounding box center [231, 506] width 332 height 37
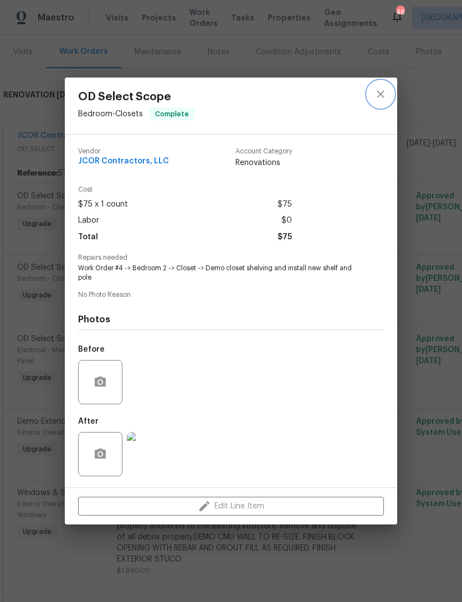
click at [383, 87] on icon "close" at bounding box center [380, 93] width 13 height 13
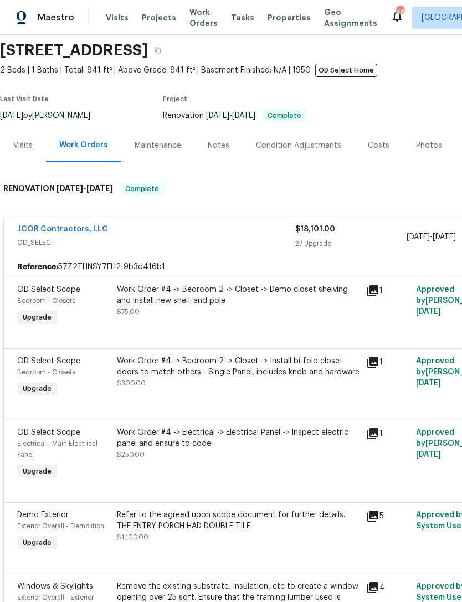
scroll to position [38, 0]
click at [247, 244] on span "OD_SELECT" at bounding box center [156, 242] width 278 height 11
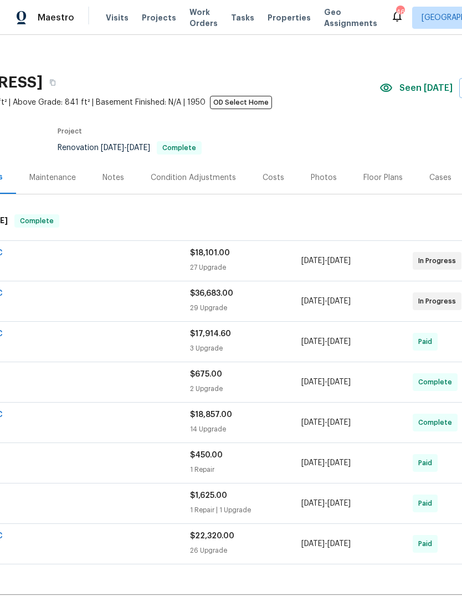
scroll to position [9, 94]
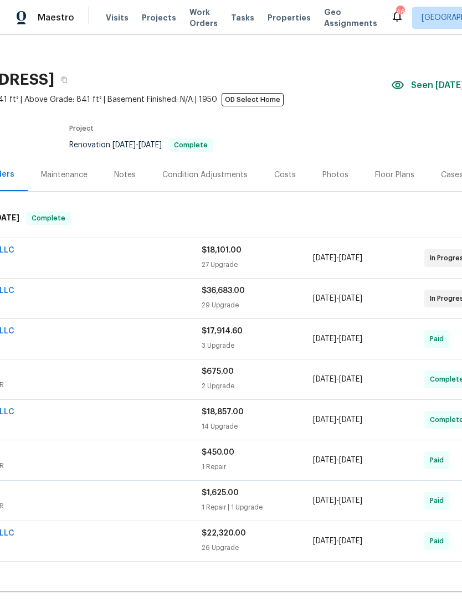
click at [172, 298] on div "JCOR Contractors, LLC" at bounding box center [63, 291] width 278 height 13
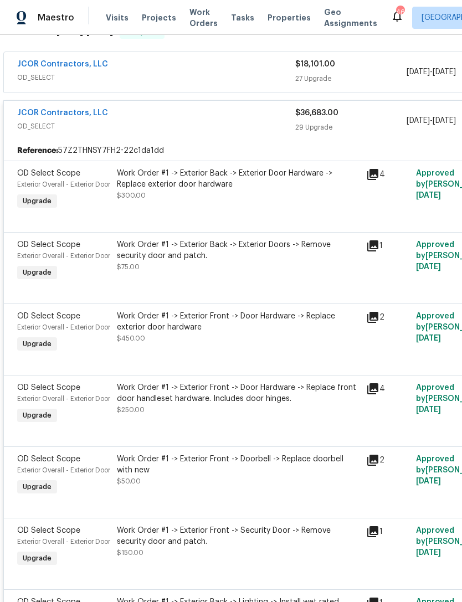
scroll to position [196, 0]
click at [252, 204] on div "Work Order #1 -> Exterior Back -> Exterior Door Hardware -> Replace exterior do…" at bounding box center [237, 189] width 249 height 51
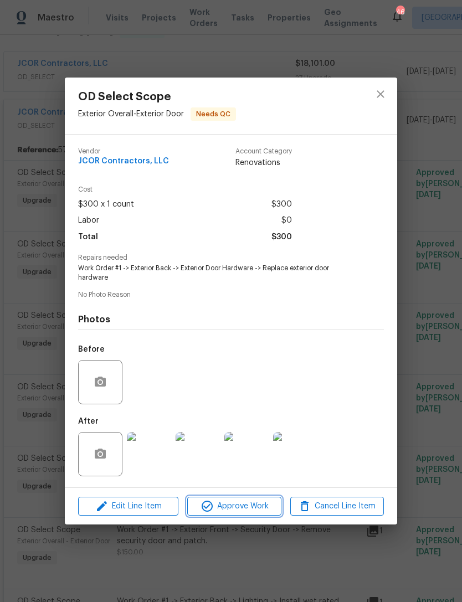
click at [255, 499] on button "Approve Work" at bounding box center [234, 506] width 94 height 19
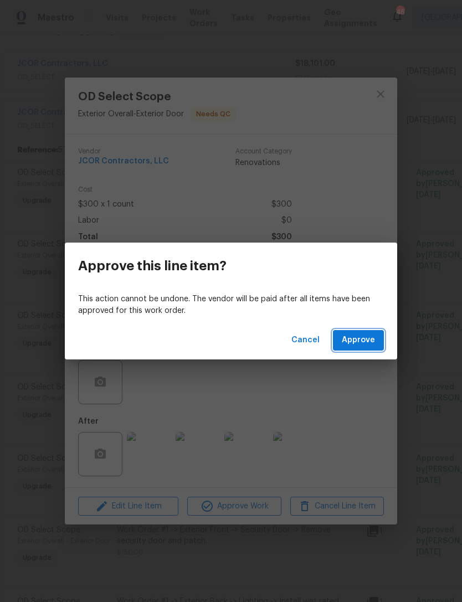
click at [365, 340] on span "Approve" at bounding box center [358, 340] width 33 height 14
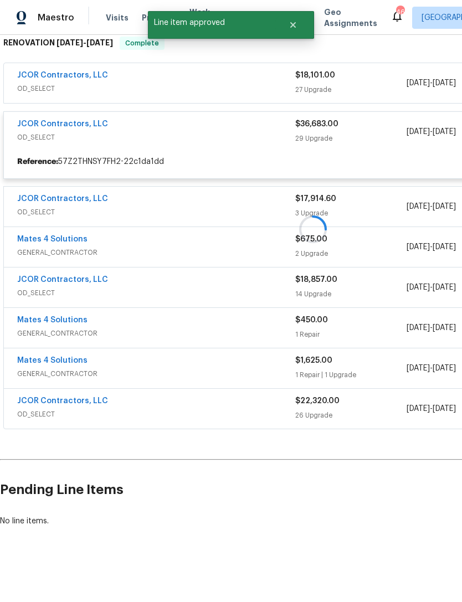
scroll to position [149, 0]
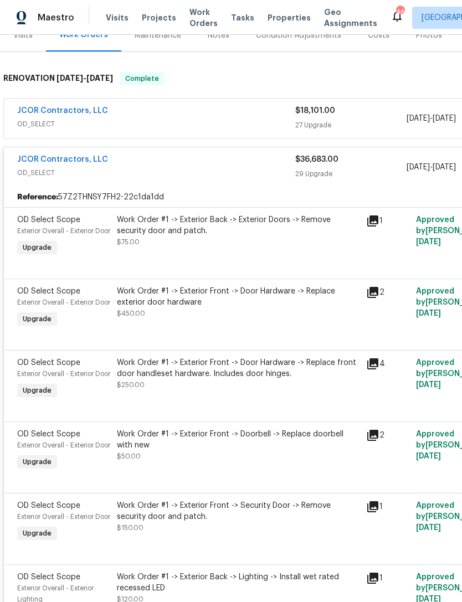
click at [254, 261] on div "Work Order #1 -> Exterior Back -> Exterior Doors -> Remove security door and pa…" at bounding box center [237, 236] width 249 height 51
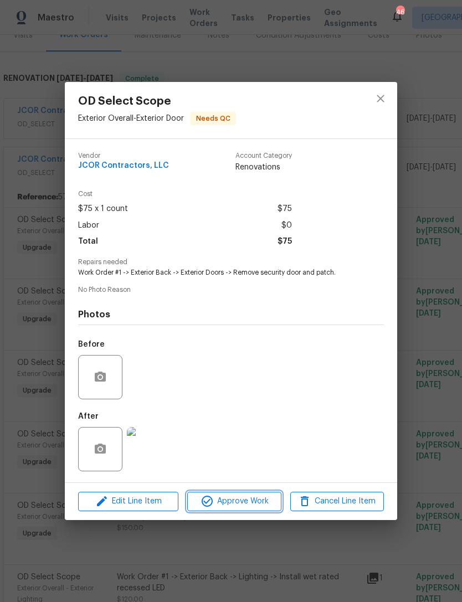
click at [254, 502] on span "Approve Work" at bounding box center [233, 501] width 87 height 14
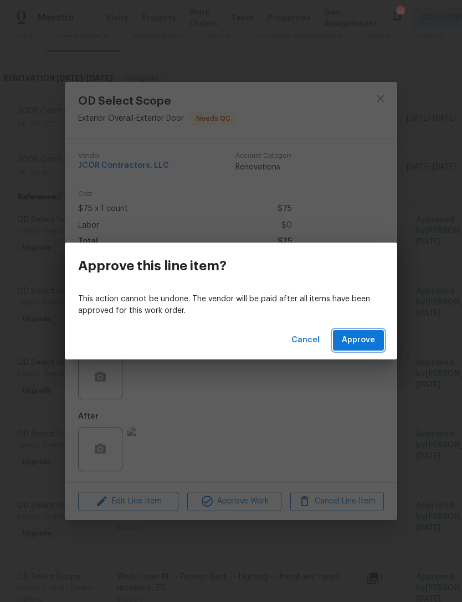
click at [361, 344] on span "Approve" at bounding box center [358, 340] width 33 height 14
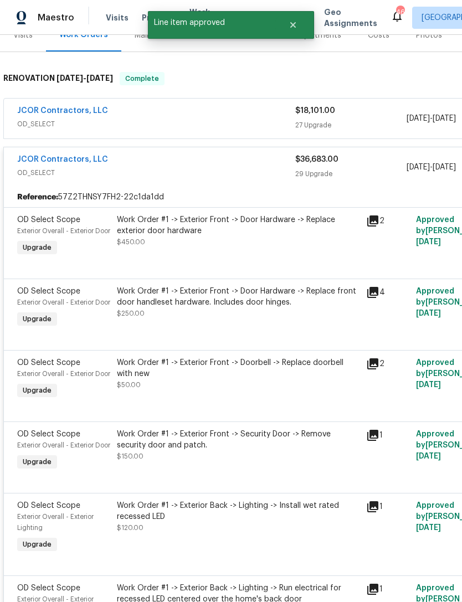
click at [243, 262] on div "Work Order #1 -> Exterior Front -> Door Hardware -> Replace exterior door hardw…" at bounding box center [237, 236] width 249 height 51
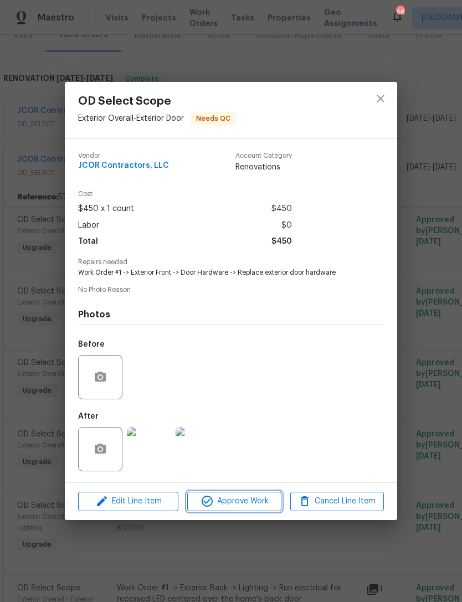
click at [252, 506] on span "Approve Work" at bounding box center [233, 501] width 87 height 14
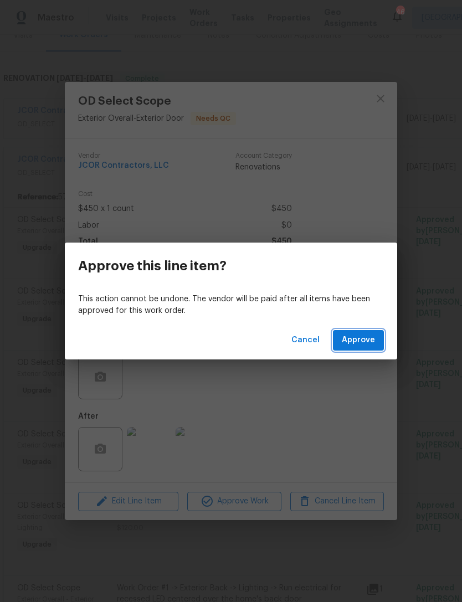
click at [365, 341] on span "Approve" at bounding box center [358, 340] width 33 height 14
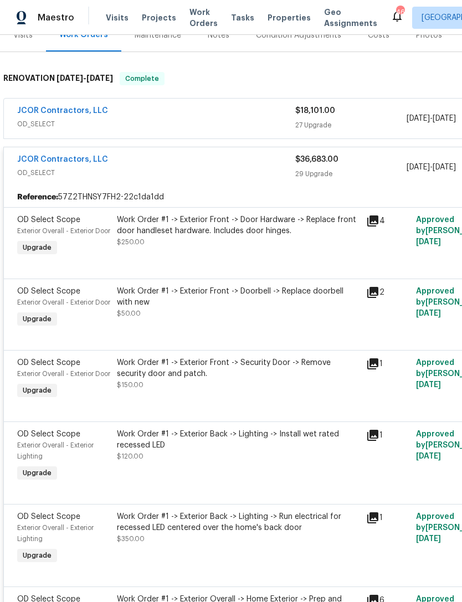
click at [260, 259] on div "Work Order #1 -> Exterior Front -> Door Hardware -> Replace front door handlese…" at bounding box center [237, 236] width 249 height 51
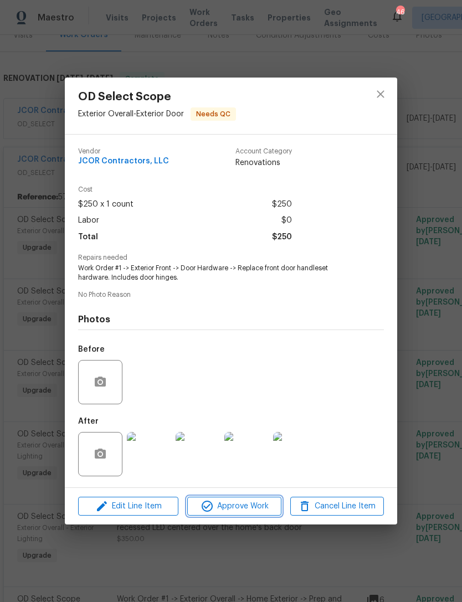
click at [245, 505] on span "Approve Work" at bounding box center [233, 506] width 87 height 14
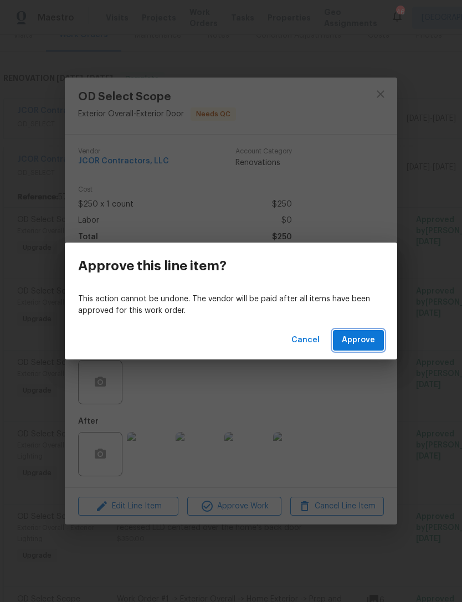
click at [363, 338] on span "Approve" at bounding box center [358, 340] width 33 height 14
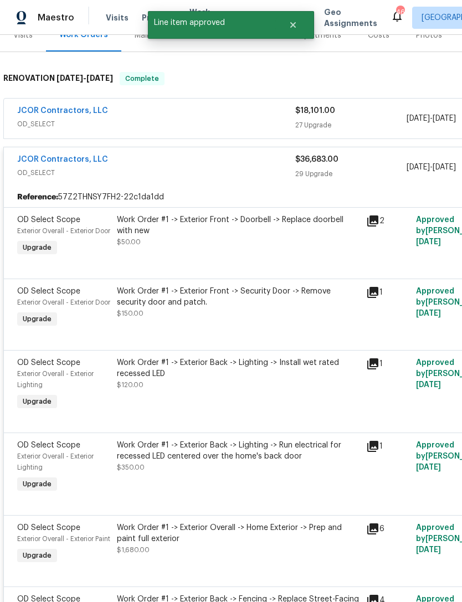
click at [234, 262] on div "Work Order #1 -> Exterior Front -> Doorbell -> Replace doorbell with new $50.00" at bounding box center [237, 236] width 249 height 51
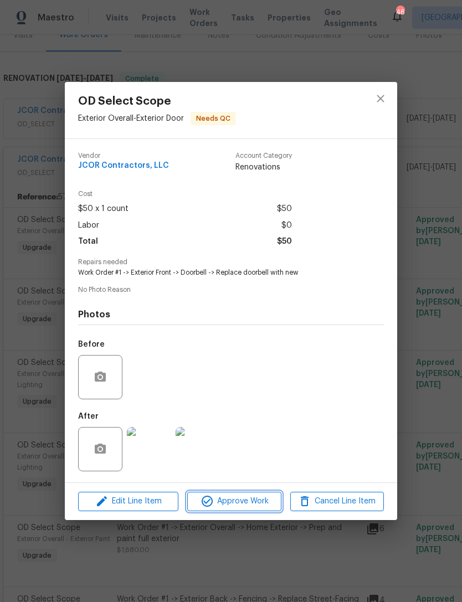
click at [250, 498] on span "Approve Work" at bounding box center [233, 501] width 87 height 14
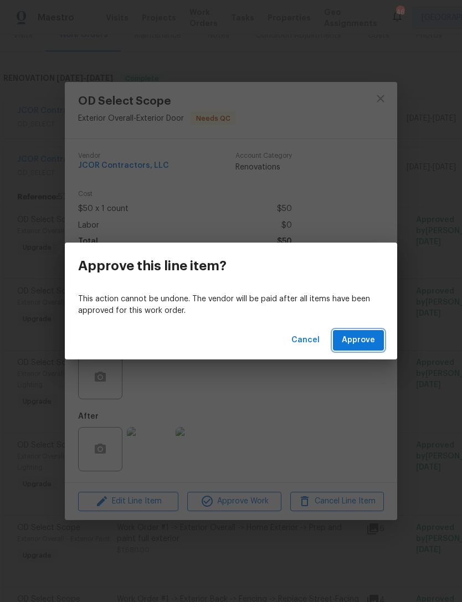
click at [362, 338] on span "Approve" at bounding box center [358, 340] width 33 height 14
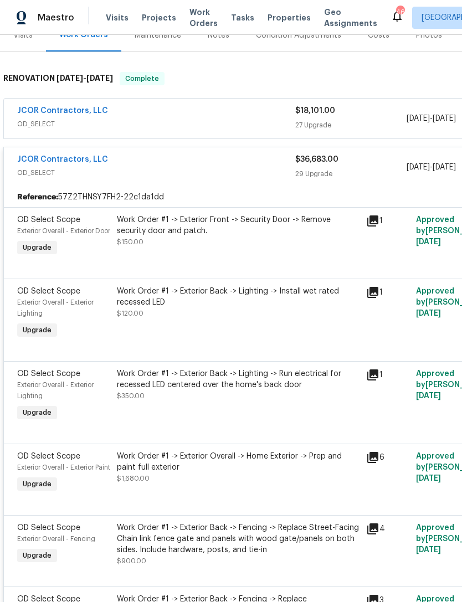
click at [269, 262] on div "Work Order #1 -> Exterior Front -> Security Door -> Remove security door and pa…" at bounding box center [237, 236] width 249 height 51
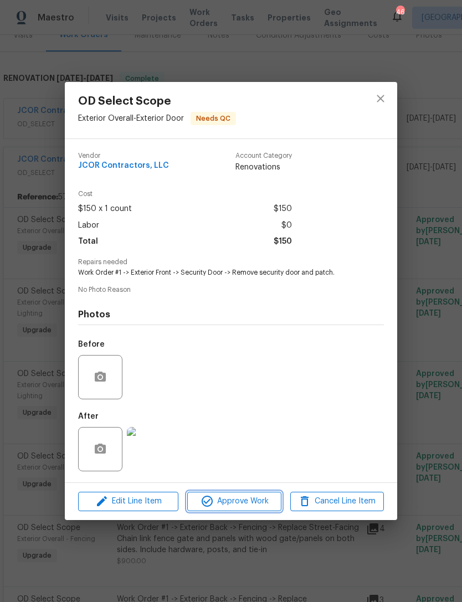
click at [249, 502] on span "Approve Work" at bounding box center [233, 501] width 87 height 14
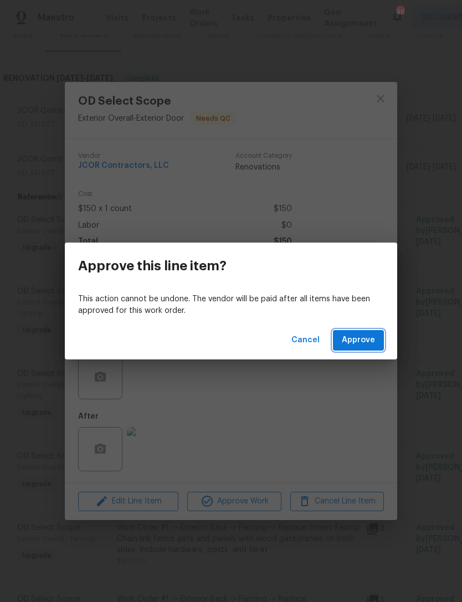
click at [363, 344] on span "Approve" at bounding box center [358, 340] width 33 height 14
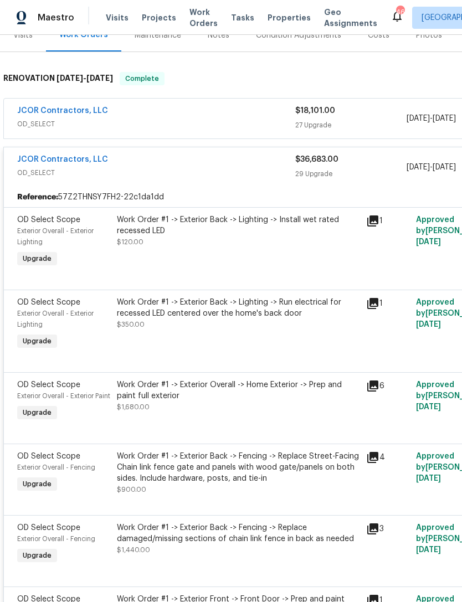
click at [254, 255] on div "Work Order #1 -> Exterior Back -> Lighting -> Install wet rated recessed LED $1…" at bounding box center [237, 242] width 249 height 62
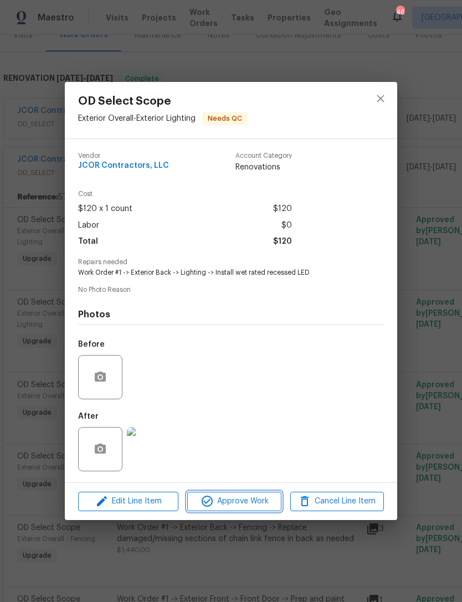
click at [255, 500] on span "Approve Work" at bounding box center [233, 501] width 87 height 14
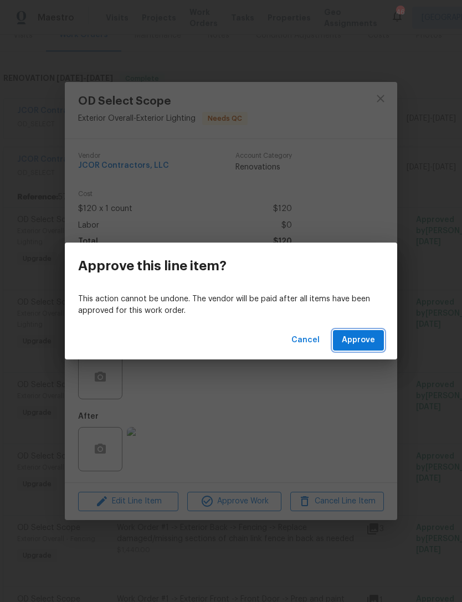
click at [354, 335] on span "Approve" at bounding box center [358, 340] width 33 height 14
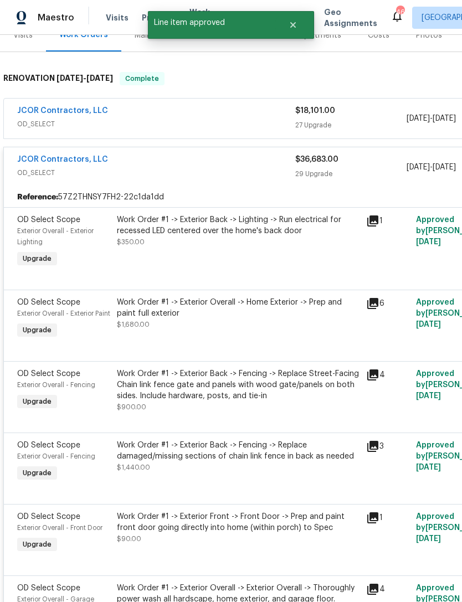
click at [260, 264] on div "Work Order #1 -> Exterior Back -> Lighting -> Run electrical for recessed LED c…" at bounding box center [237, 242] width 249 height 62
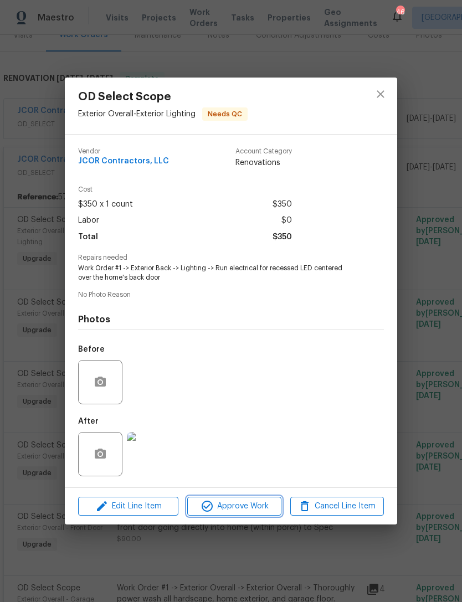
click at [261, 503] on span "Approve Work" at bounding box center [233, 506] width 87 height 14
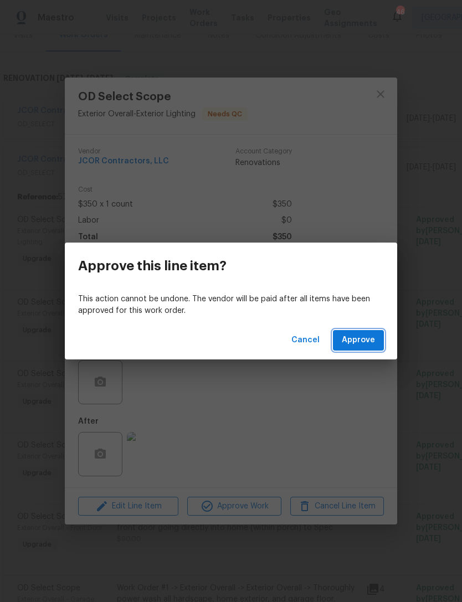
click at [360, 343] on span "Approve" at bounding box center [358, 340] width 33 height 14
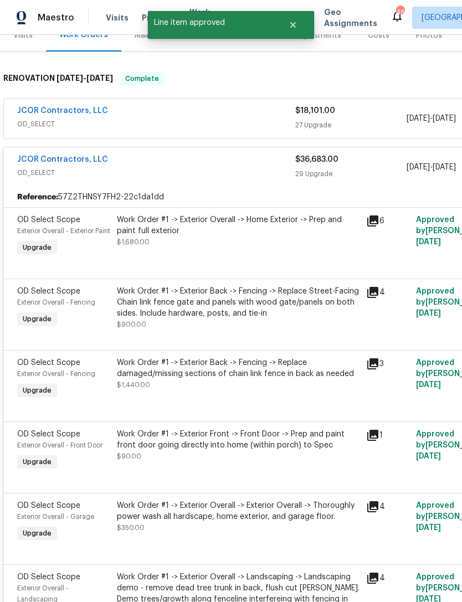
click at [251, 252] on div "Work Order #1 -> Exterior Overall -> Home Exterior -> Prep and paint full exter…" at bounding box center [237, 236] width 249 height 51
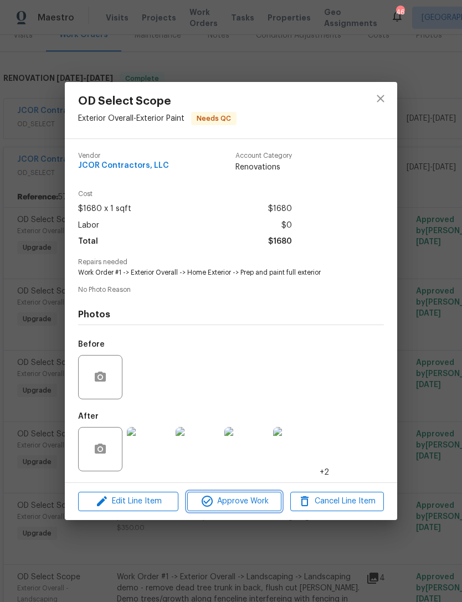
click at [265, 497] on span "Approve Work" at bounding box center [233, 501] width 87 height 14
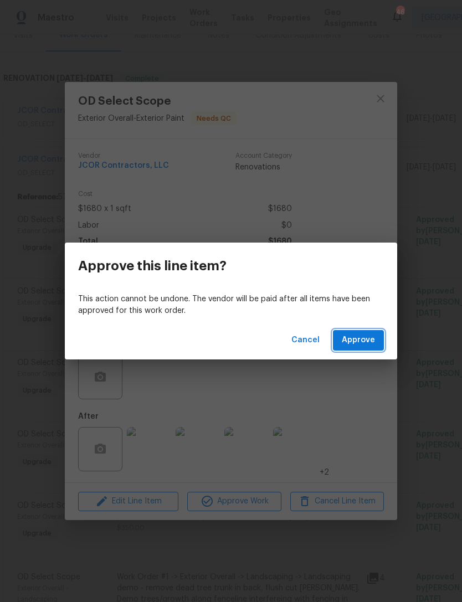
click at [359, 337] on span "Approve" at bounding box center [358, 340] width 33 height 14
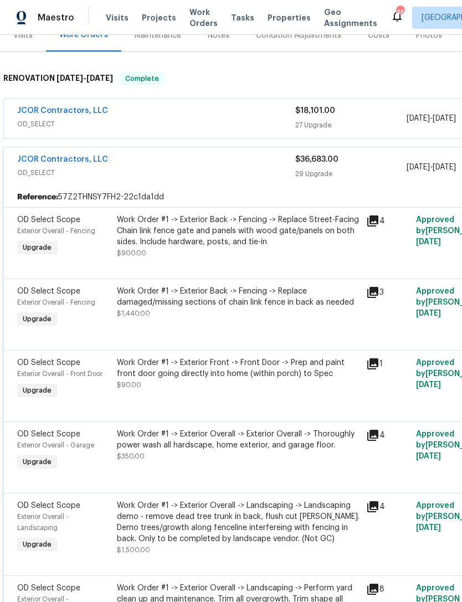
click at [290, 240] on div "Work Order #1 -> Exterior Back -> Fencing -> Replace Street-Facing Chain link f…" at bounding box center [238, 230] width 242 height 33
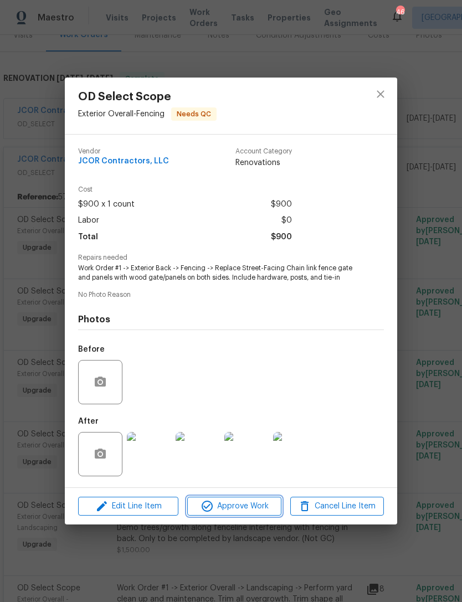
click at [256, 507] on span "Approve Work" at bounding box center [233, 506] width 87 height 14
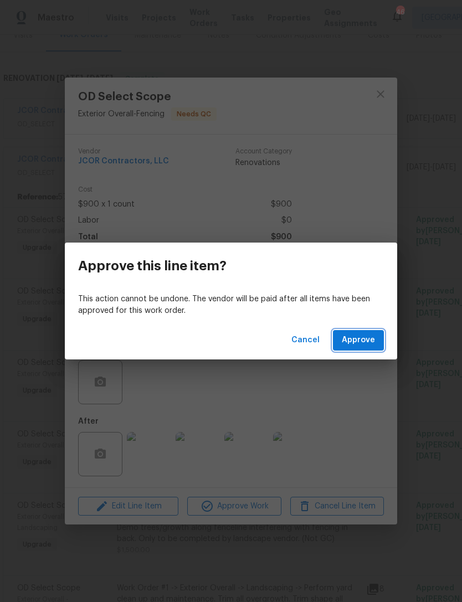
click at [361, 336] on span "Approve" at bounding box center [358, 340] width 33 height 14
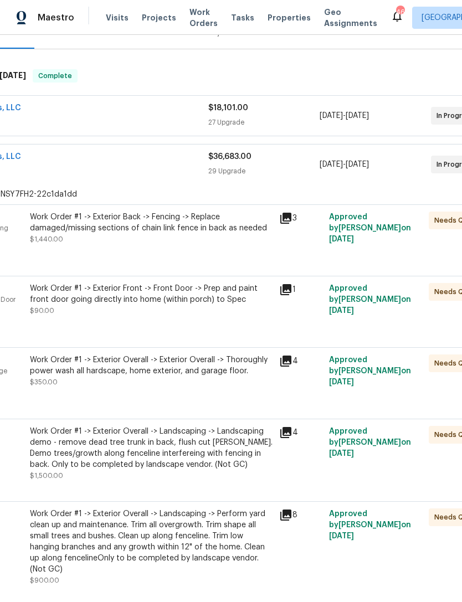
scroll to position [153, 81]
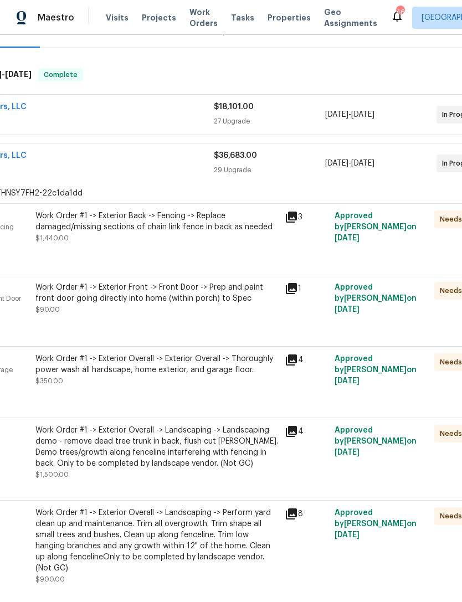
click at [235, 255] on div "Work Order #1 -> Exterior Back -> Fencing -> Replace damaged/missing sections o…" at bounding box center [156, 232] width 249 height 51
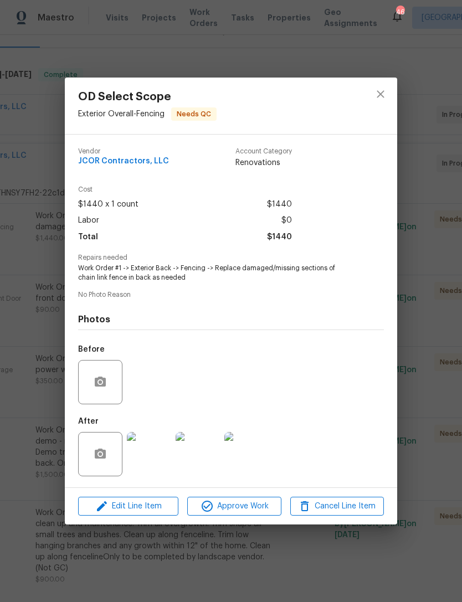
click at [152, 452] on img at bounding box center [149, 454] width 44 height 44
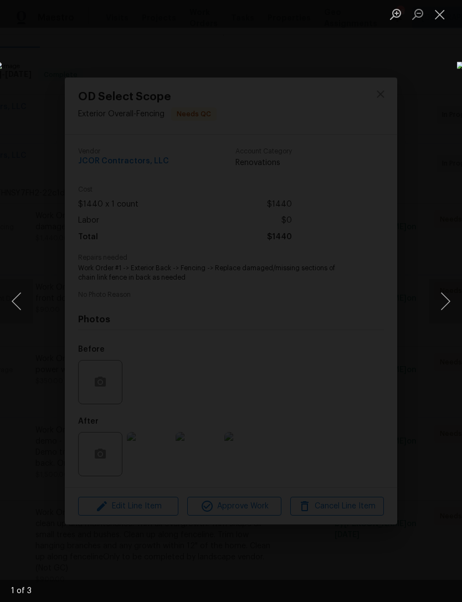
click at [433, 292] on button "Next image" at bounding box center [444, 301] width 33 height 44
click at [439, 295] on button "Next image" at bounding box center [444, 301] width 33 height 44
click at [443, 14] on button "Close lightbox" at bounding box center [439, 13] width 22 height 19
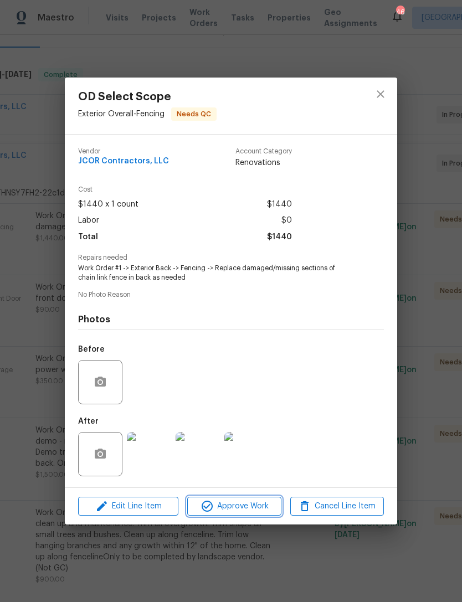
click at [245, 510] on span "Approve Work" at bounding box center [233, 506] width 87 height 14
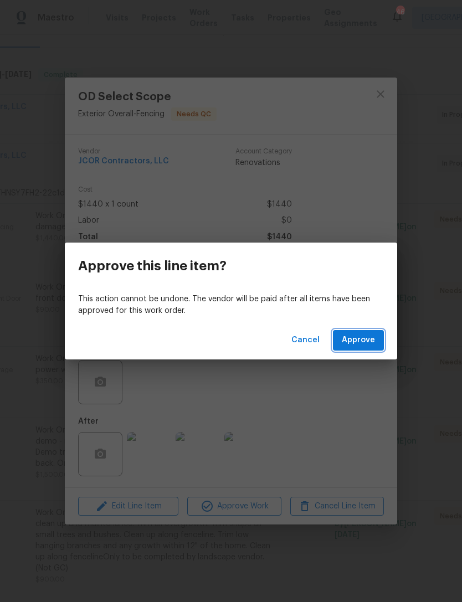
click at [372, 338] on span "Approve" at bounding box center [358, 340] width 33 height 14
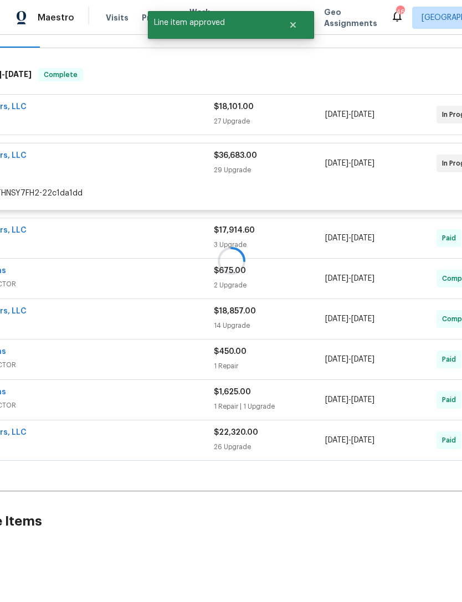
scroll to position [149, 81]
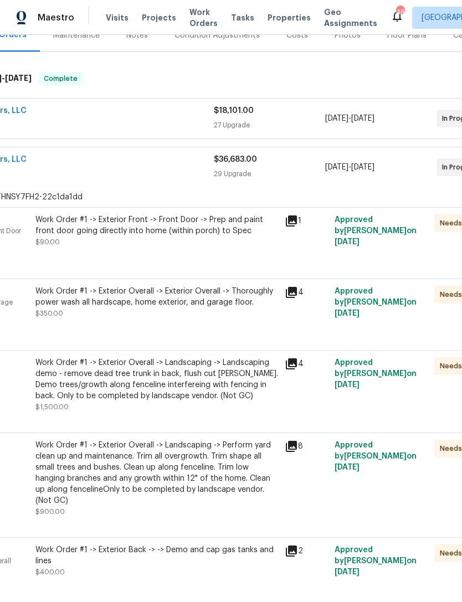
click at [216, 247] on div "Work Order #1 -> Exterior Front -> Front Door -> Prep and paint front door goin…" at bounding box center [156, 230] width 242 height 33
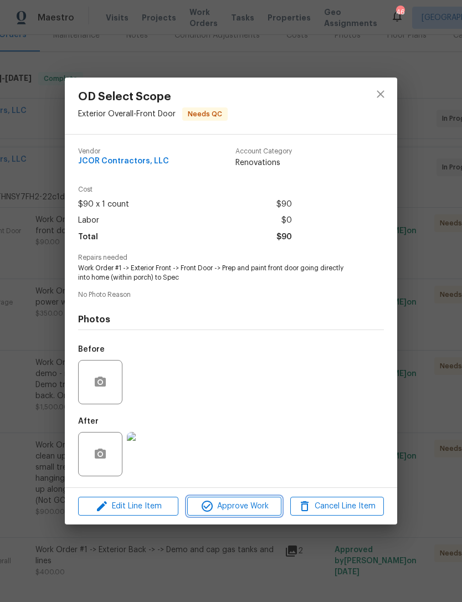
click at [259, 507] on span "Approve Work" at bounding box center [233, 506] width 87 height 14
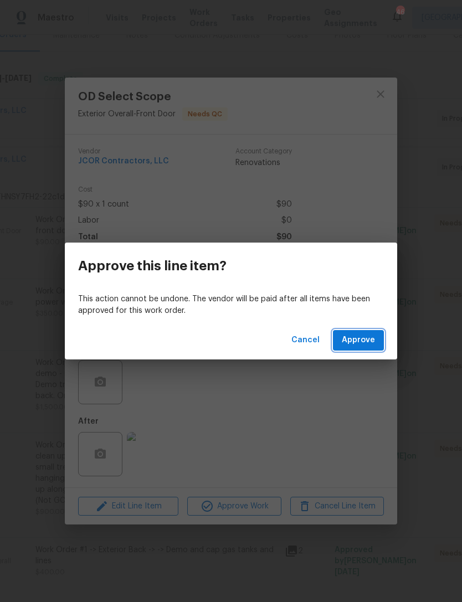
click at [370, 338] on span "Approve" at bounding box center [358, 340] width 33 height 14
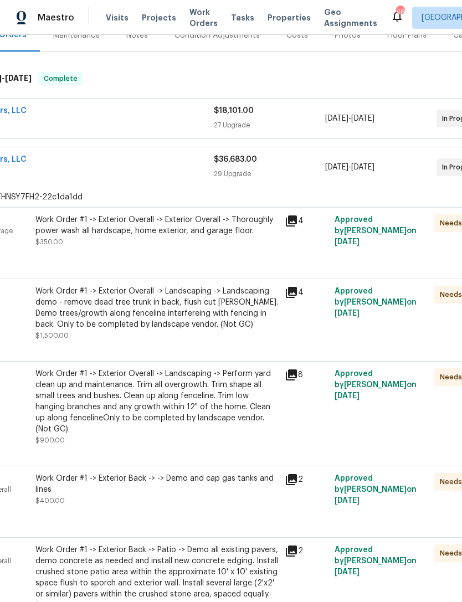
click at [205, 252] on div "Work Order #1 -> Exterior Overall -> Exterior Overall -> Thoroughly power wash …" at bounding box center [156, 236] width 249 height 51
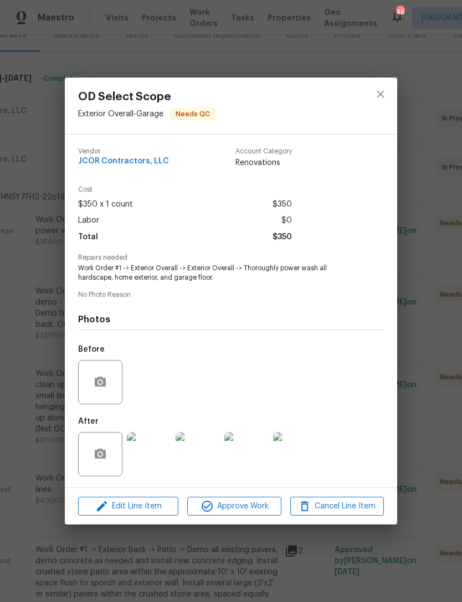
click at [294, 453] on img at bounding box center [295, 454] width 44 height 44
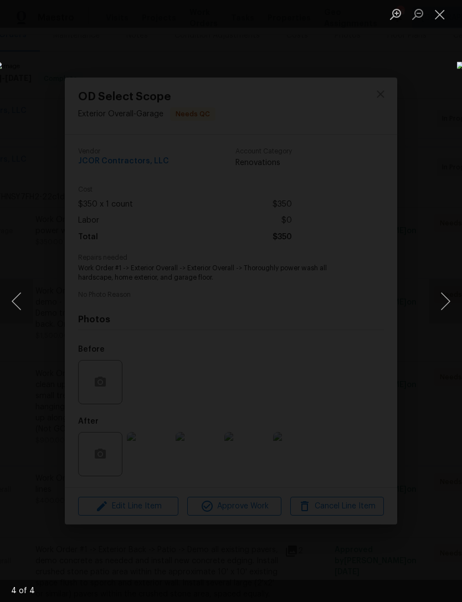
click at [442, 301] on button "Next image" at bounding box center [444, 301] width 33 height 44
click at [440, 297] on button "Next image" at bounding box center [444, 301] width 33 height 44
click at [442, 304] on button "Next image" at bounding box center [444, 301] width 33 height 44
click at [439, 12] on button "Close lightbox" at bounding box center [439, 13] width 22 height 19
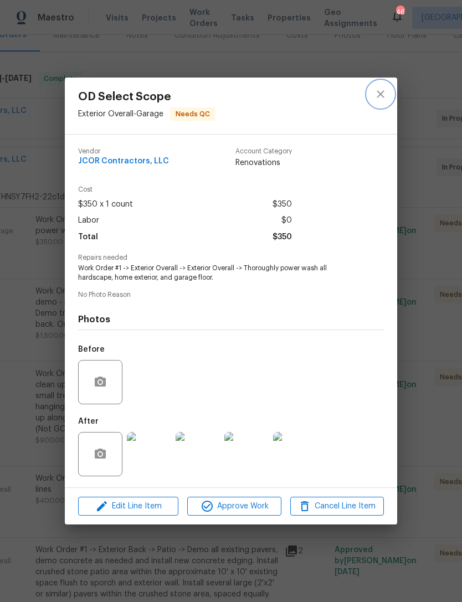
click at [382, 88] on icon "close" at bounding box center [380, 93] width 13 height 13
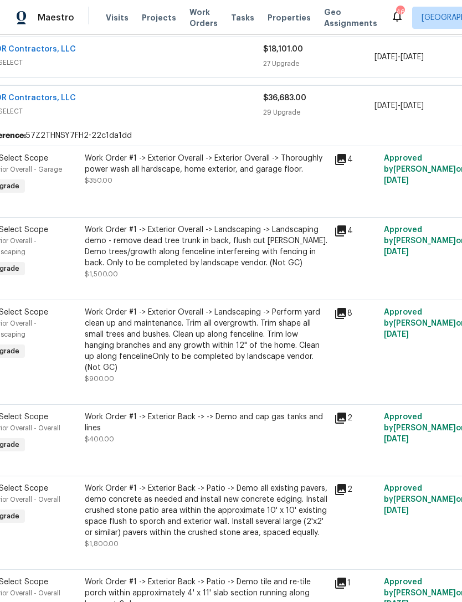
scroll to position [220, 28]
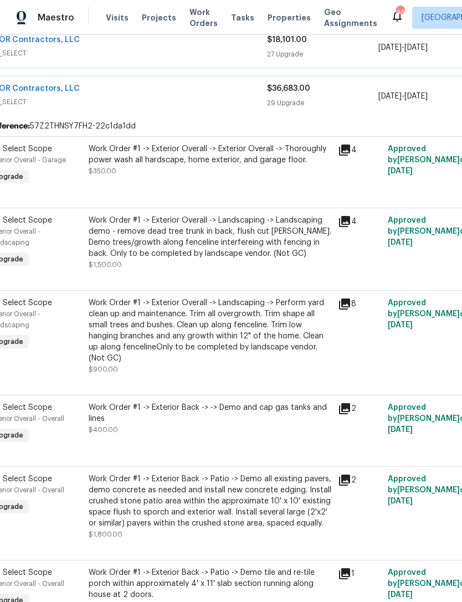
click at [251, 256] on div "Work Order #1 -> Exterior Overall -> Landscaping -> Landscaping demo - remove d…" at bounding box center [210, 237] width 242 height 44
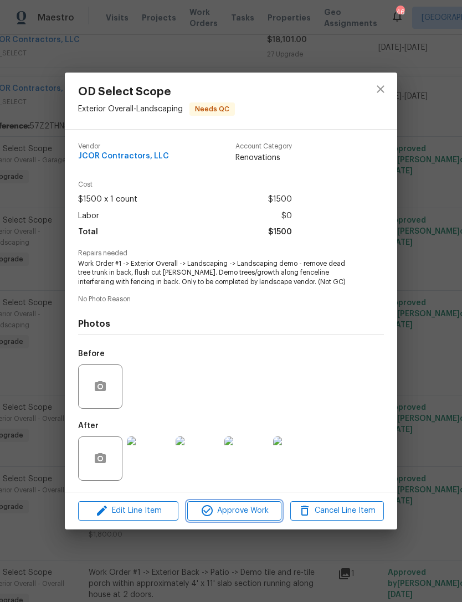
click at [257, 509] on span "Approve Work" at bounding box center [233, 511] width 87 height 14
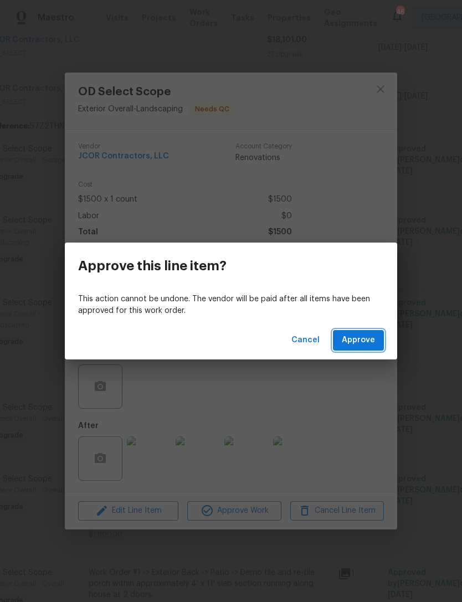
click at [372, 334] on span "Approve" at bounding box center [358, 340] width 33 height 14
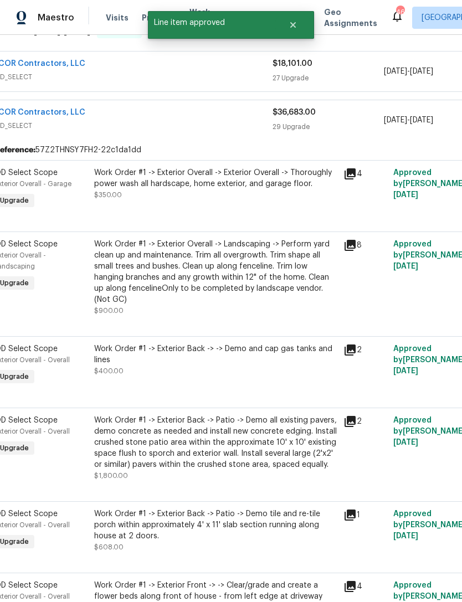
scroll to position [218, 22]
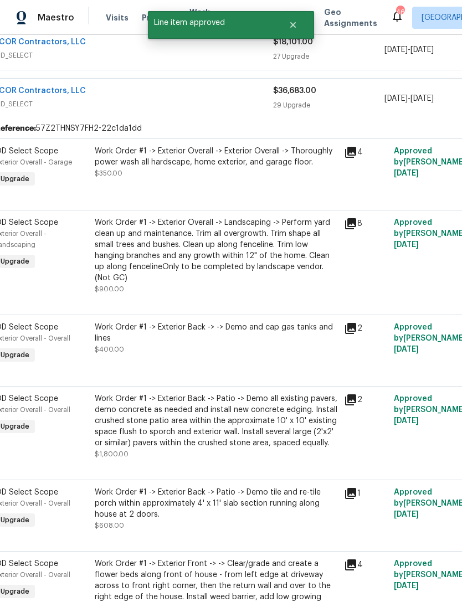
click at [271, 285] on div "Work Order #1 -> Exterior Overall -> Landscaping -> Perform yard clean up and m…" at bounding box center [216, 256] width 242 height 78
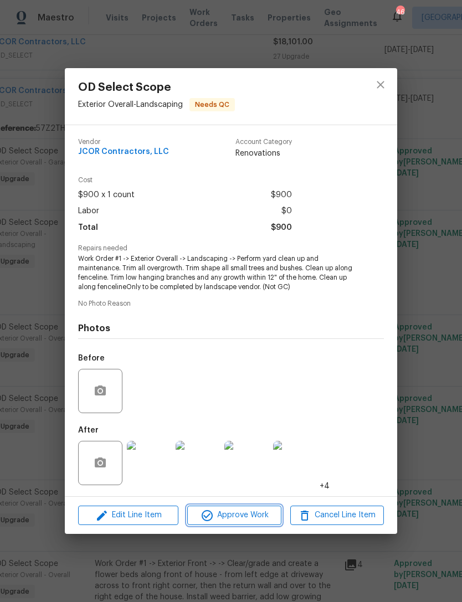
click at [260, 512] on span "Approve Work" at bounding box center [233, 515] width 87 height 14
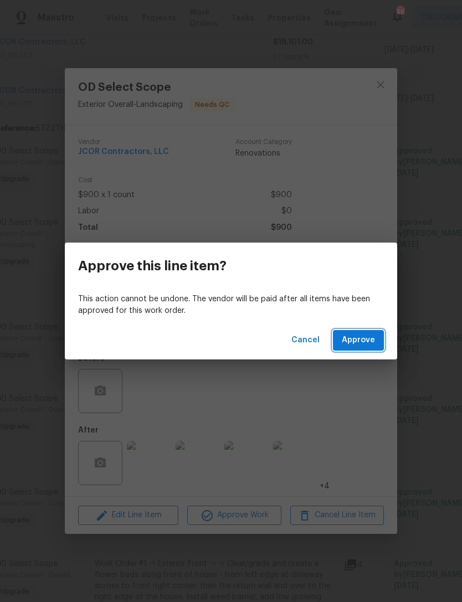
click at [360, 336] on span "Approve" at bounding box center [358, 340] width 33 height 14
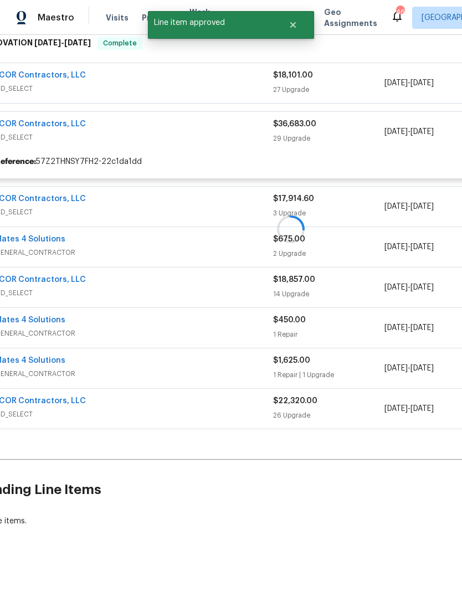
scroll to position [149, 22]
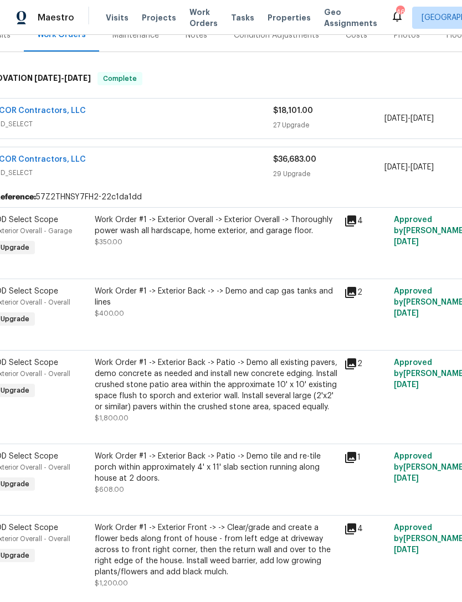
click at [248, 322] on div "Work Order #1 -> Exterior Back -> -> Demo and cap gas tanks and lines $400.00" at bounding box center [215, 307] width 249 height 51
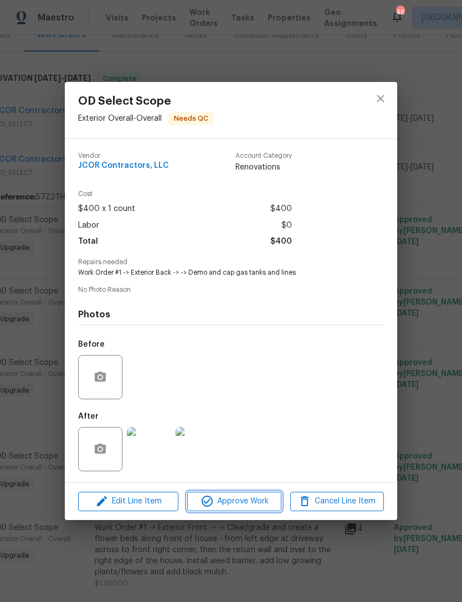
click at [249, 507] on span "Approve Work" at bounding box center [233, 501] width 87 height 14
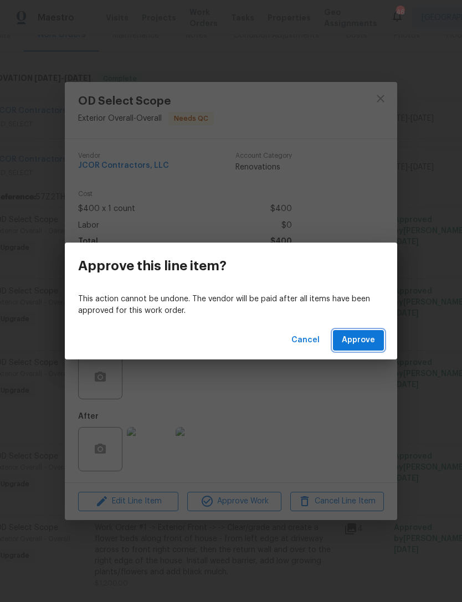
click at [367, 338] on span "Approve" at bounding box center [358, 340] width 33 height 14
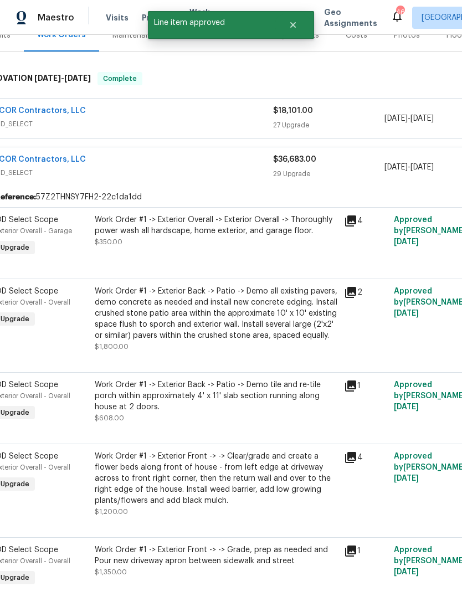
click at [278, 341] on div "Work Order #1 -> Exterior Back -> Patio -> Demo all existing pavers, demo concr…" at bounding box center [216, 313] width 242 height 55
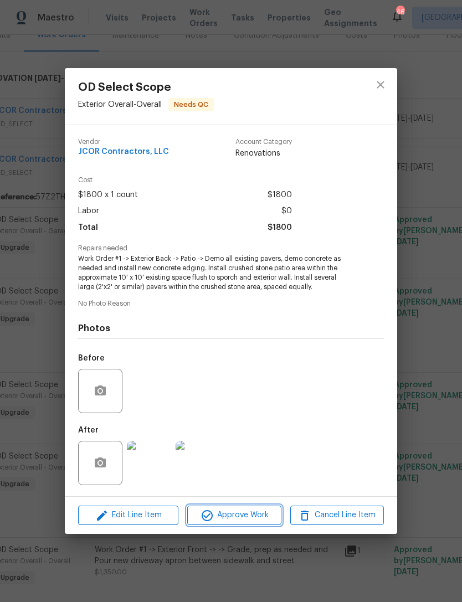
click at [256, 513] on span "Approve Work" at bounding box center [233, 515] width 87 height 14
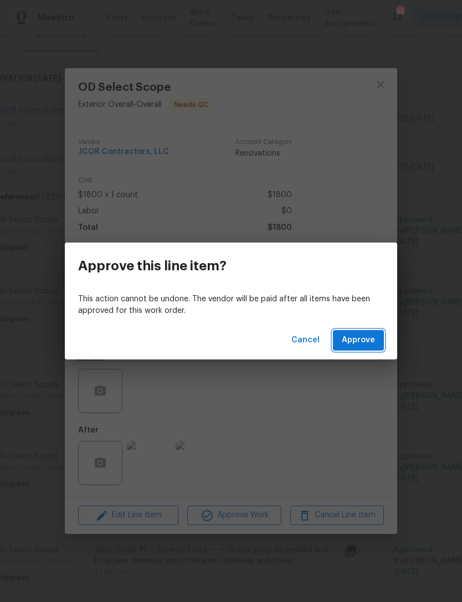
click at [360, 338] on span "Approve" at bounding box center [358, 340] width 33 height 14
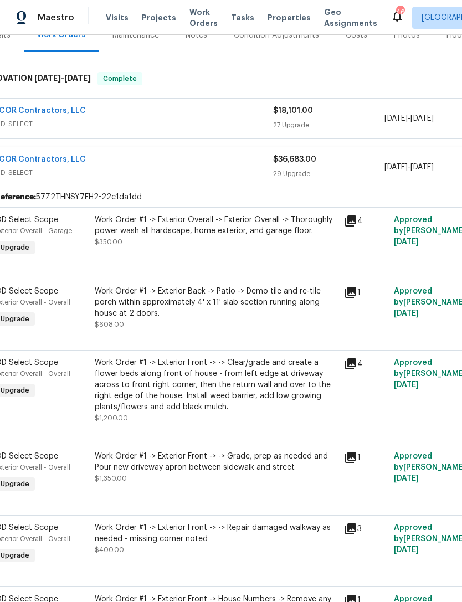
click at [260, 327] on div "Work Order #1 -> Exterior Back -> Patio -> Demo tile and re-tile porch within a…" at bounding box center [216, 308] width 242 height 44
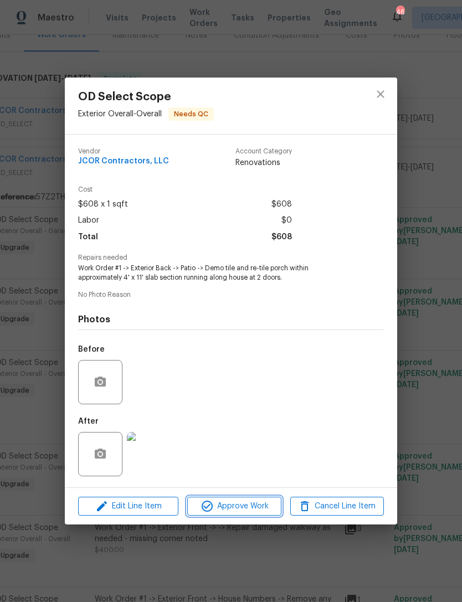
click at [259, 509] on span "Approve Work" at bounding box center [233, 506] width 87 height 14
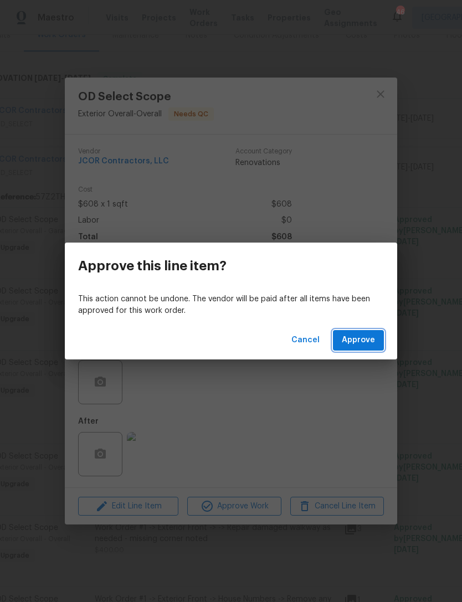
click at [363, 338] on span "Approve" at bounding box center [358, 340] width 33 height 14
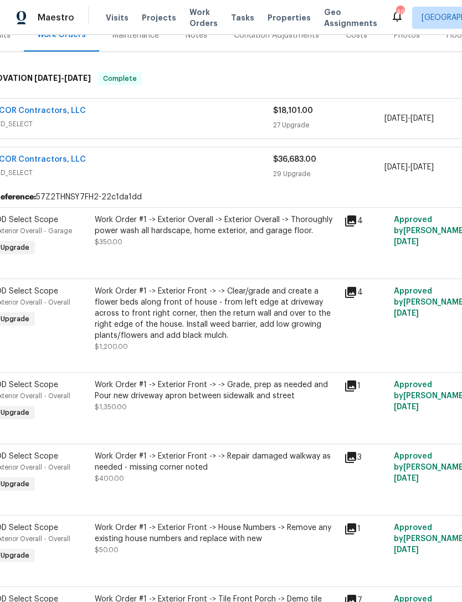
click at [286, 326] on div "Work Order #1 -> Exterior Front -> -> Clear/grade and create a flower beds alon…" at bounding box center [216, 313] width 242 height 55
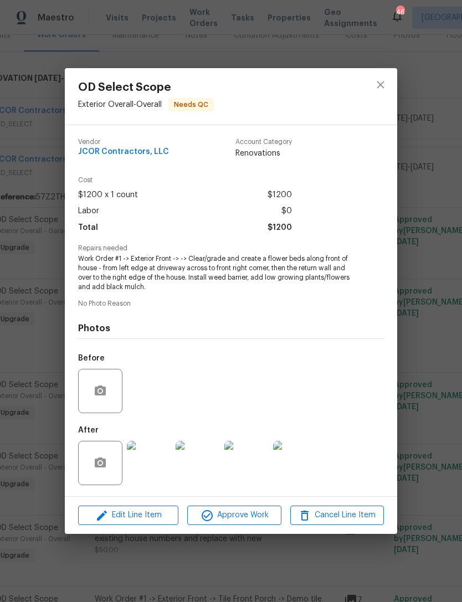
click at [151, 470] on img at bounding box center [149, 463] width 44 height 44
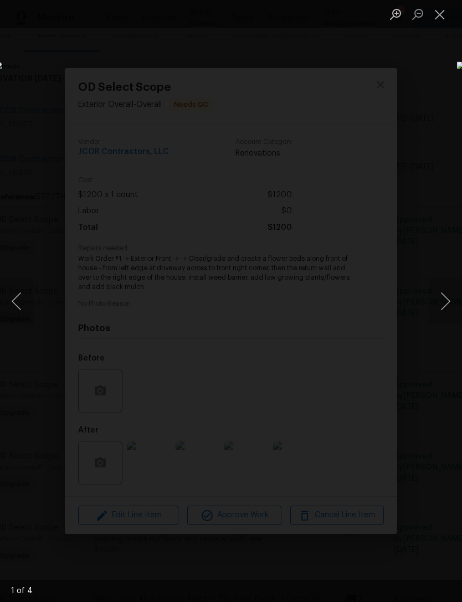
click at [445, 295] on button "Next image" at bounding box center [444, 301] width 33 height 44
click at [441, 296] on button "Next image" at bounding box center [444, 301] width 33 height 44
click at [439, 12] on button "Close lightbox" at bounding box center [439, 13] width 22 height 19
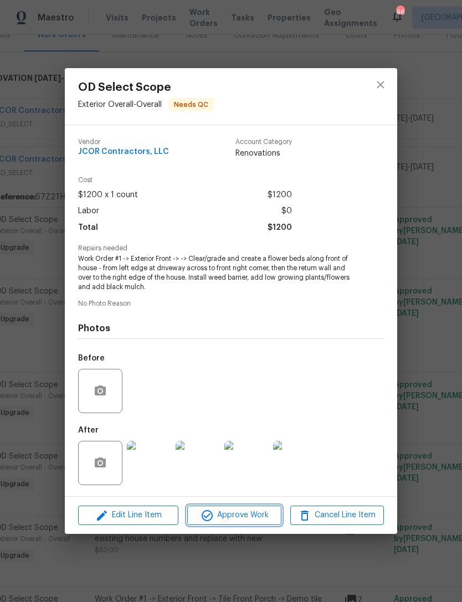
click at [250, 517] on span "Approve Work" at bounding box center [233, 515] width 87 height 14
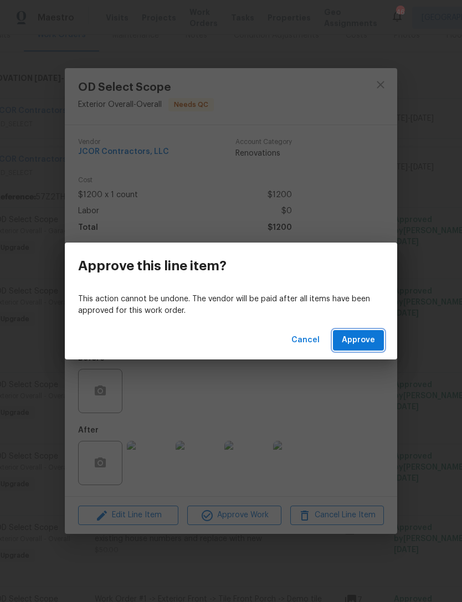
click at [359, 334] on span "Approve" at bounding box center [358, 340] width 33 height 14
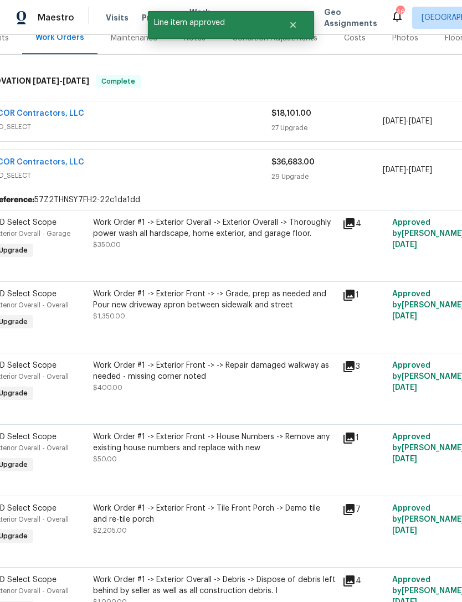
scroll to position [148, 24]
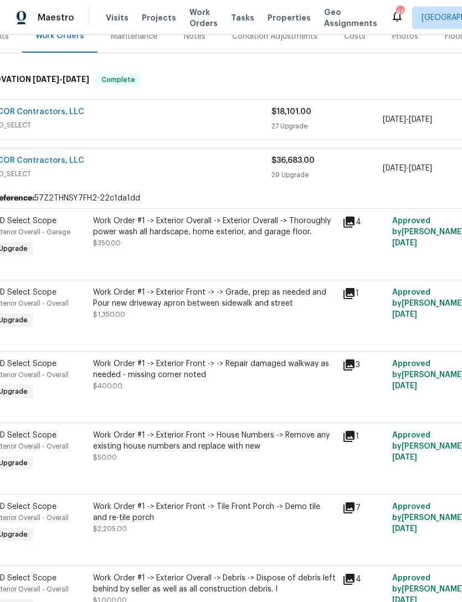
click at [233, 245] on div "Work Order #1 -> Exterior Overall -> Exterior Overall -> Thoroughly power wash …" at bounding box center [214, 231] width 242 height 33
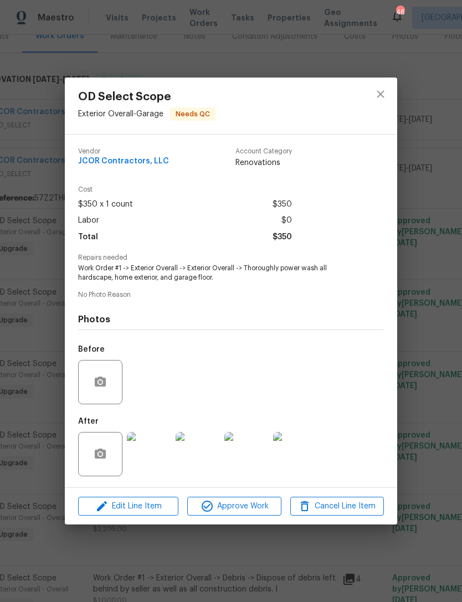
click at [247, 459] on img at bounding box center [246, 454] width 44 height 44
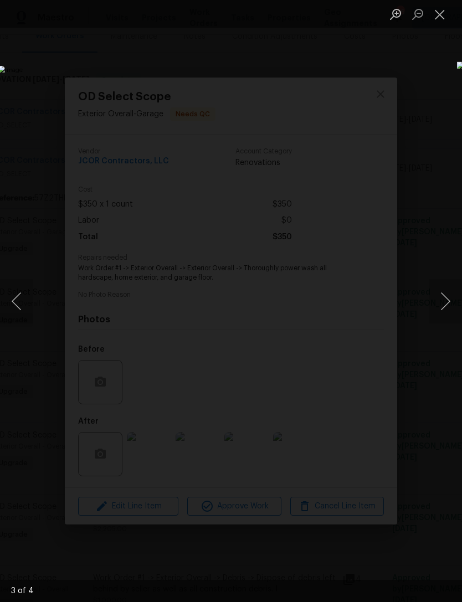
click at [438, 14] on button "Close lightbox" at bounding box center [439, 13] width 22 height 19
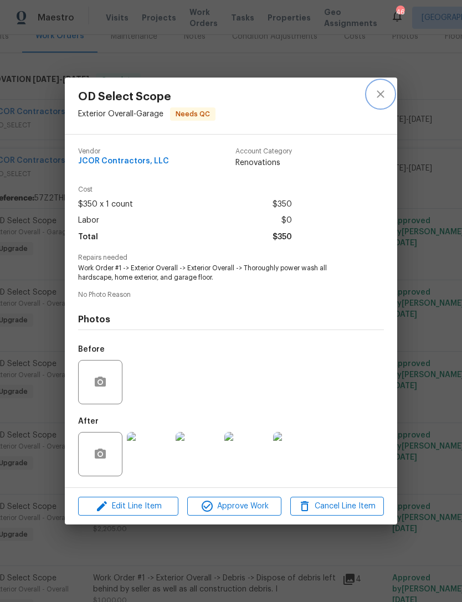
click at [376, 98] on icon "close" at bounding box center [380, 93] width 13 height 13
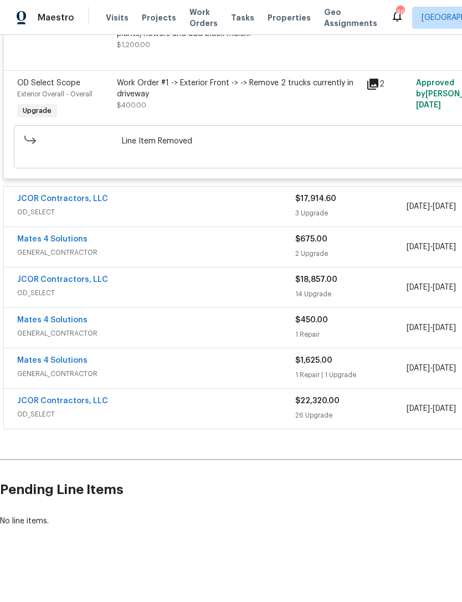
scroll to position [2527, 0]
click at [259, 287] on div "JCOR Contractors, LLC" at bounding box center [156, 280] width 278 height 13
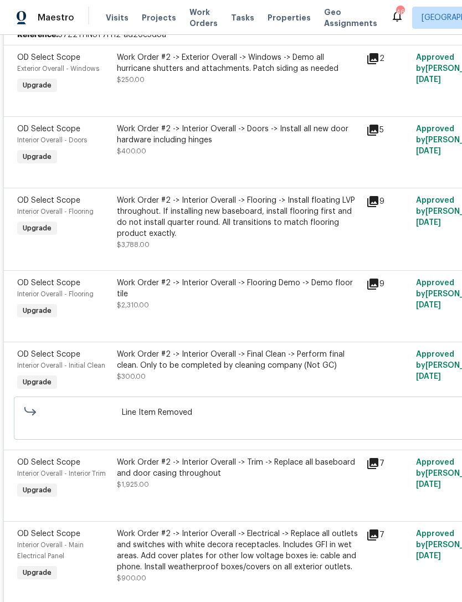
scroll to position [2754, 0]
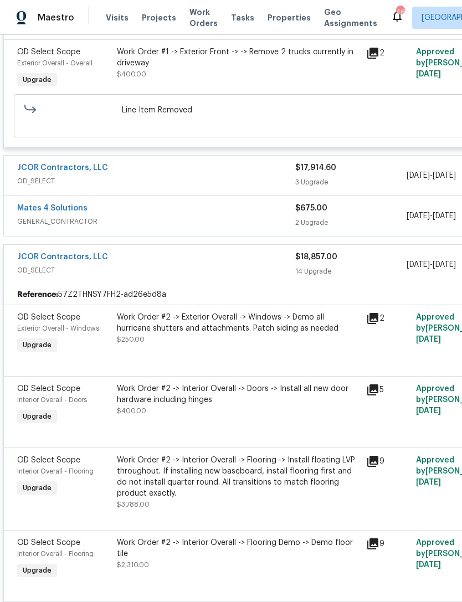
click at [183, 265] on div "JCOR Contractors, LLC" at bounding box center [156, 257] width 278 height 13
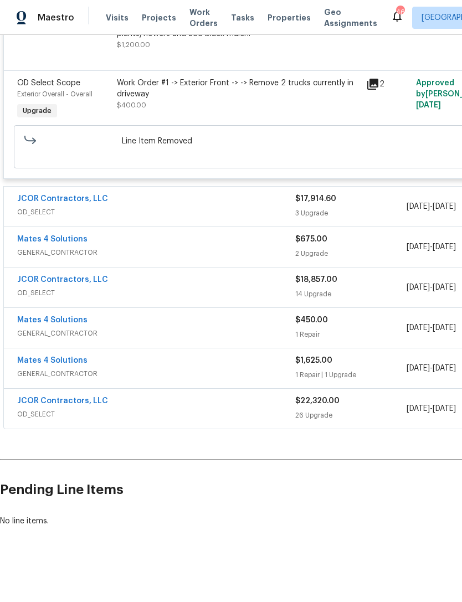
click at [220, 206] on div "JCOR Contractors, LLC" at bounding box center [156, 199] width 278 height 13
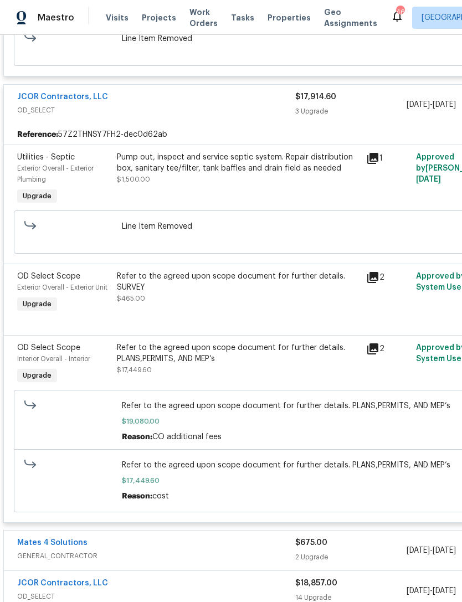
scroll to position [2565, 0]
click at [126, 173] on div "Pump out, inspect and service septic system. Repair distribution box, sanitary …" at bounding box center [238, 162] width 242 height 22
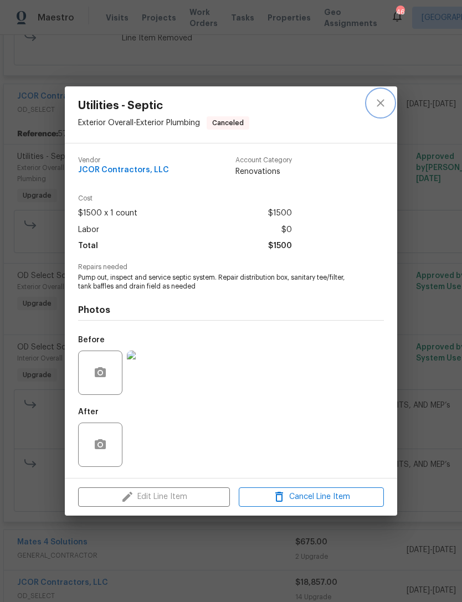
click at [380, 103] on icon "close" at bounding box center [380, 102] width 13 height 13
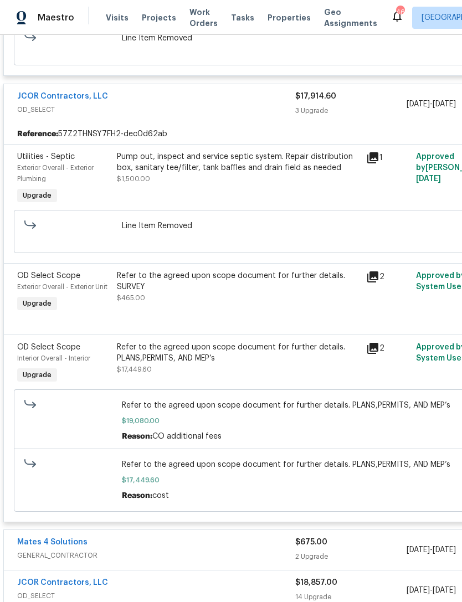
click at [182, 115] on span "OD_SELECT" at bounding box center [156, 109] width 278 height 11
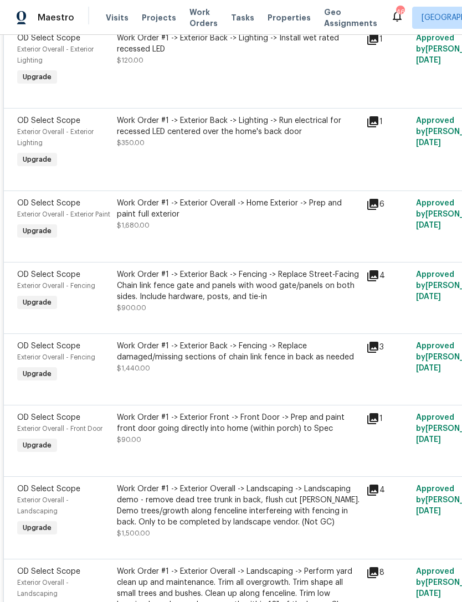
scroll to position [1483, 0]
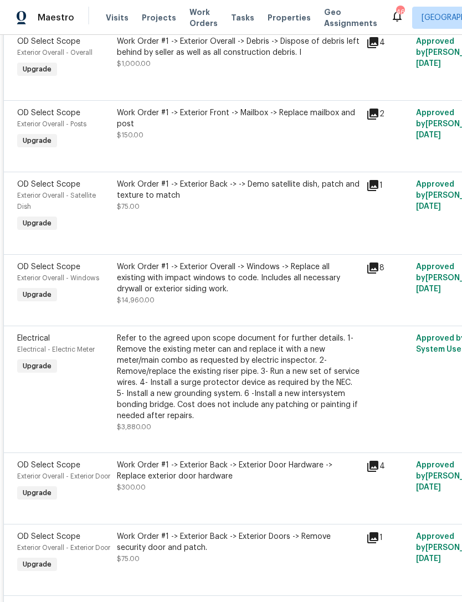
click at [235, 295] on div "Work Order #1 -> Exterior Overall -> Windows -> Replace all existing with impac…" at bounding box center [238, 277] width 242 height 33
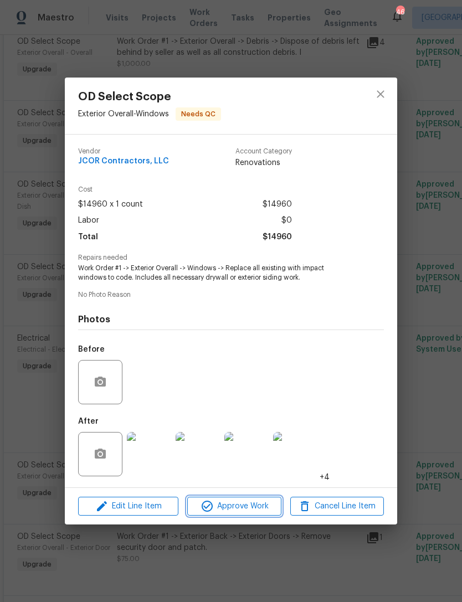
click at [260, 508] on span "Approve Work" at bounding box center [233, 506] width 87 height 14
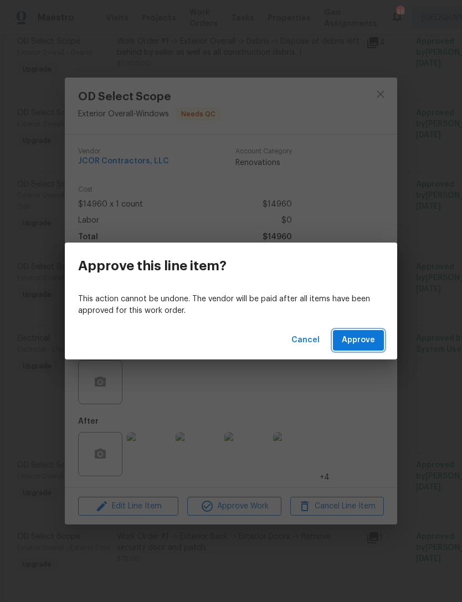
click at [359, 342] on span "Approve" at bounding box center [358, 340] width 33 height 14
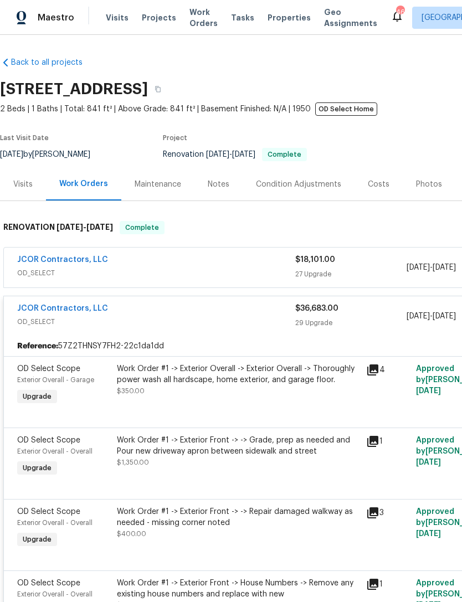
scroll to position [0, 0]
click at [162, 275] on span "OD_SELECT" at bounding box center [156, 272] width 278 height 11
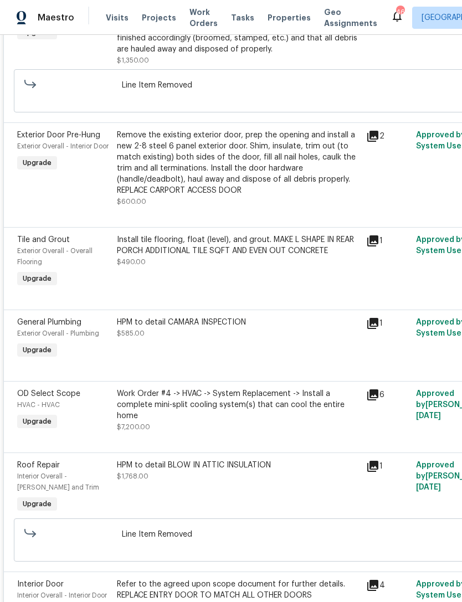
scroll to position [736, 0]
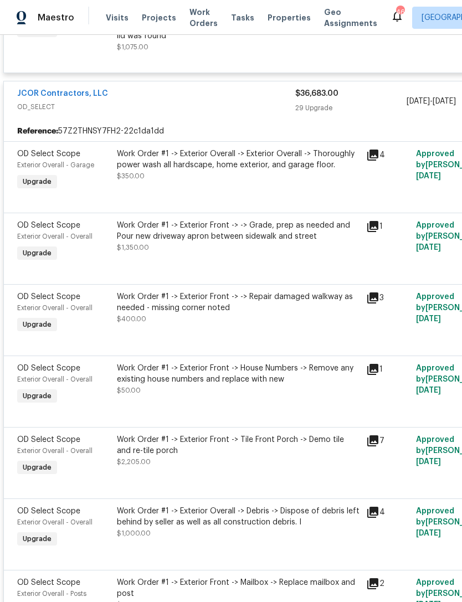
click at [266, 182] on div "Work Order #1 -> Exterior Overall -> Exterior Overall -> Thoroughly power wash …" at bounding box center [238, 164] width 242 height 33
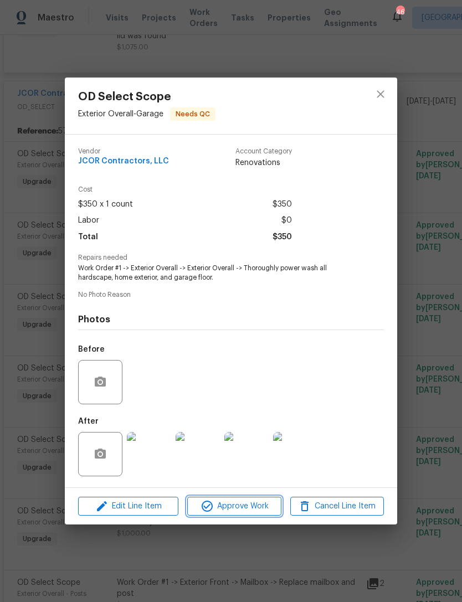
click at [257, 499] on button "Approve Work" at bounding box center [234, 506] width 94 height 19
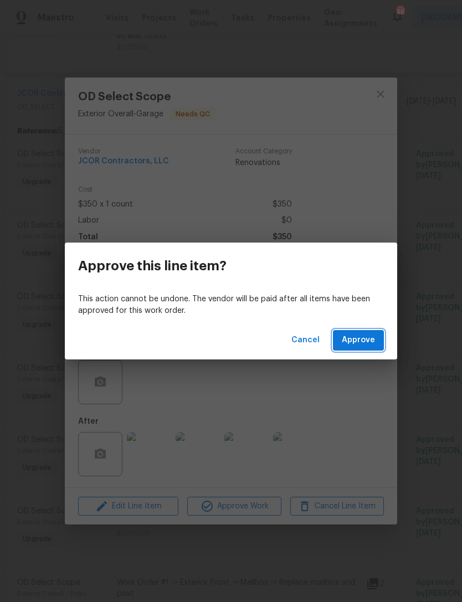
click at [361, 338] on span "Approve" at bounding box center [358, 340] width 33 height 14
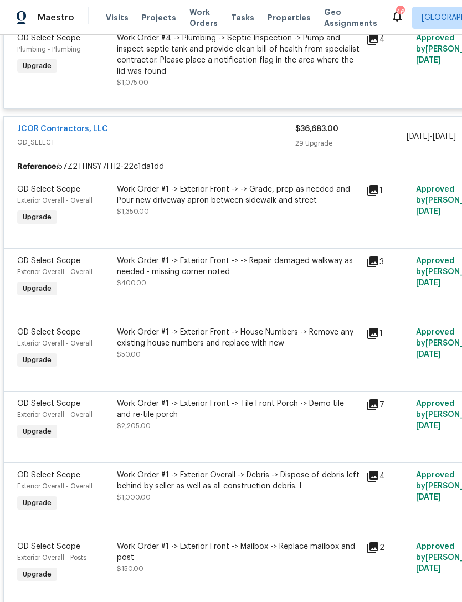
click at [265, 217] on div "Work Order #1 -> Exterior Front -> -> Grade, prep as needed and Pour new drivew…" at bounding box center [238, 200] width 242 height 33
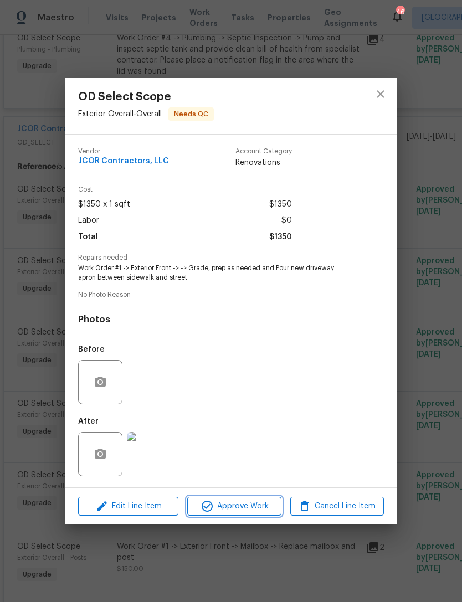
click at [260, 509] on span "Approve Work" at bounding box center [233, 506] width 87 height 14
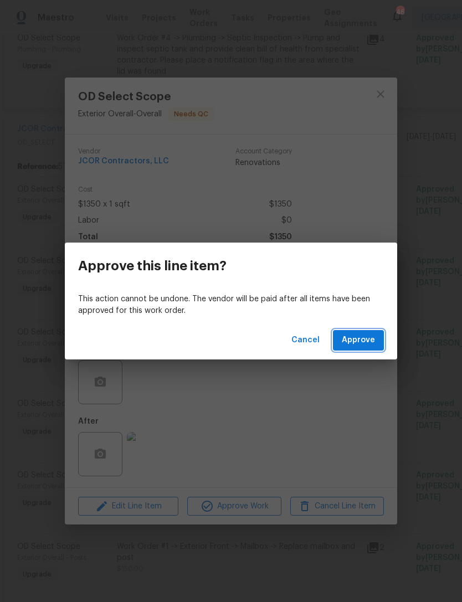
click at [374, 337] on span "Approve" at bounding box center [358, 340] width 33 height 14
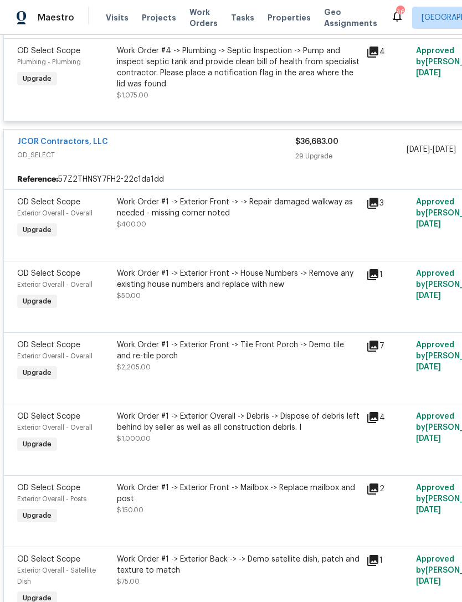
click at [231, 244] on div "Work Order #1 -> Exterior Front -> -> Repair damaged walkway as needed - missin…" at bounding box center [237, 218] width 249 height 51
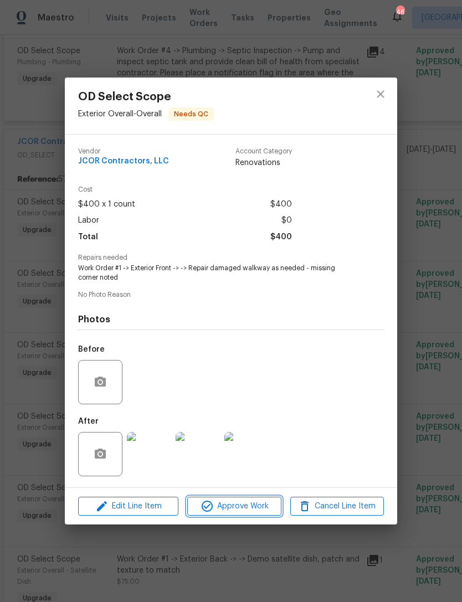
click at [258, 509] on span "Approve Work" at bounding box center [233, 506] width 87 height 14
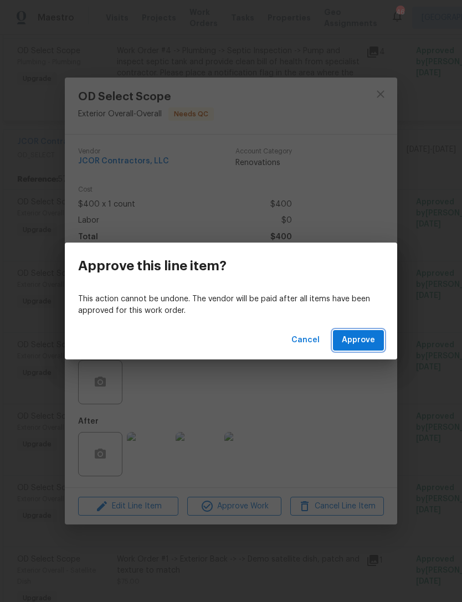
click at [362, 341] on span "Approve" at bounding box center [358, 340] width 33 height 14
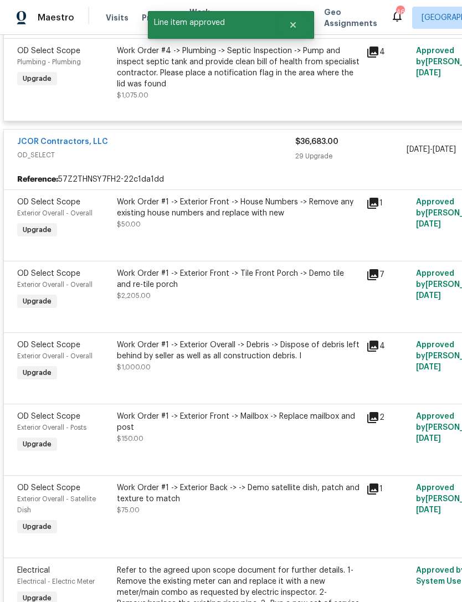
click at [249, 230] on div "Work Order #1 -> Exterior Front -> House Numbers -> Remove any existing house n…" at bounding box center [238, 213] width 242 height 33
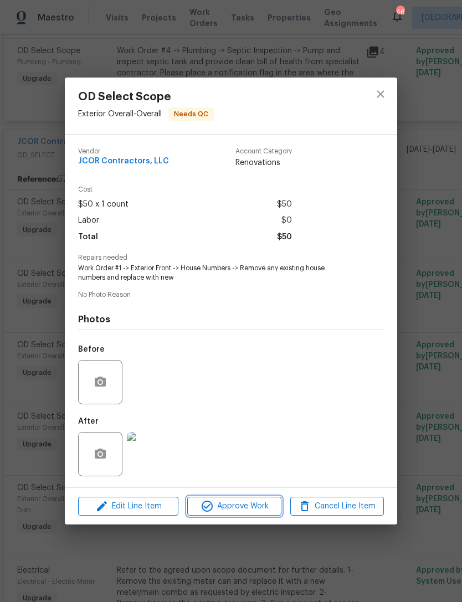
click at [258, 507] on span "Approve Work" at bounding box center [233, 506] width 87 height 14
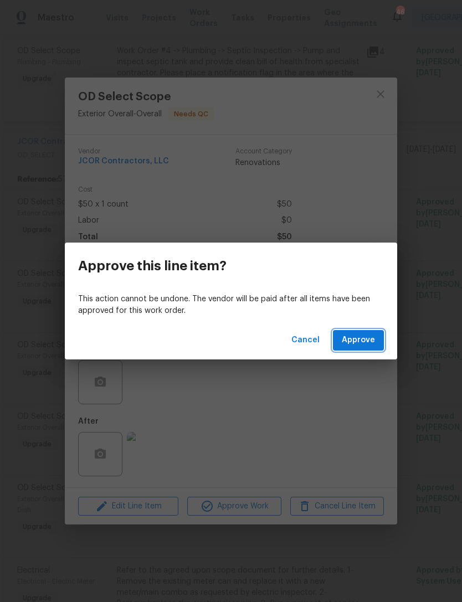
click at [356, 337] on span "Approve" at bounding box center [358, 340] width 33 height 14
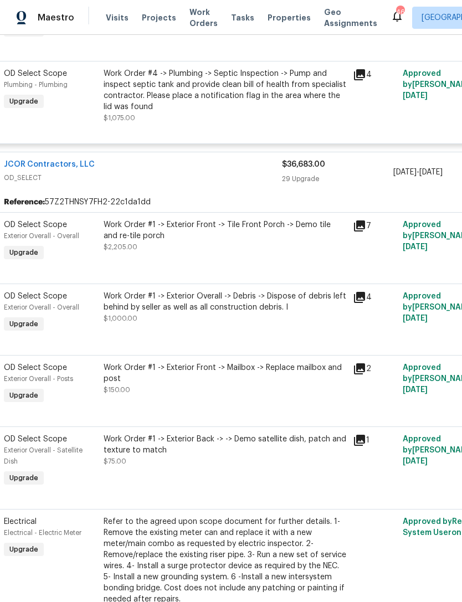
scroll to position [2482, 12]
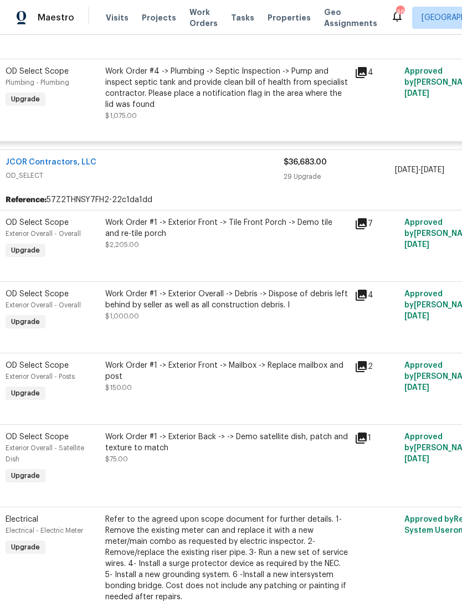
click at [245, 250] on div "Work Order #1 -> Exterior Front -> Tile Front Porch -> Demo tile and re-tile po…" at bounding box center [226, 233] width 242 height 33
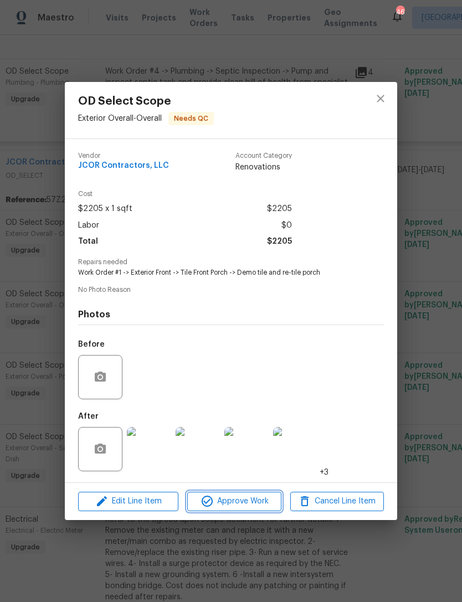
click at [262, 503] on span "Approve Work" at bounding box center [233, 501] width 87 height 14
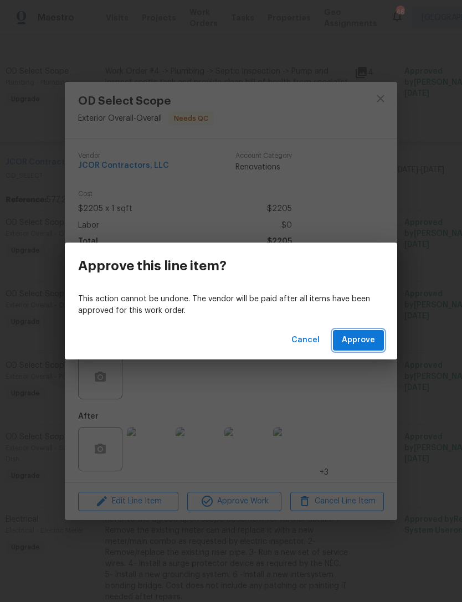
click at [357, 340] on span "Approve" at bounding box center [358, 340] width 33 height 14
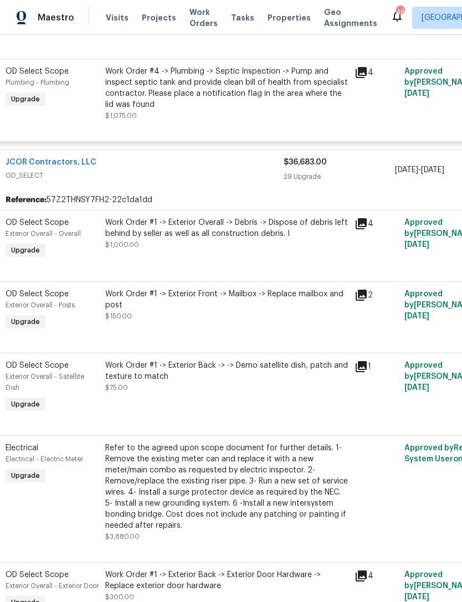
click at [257, 250] on div "Work Order #1 -> Exterior Overall -> Debris -> Dispose of debris left behind by…" at bounding box center [226, 233] width 242 height 33
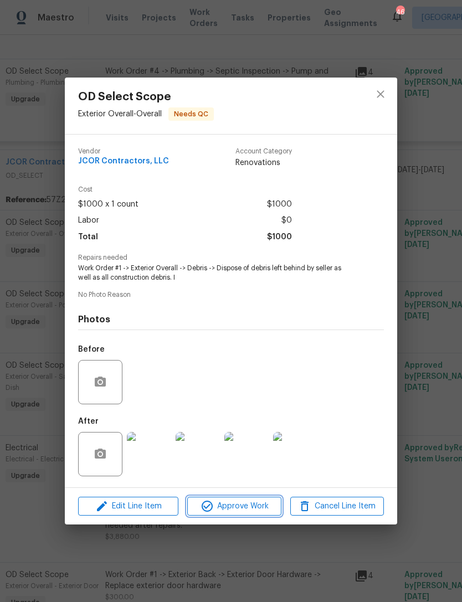
click at [257, 505] on span "Approve Work" at bounding box center [233, 506] width 87 height 14
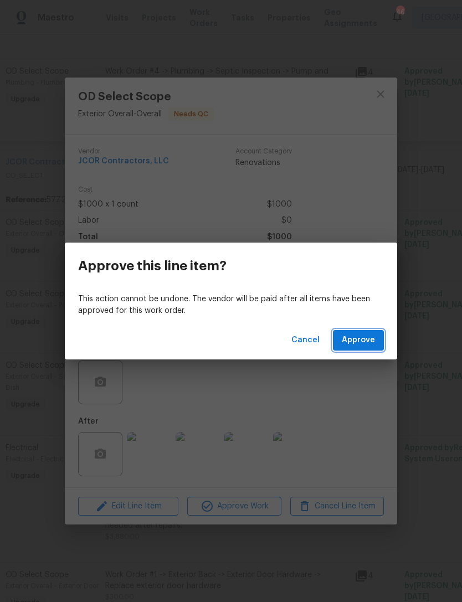
click at [362, 344] on span "Approve" at bounding box center [358, 340] width 33 height 14
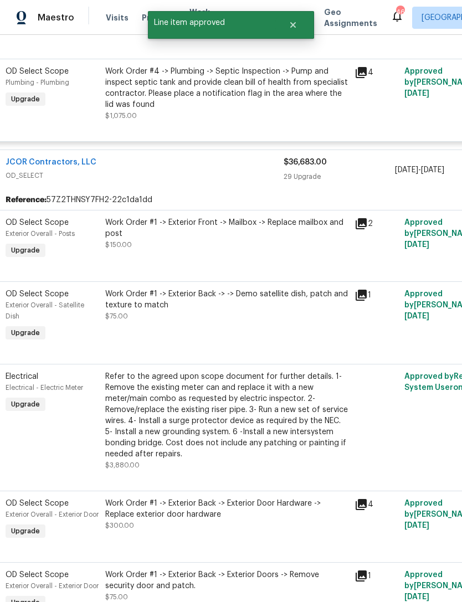
click at [233, 265] on div "Work Order #1 -> Exterior Front -> Mailbox -> Replace mailbox and post $150.00" at bounding box center [226, 239] width 249 height 51
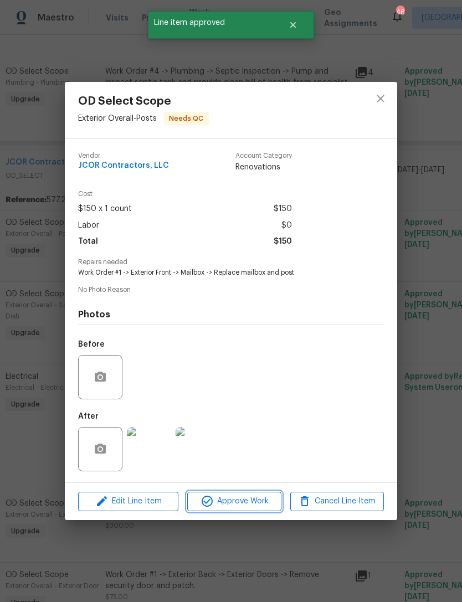
click at [260, 503] on span "Approve Work" at bounding box center [233, 501] width 87 height 14
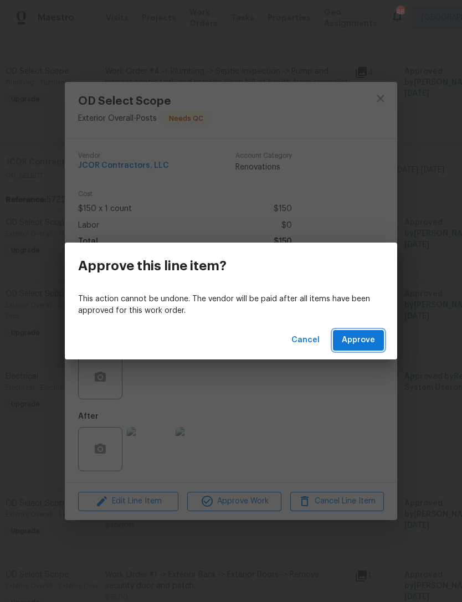
click at [363, 334] on span "Approve" at bounding box center [358, 340] width 33 height 14
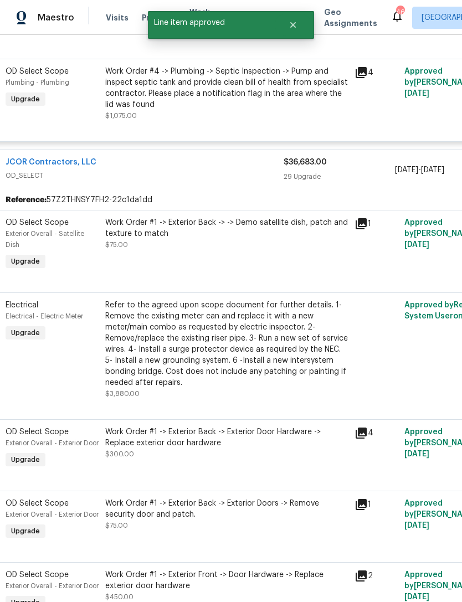
click at [239, 276] on div "Work Order #1 -> Exterior Back -> -> Demo satellite dish, patch and texture to …" at bounding box center [226, 245] width 249 height 62
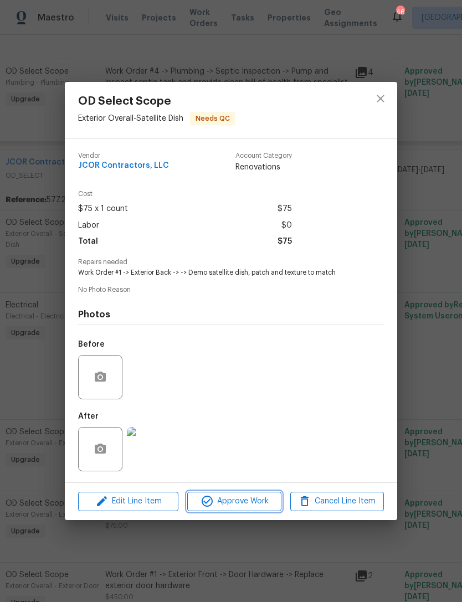
click at [266, 503] on span "Approve Work" at bounding box center [233, 501] width 87 height 14
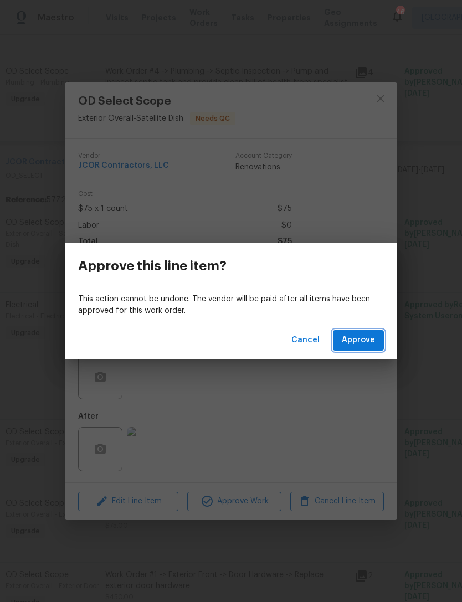
click at [359, 336] on span "Approve" at bounding box center [358, 340] width 33 height 14
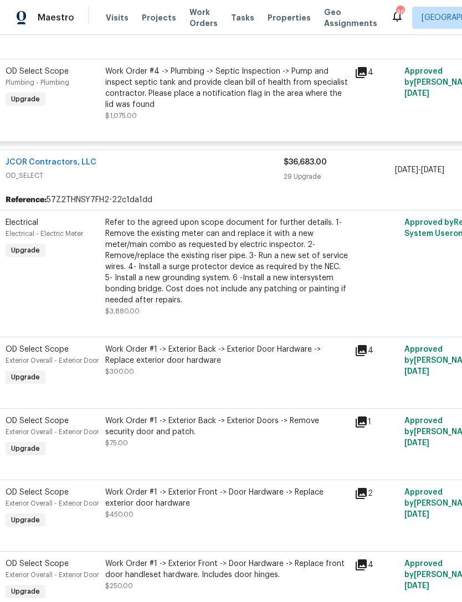
click at [267, 306] on div "Refer to the agreed upon scope document for further details. 1- Remove the exis…" at bounding box center [226, 261] width 242 height 89
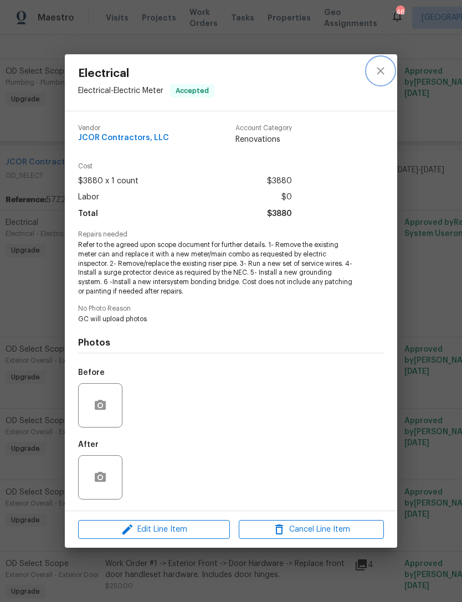
click at [379, 73] on icon "close" at bounding box center [380, 70] width 13 height 13
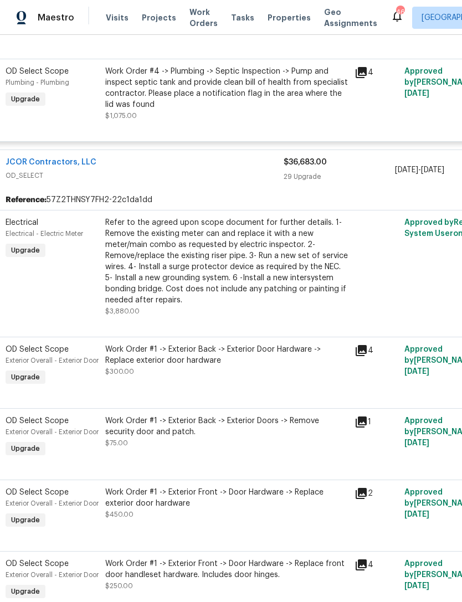
click at [218, 181] on span "OD_SELECT" at bounding box center [145, 175] width 278 height 11
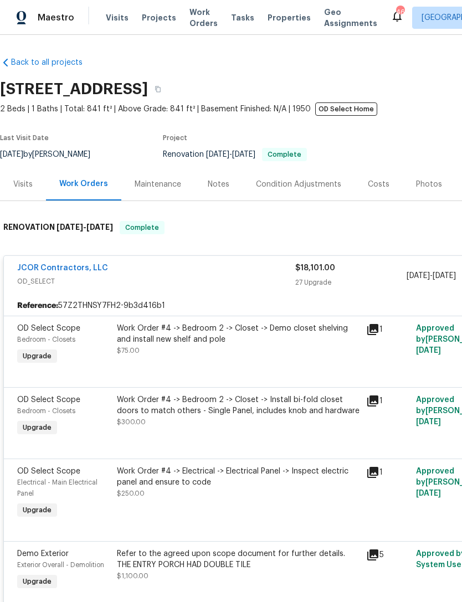
scroll to position [0, 0]
click at [171, 283] on span "OD_SELECT" at bounding box center [156, 281] width 278 height 11
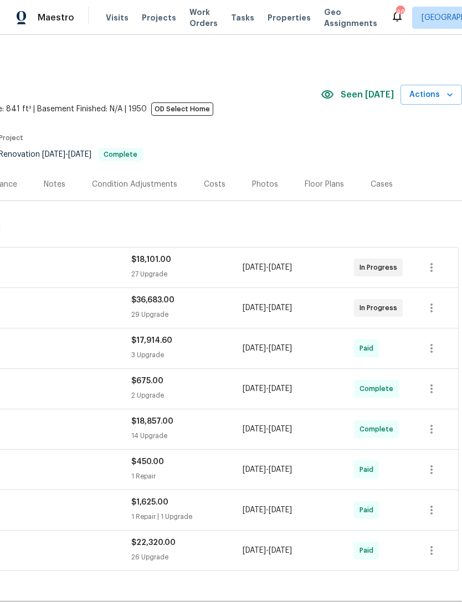
scroll to position [0, 164]
click at [435, 96] on span "Actions" at bounding box center [431, 95] width 44 height 14
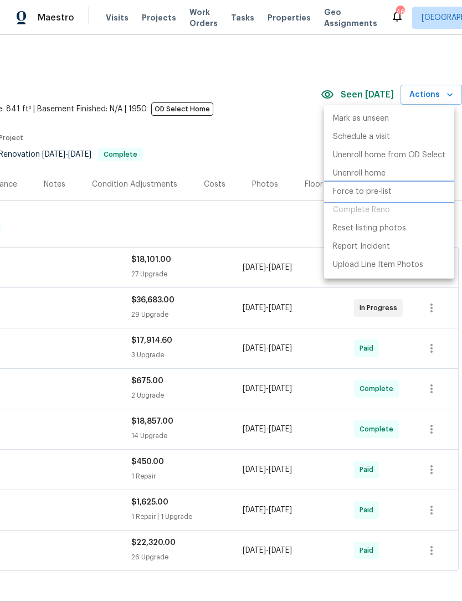
click at [373, 194] on p "Force to pre-list" at bounding box center [362, 192] width 59 height 12
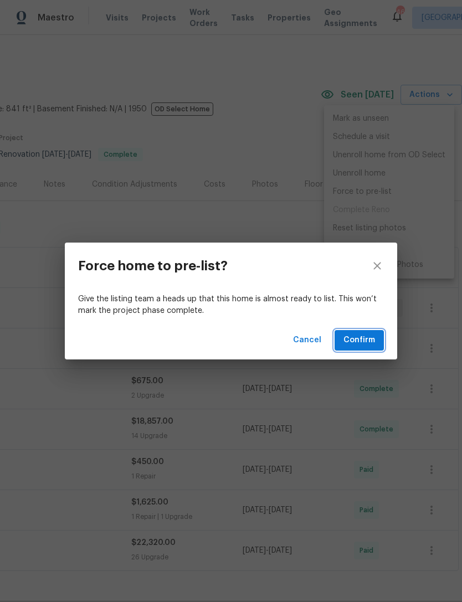
click at [367, 334] on span "Confirm" at bounding box center [359, 340] width 32 height 14
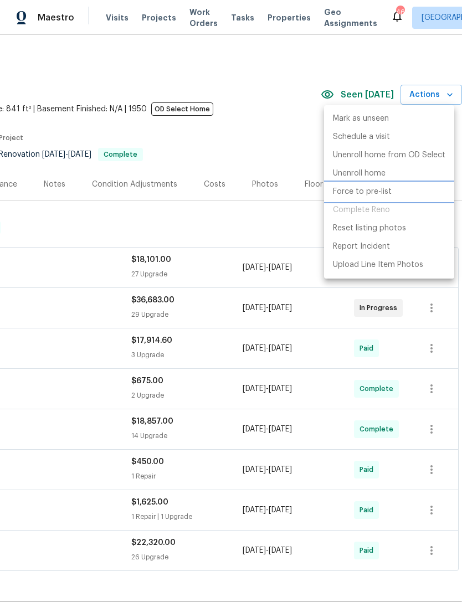
click at [371, 192] on p "Force to pre-list" at bounding box center [362, 192] width 59 height 12
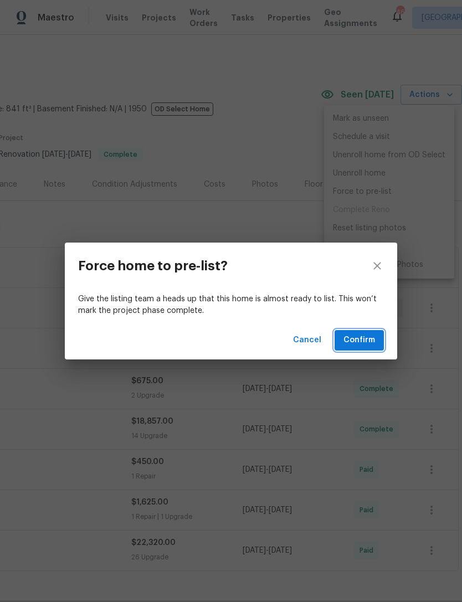
click at [371, 333] on span "Confirm" at bounding box center [359, 340] width 32 height 14
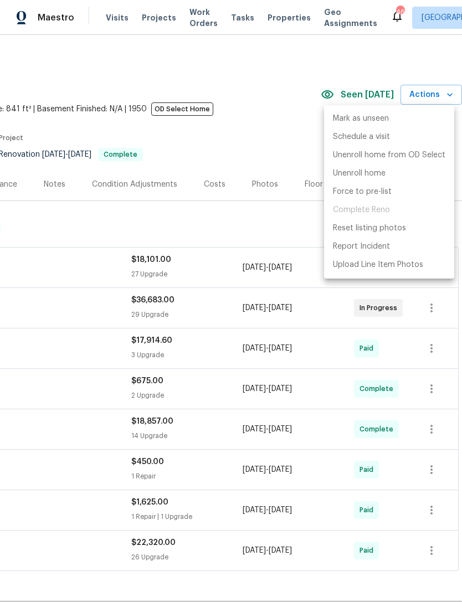
click at [266, 131] on div at bounding box center [231, 301] width 462 height 602
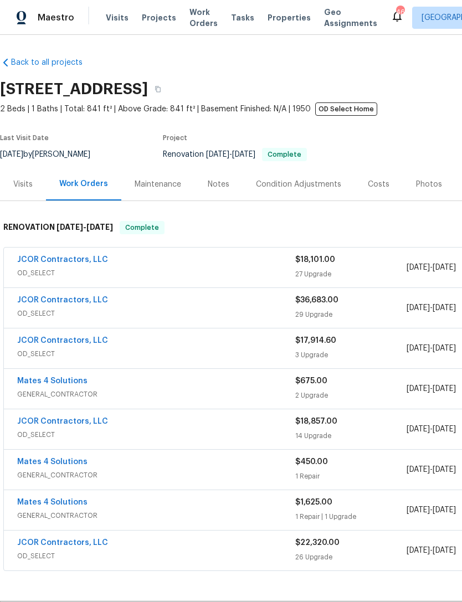
scroll to position [0, 0]
click at [214, 182] on div "Notes" at bounding box center [219, 184] width 22 height 11
